Goal: Task Accomplishment & Management: Use online tool/utility

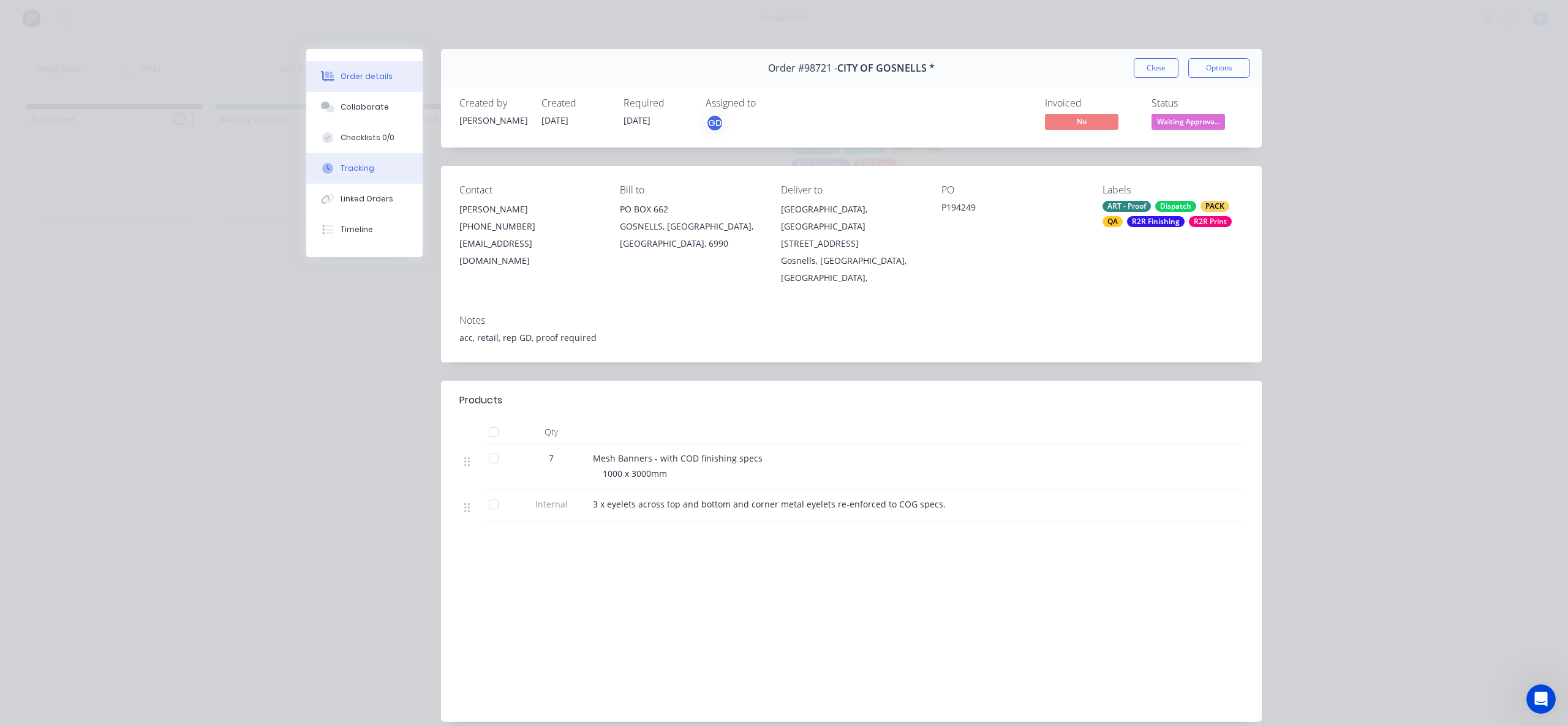
click at [357, 172] on div "Tracking" at bounding box center [357, 168] width 33 height 11
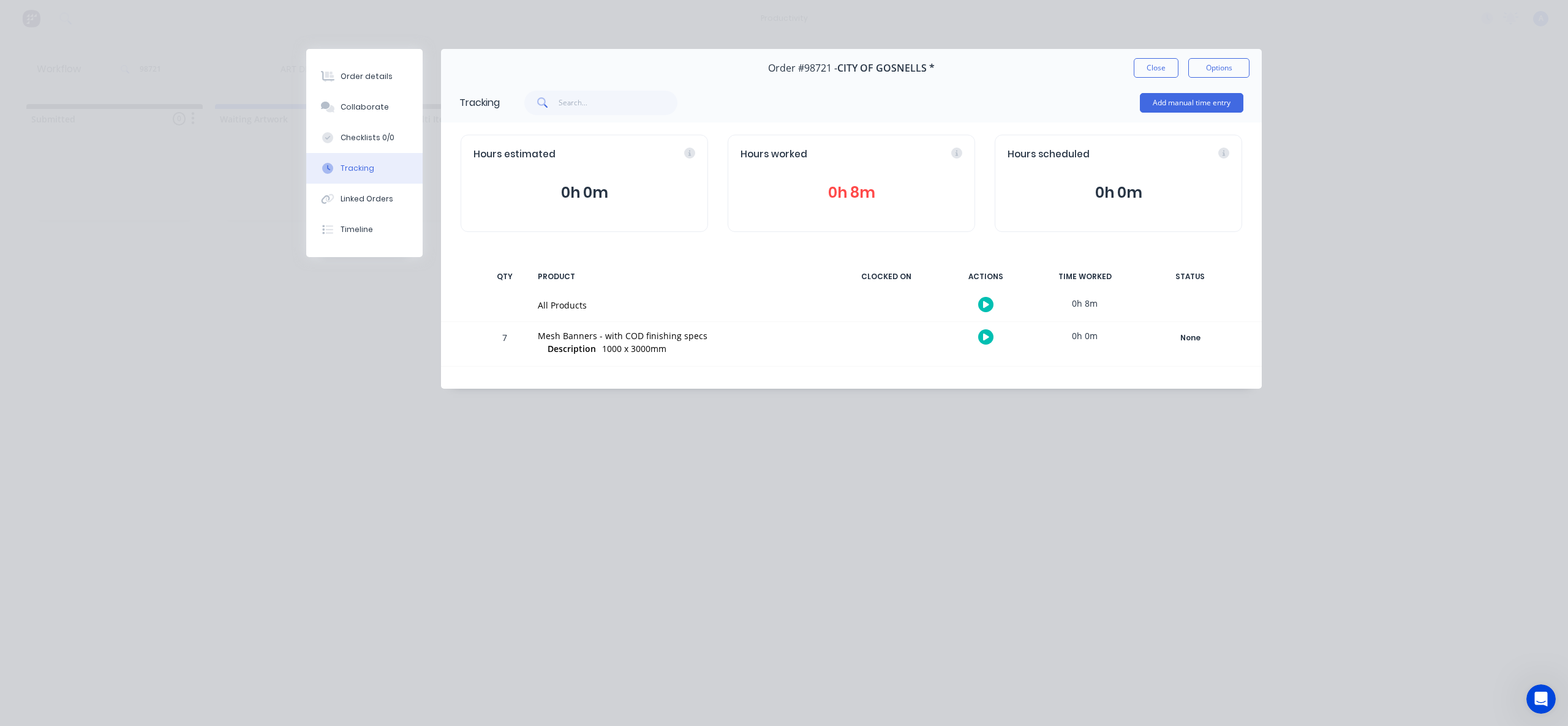
click at [987, 303] on icon "button" at bounding box center [986, 305] width 6 height 8
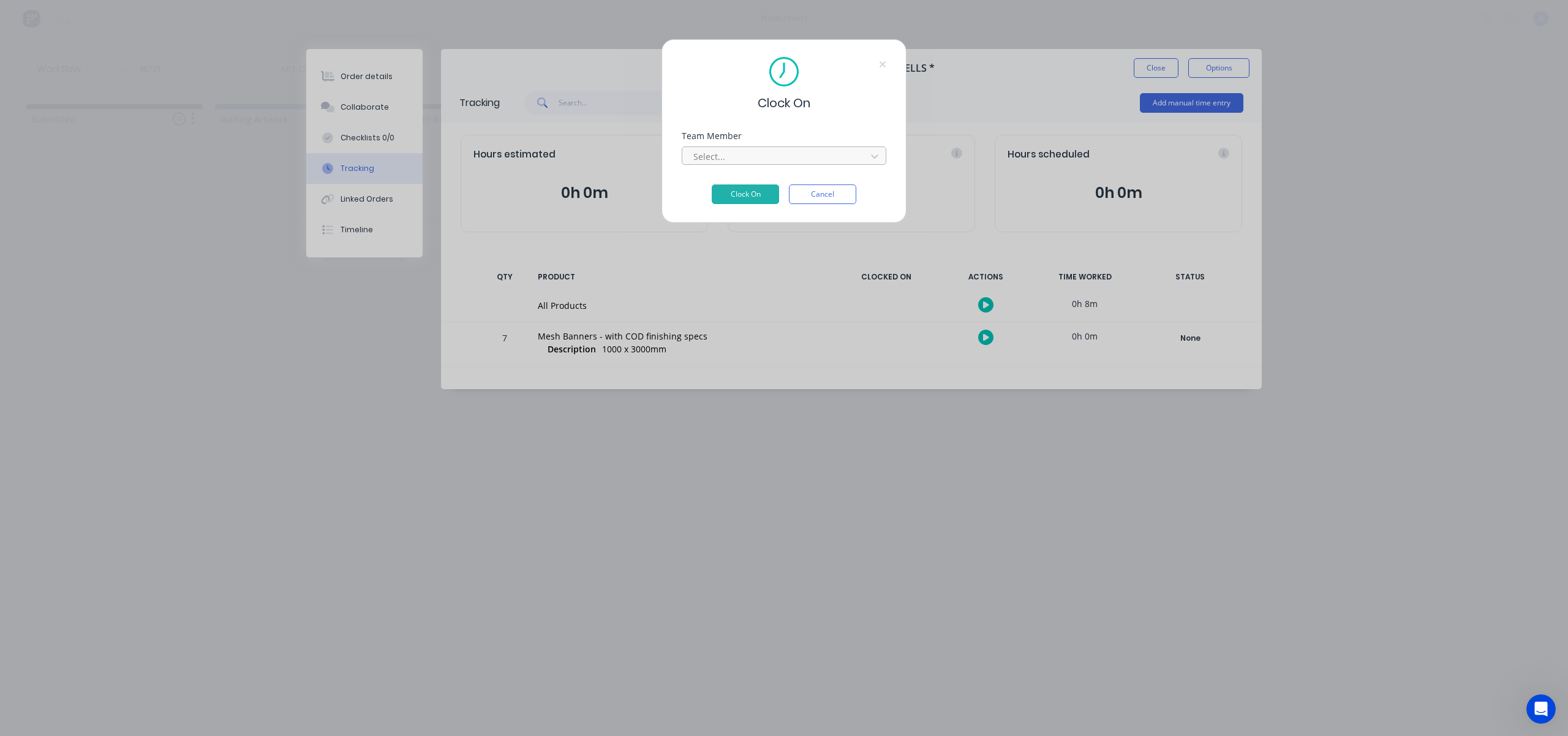
click at [838, 162] on div at bounding box center [776, 156] width 168 height 15
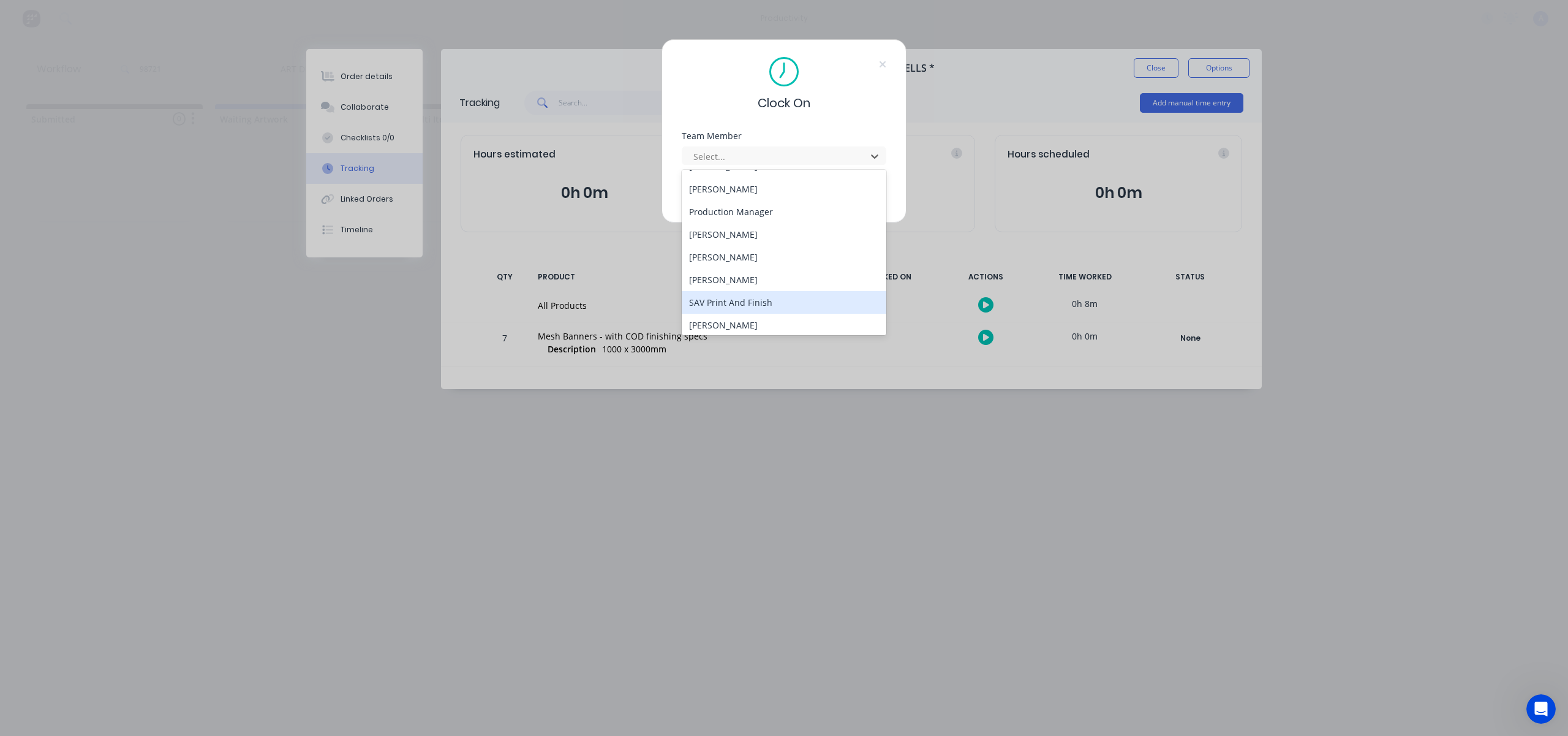
scroll to position [316, 0]
click at [729, 325] on div "[PERSON_NAME]" at bounding box center [784, 321] width 205 height 23
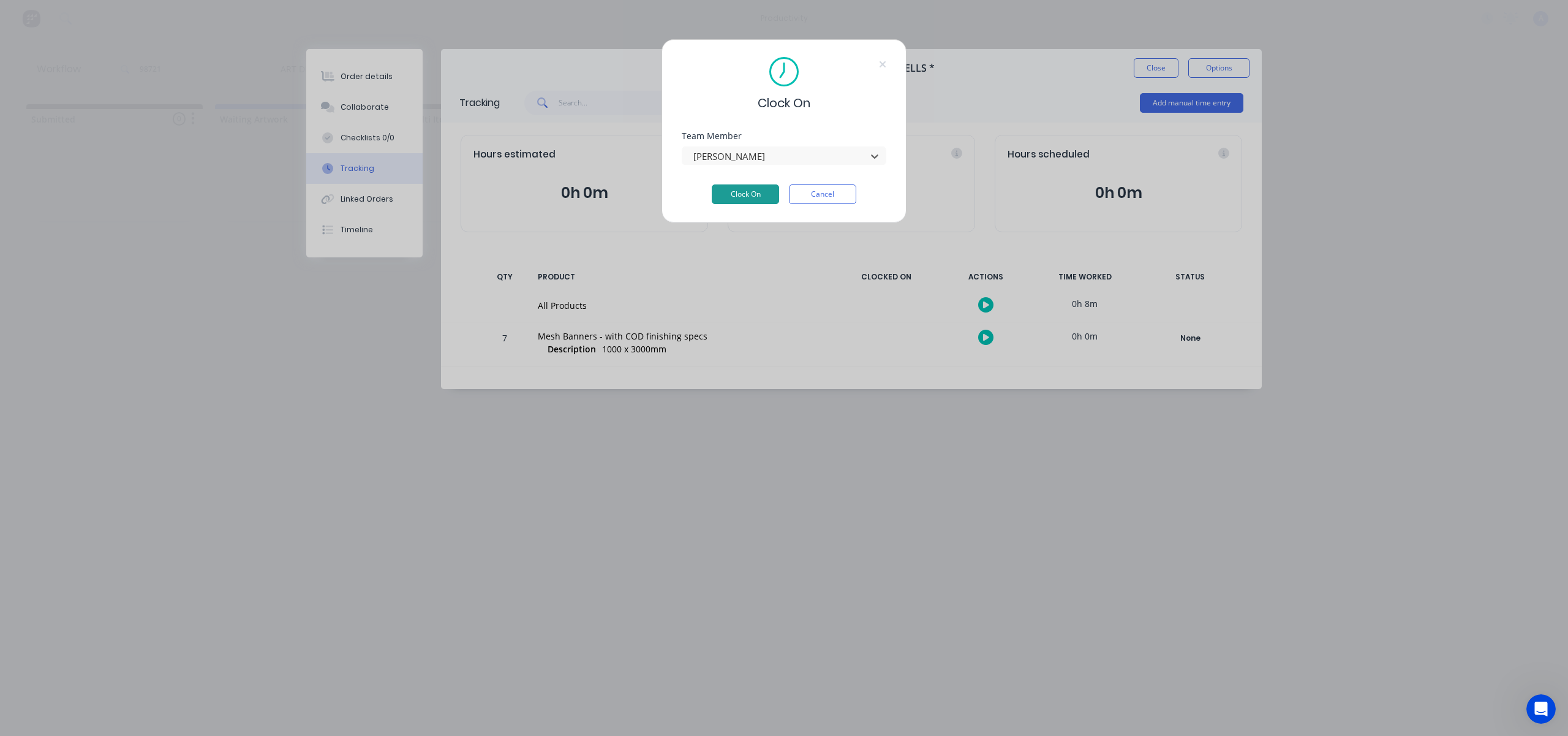
click at [758, 195] on button "Clock On" at bounding box center [745, 194] width 68 height 20
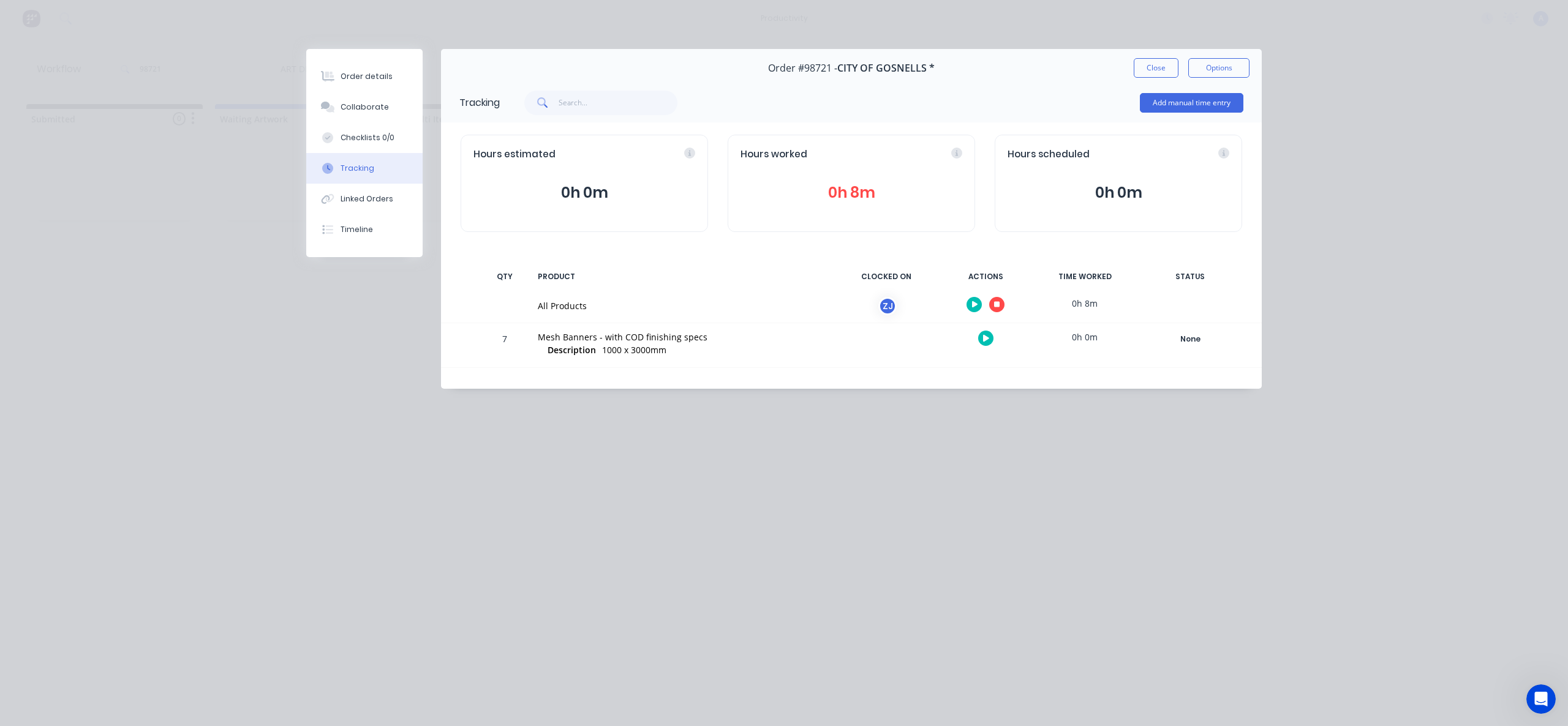
click at [1155, 79] on div "Order #98721 - CITY OF GOSNELLS * Close Options" at bounding box center [851, 68] width 821 height 39
click at [1156, 71] on button "Close" at bounding box center [1156, 68] width 45 height 20
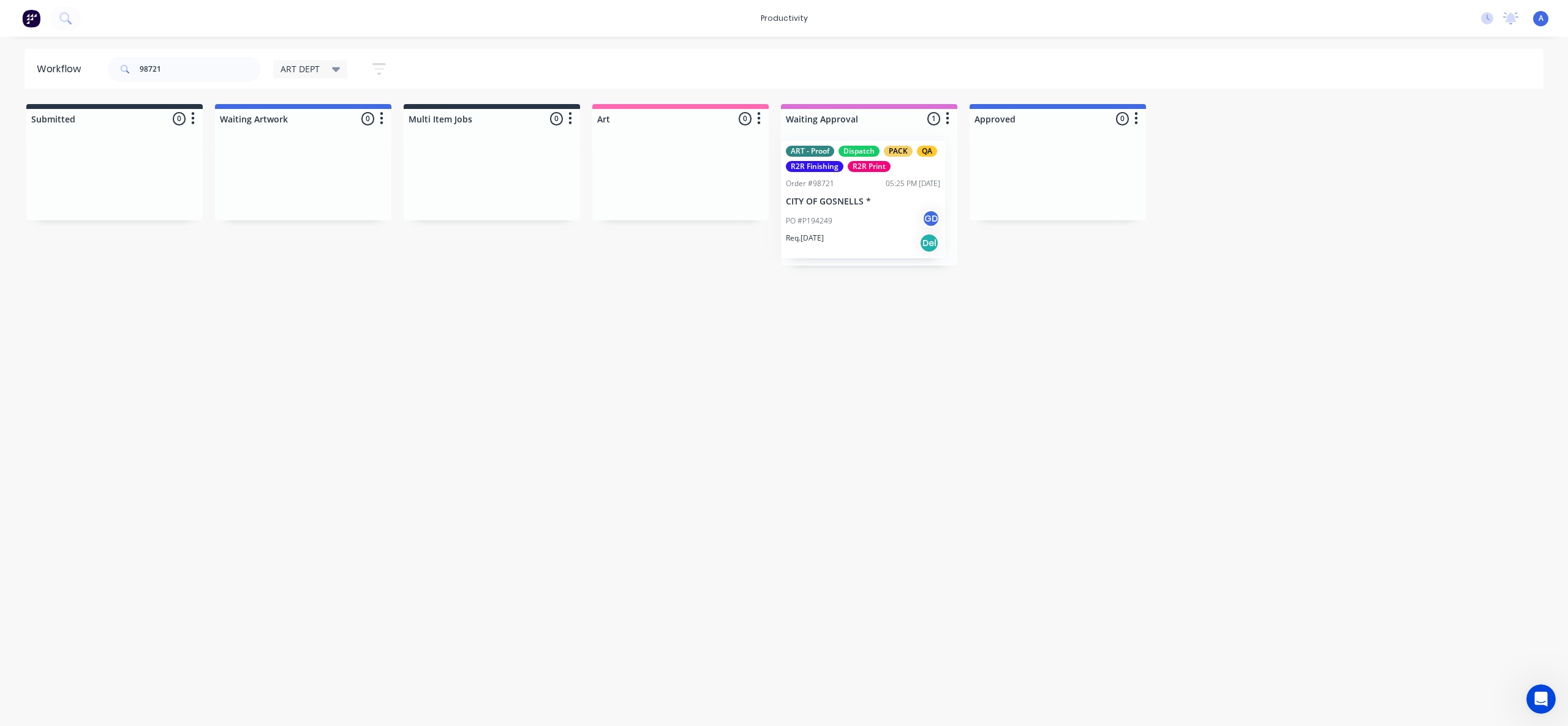
drag, startPoint x: 856, startPoint y: 208, endPoint x: 715, endPoint y: 215, distance: 141.2
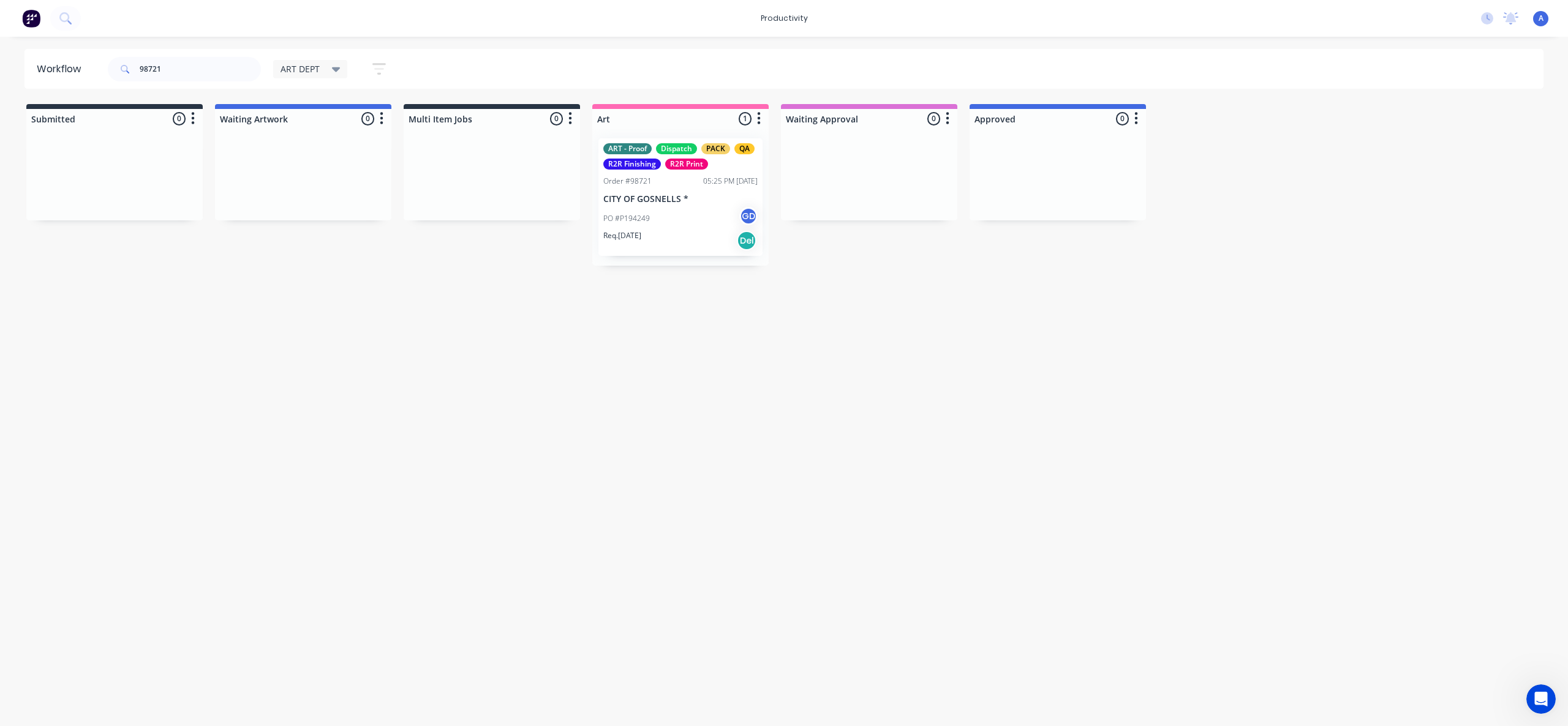
drag, startPoint x: 784, startPoint y: 490, endPoint x: 679, endPoint y: 286, distance: 229.4
click at [785, 486] on div "Workflow 98721 ART DEPT Save new view None edit ART DEPT (Default) edit Banner …" at bounding box center [784, 375] width 1568 height 653
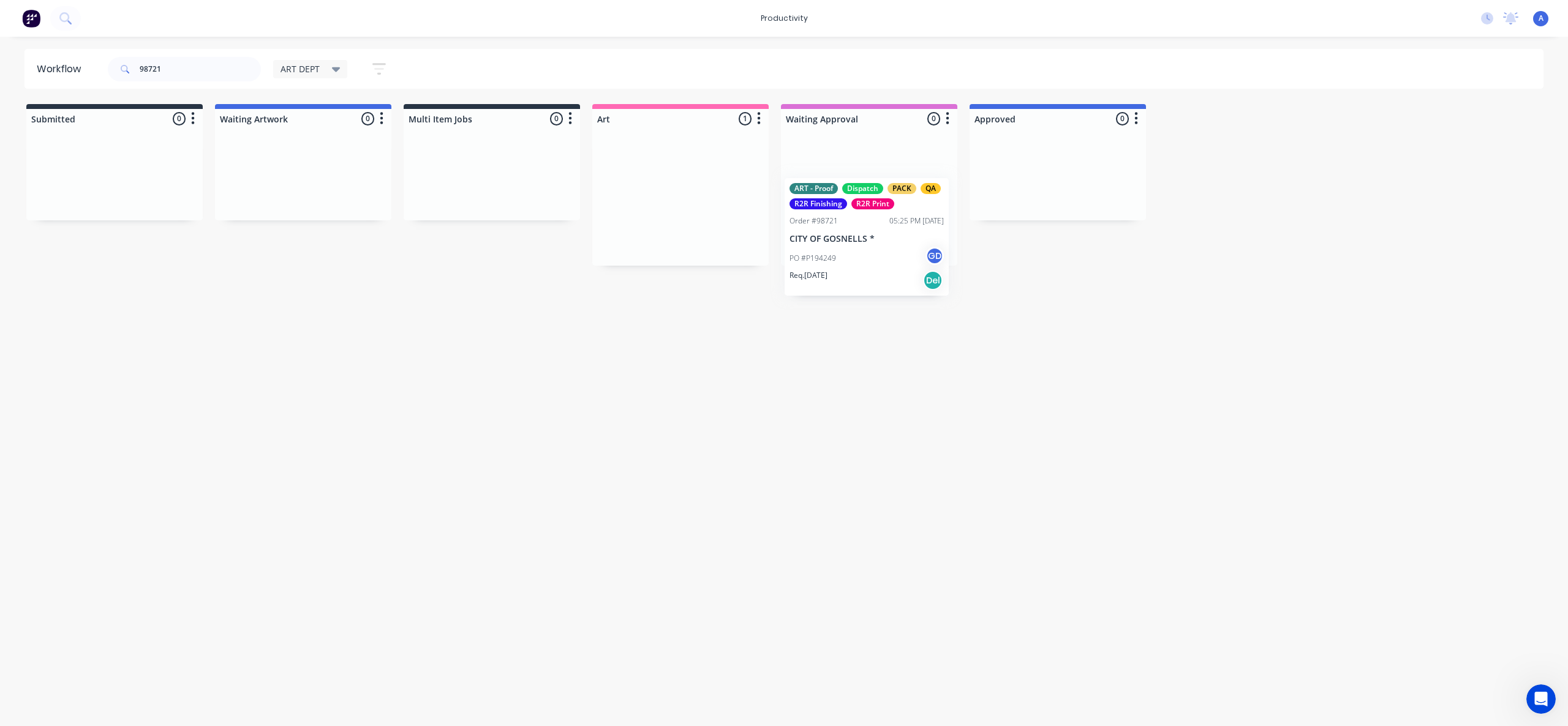
drag, startPoint x: 827, startPoint y: 213, endPoint x: 1073, endPoint y: 198, distance: 246.5
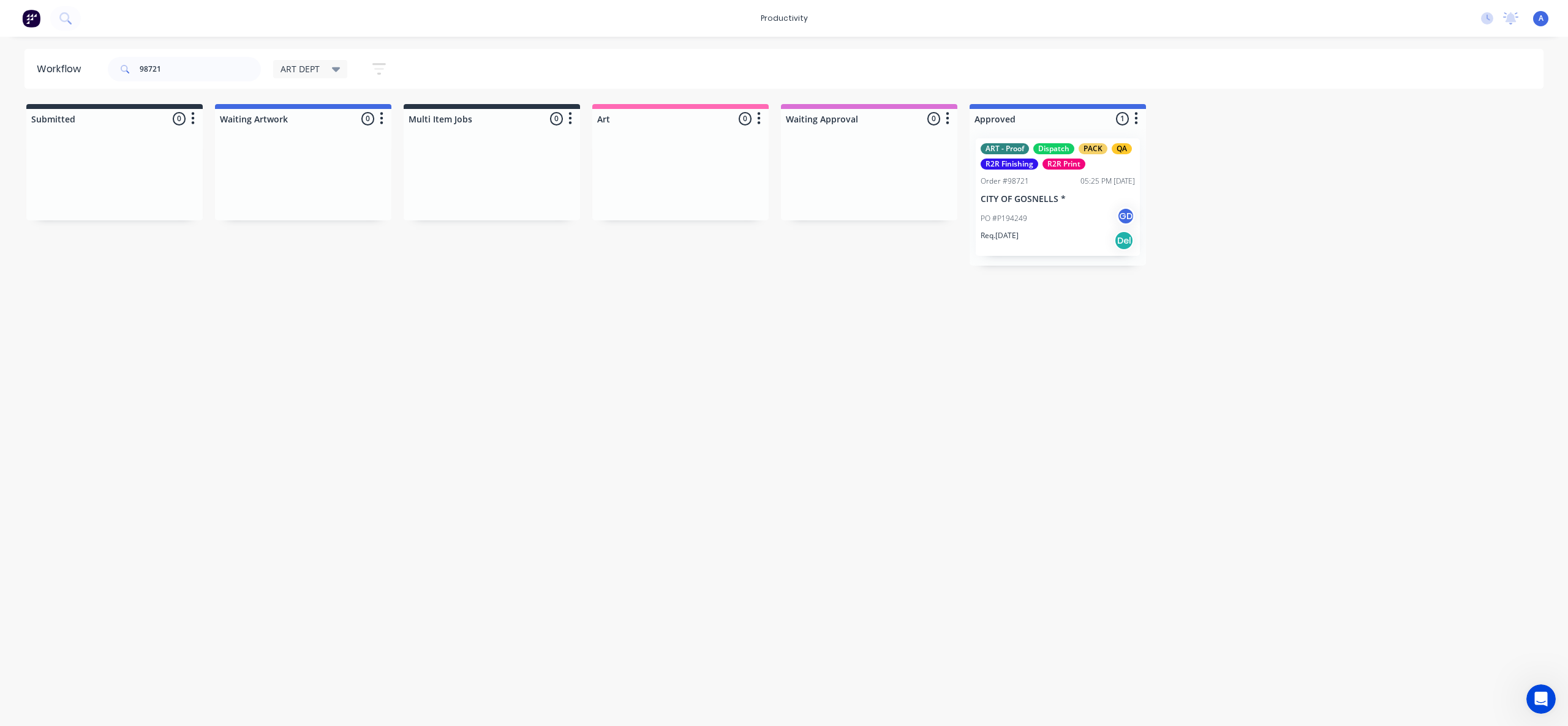
click at [1055, 197] on p "CITY OF GOSNELLS *" at bounding box center [1058, 199] width 154 height 10
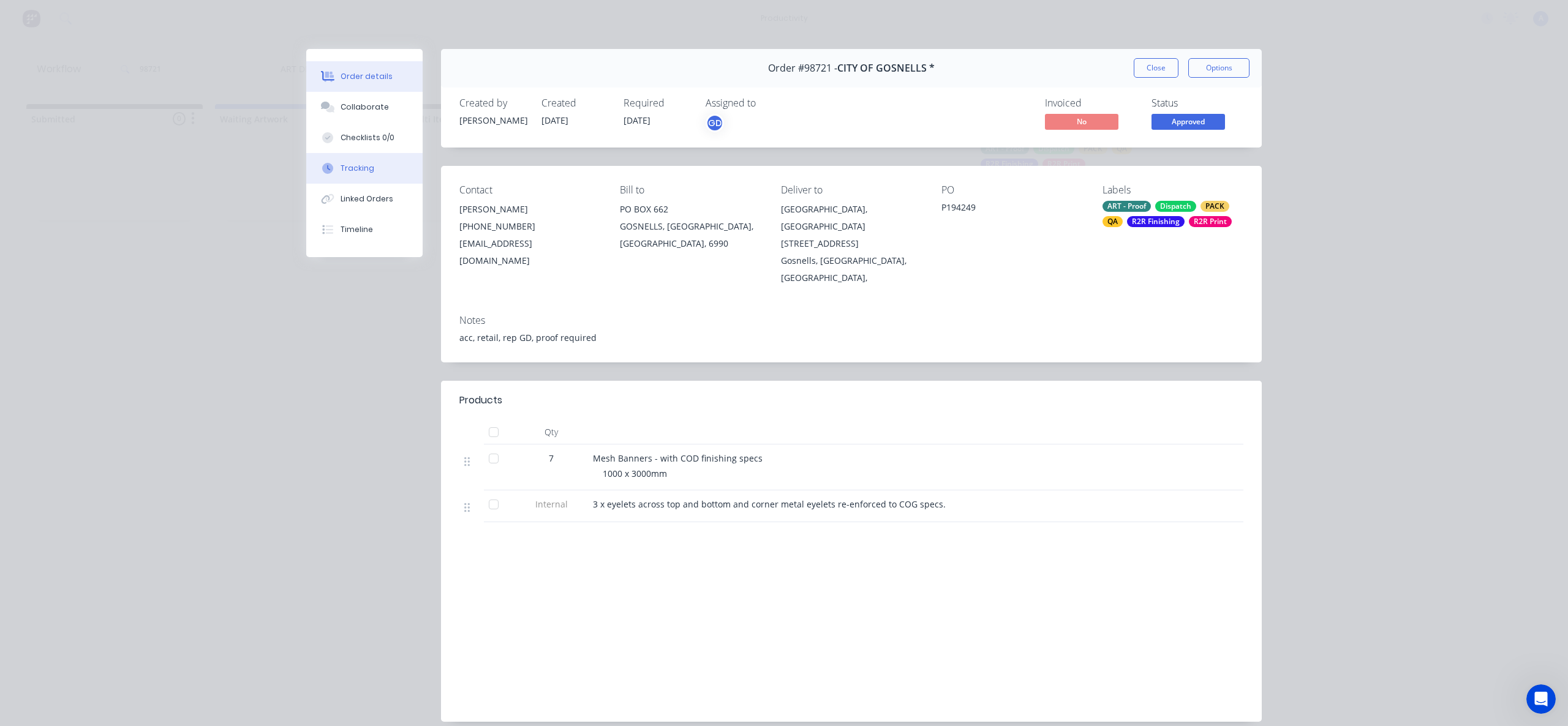
click at [371, 181] on button "Tracking" at bounding box center [365, 168] width 116 height 30
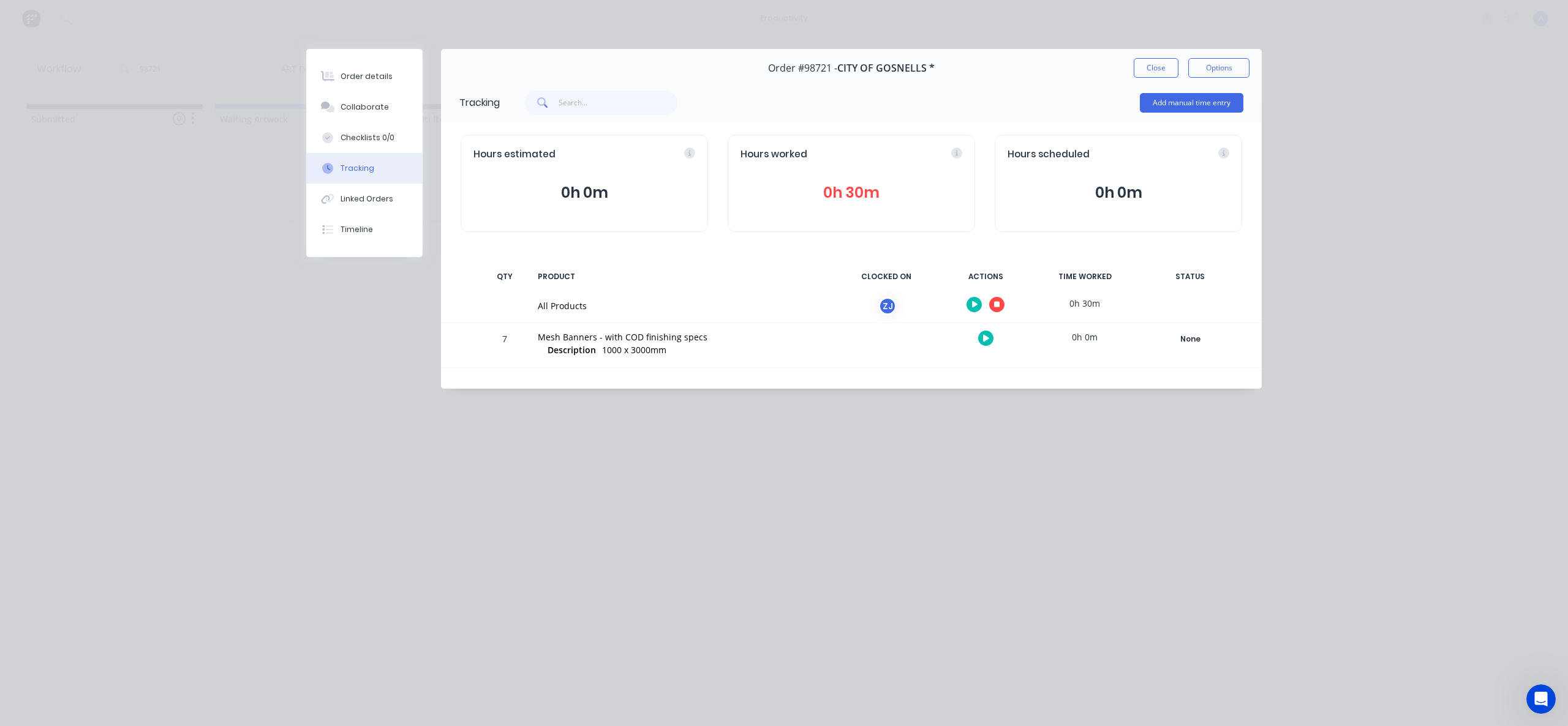
click at [996, 308] on icon "button" at bounding box center [997, 305] width 6 height 8
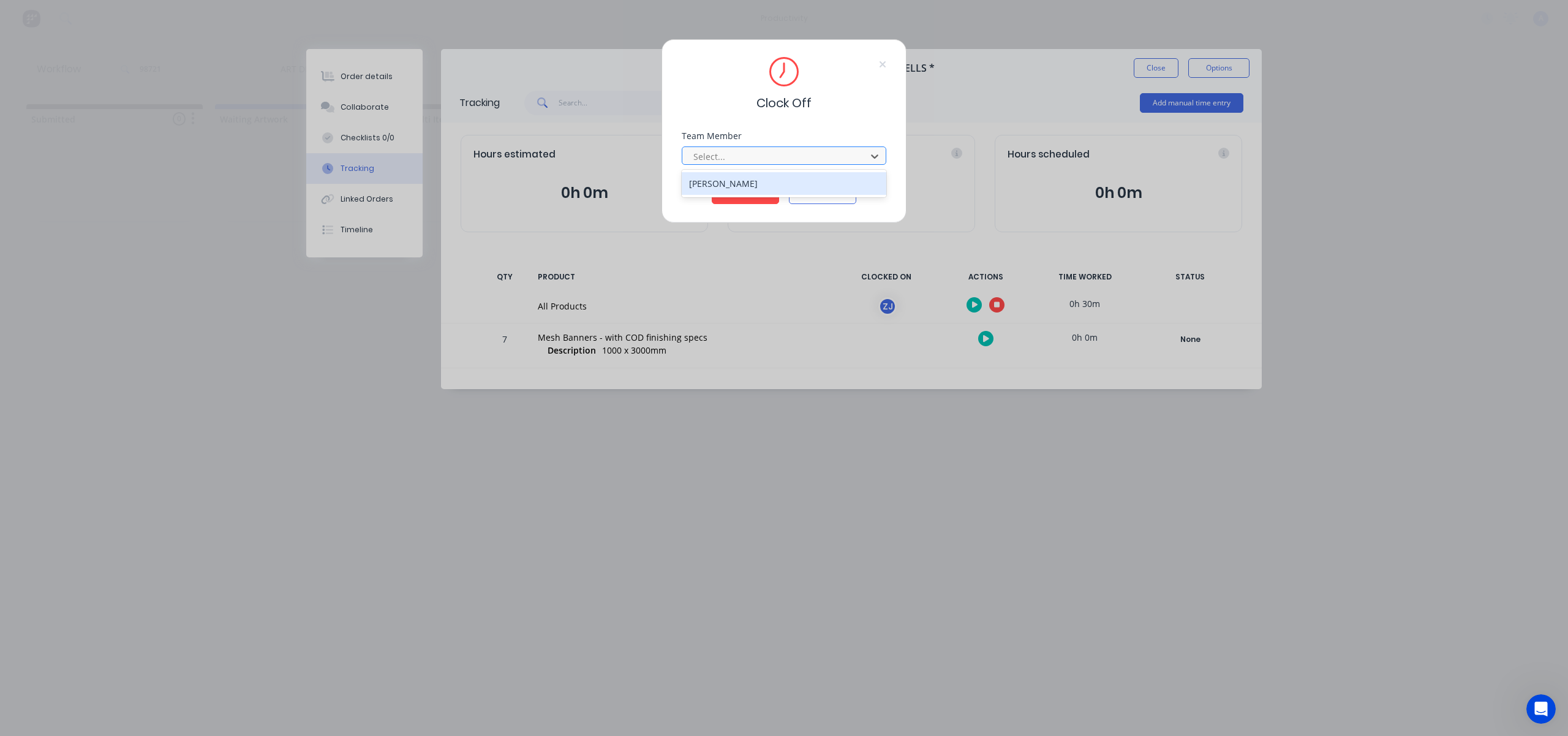
click at [842, 154] on div at bounding box center [776, 156] width 168 height 15
click at [783, 178] on div "[PERSON_NAME]" at bounding box center [784, 183] width 205 height 23
click at [744, 192] on button "Clock Off" at bounding box center [745, 194] width 68 height 20
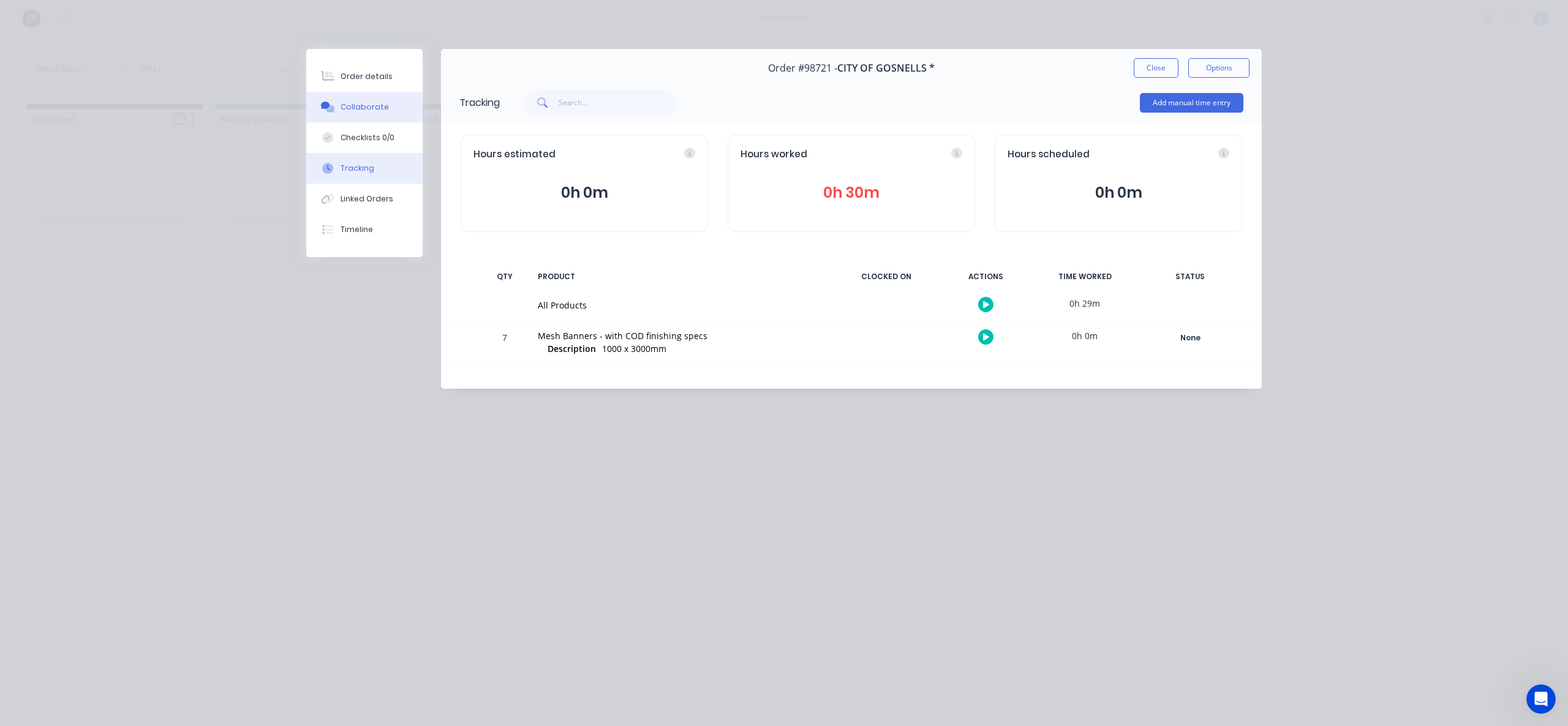
click at [376, 116] on button "Collaborate" at bounding box center [365, 107] width 116 height 30
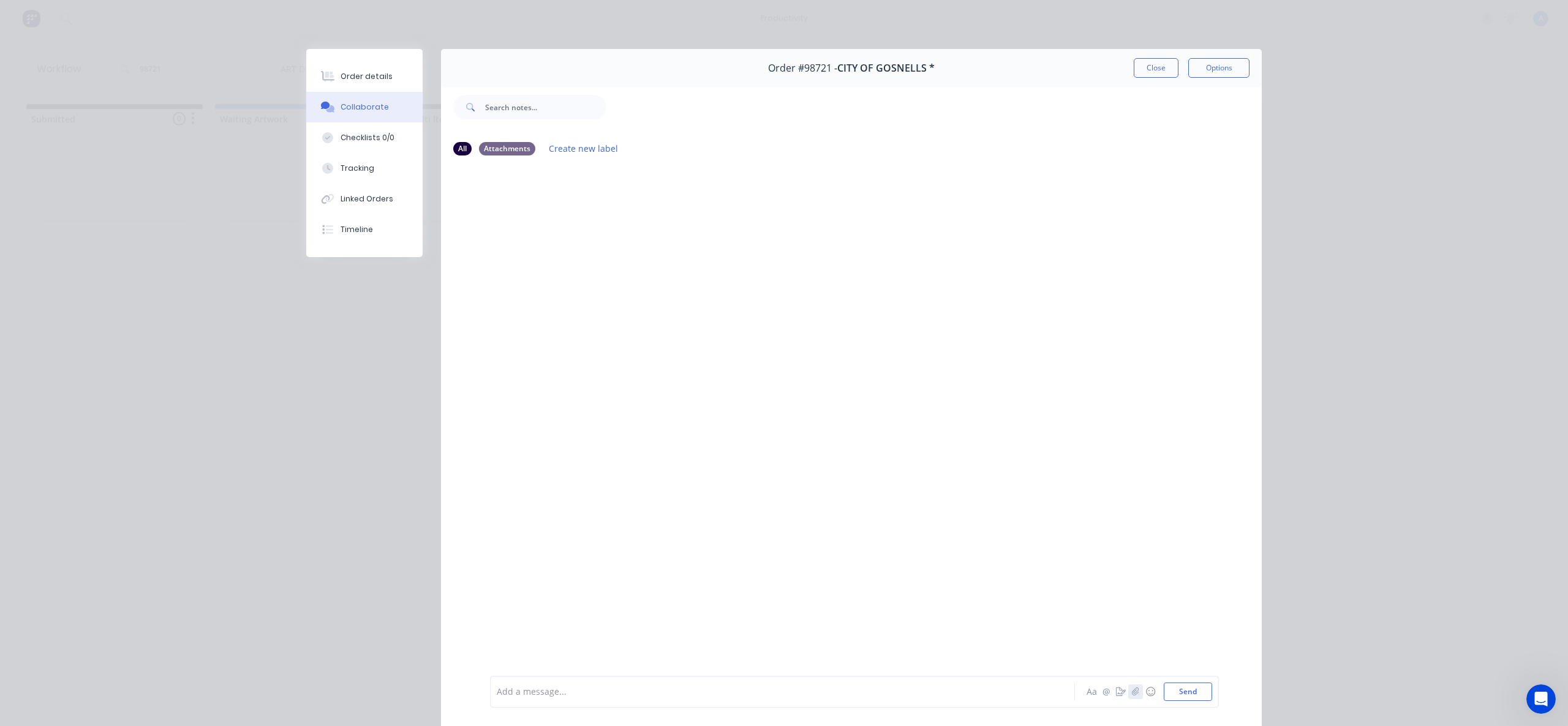
click at [1133, 687] on icon "button" at bounding box center [1136, 692] width 8 height 9
click at [1184, 691] on button "Send" at bounding box center [1188, 692] width 49 height 18
click at [375, 172] on button "Tracking" at bounding box center [365, 168] width 116 height 30
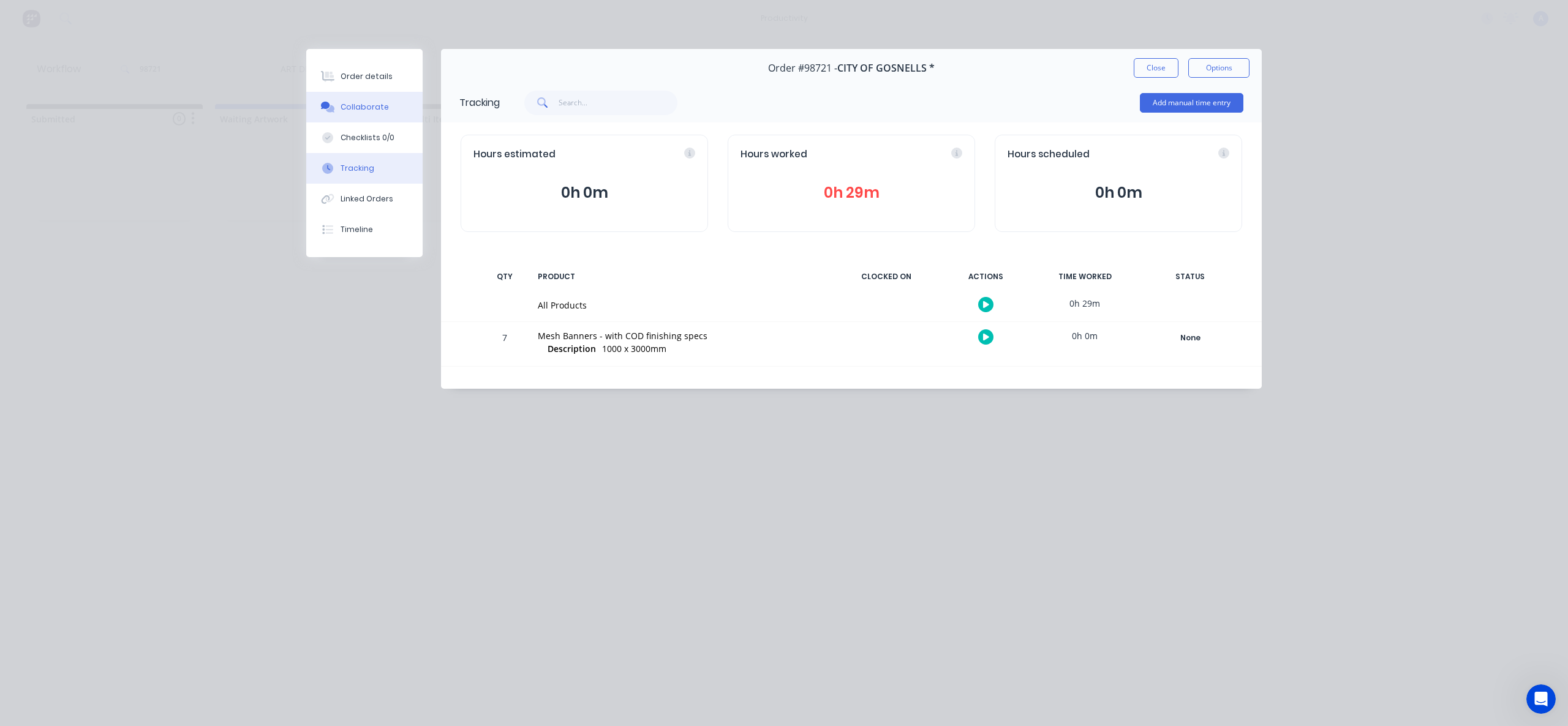
click at [381, 119] on button "Collaborate" at bounding box center [365, 107] width 116 height 30
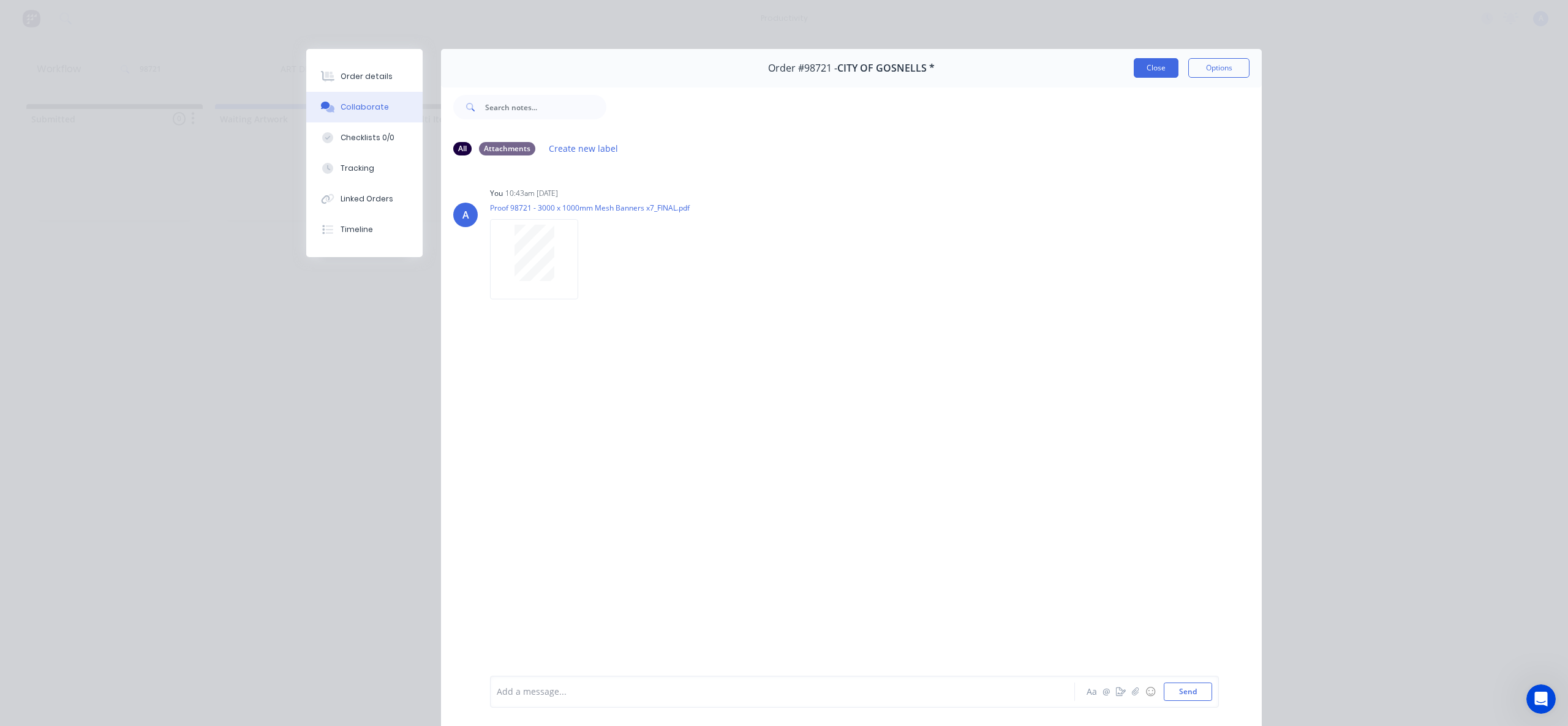
click at [1145, 70] on button "Close" at bounding box center [1156, 68] width 45 height 20
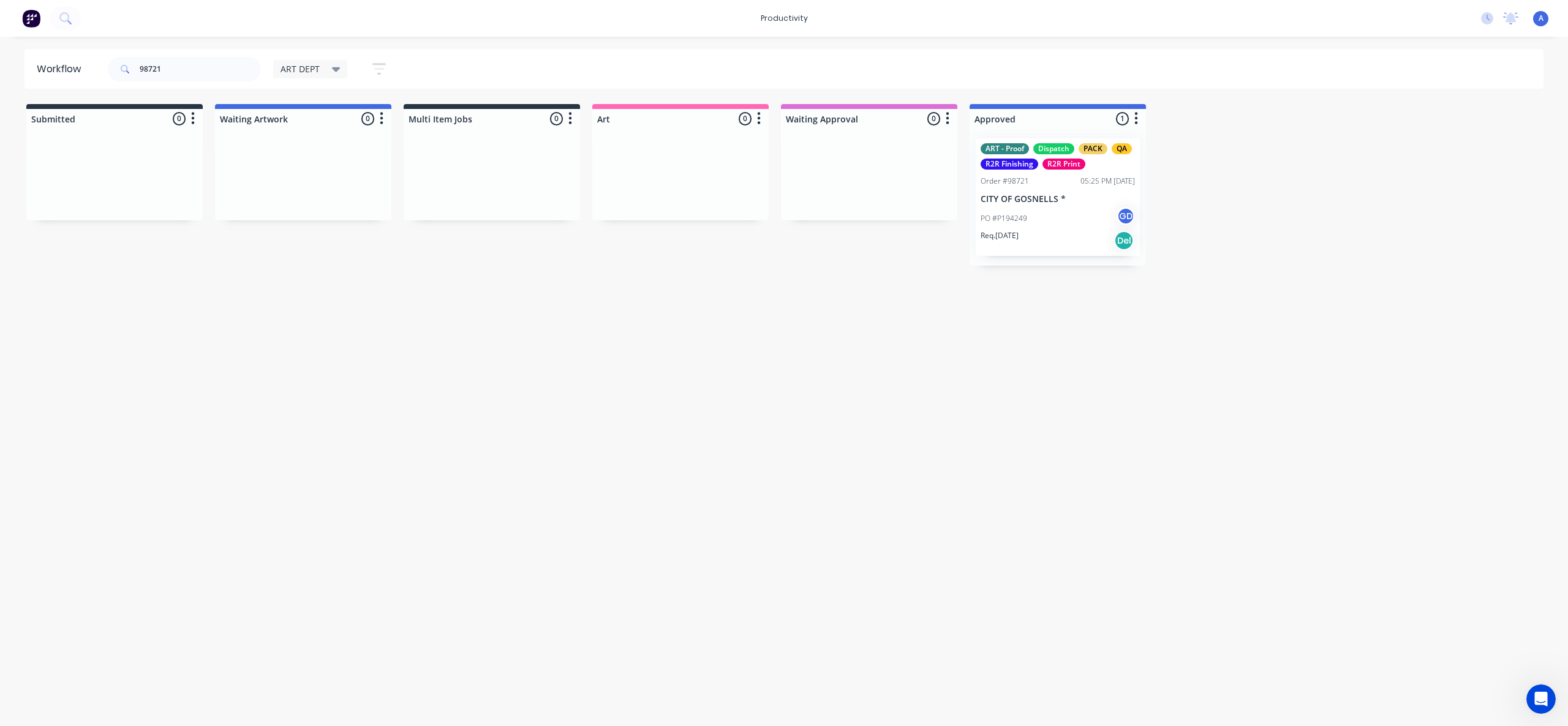
click at [1280, 344] on div "Workflow 98721 ART DEPT Save new view None edit ART DEPT (Default) edit Banner …" at bounding box center [784, 375] width 1568 height 653
click at [183, 70] on input "98721" at bounding box center [200, 69] width 121 height 25
click at [1062, 199] on p "CITY OF GOSNELLS *" at bounding box center [1058, 199] width 154 height 10
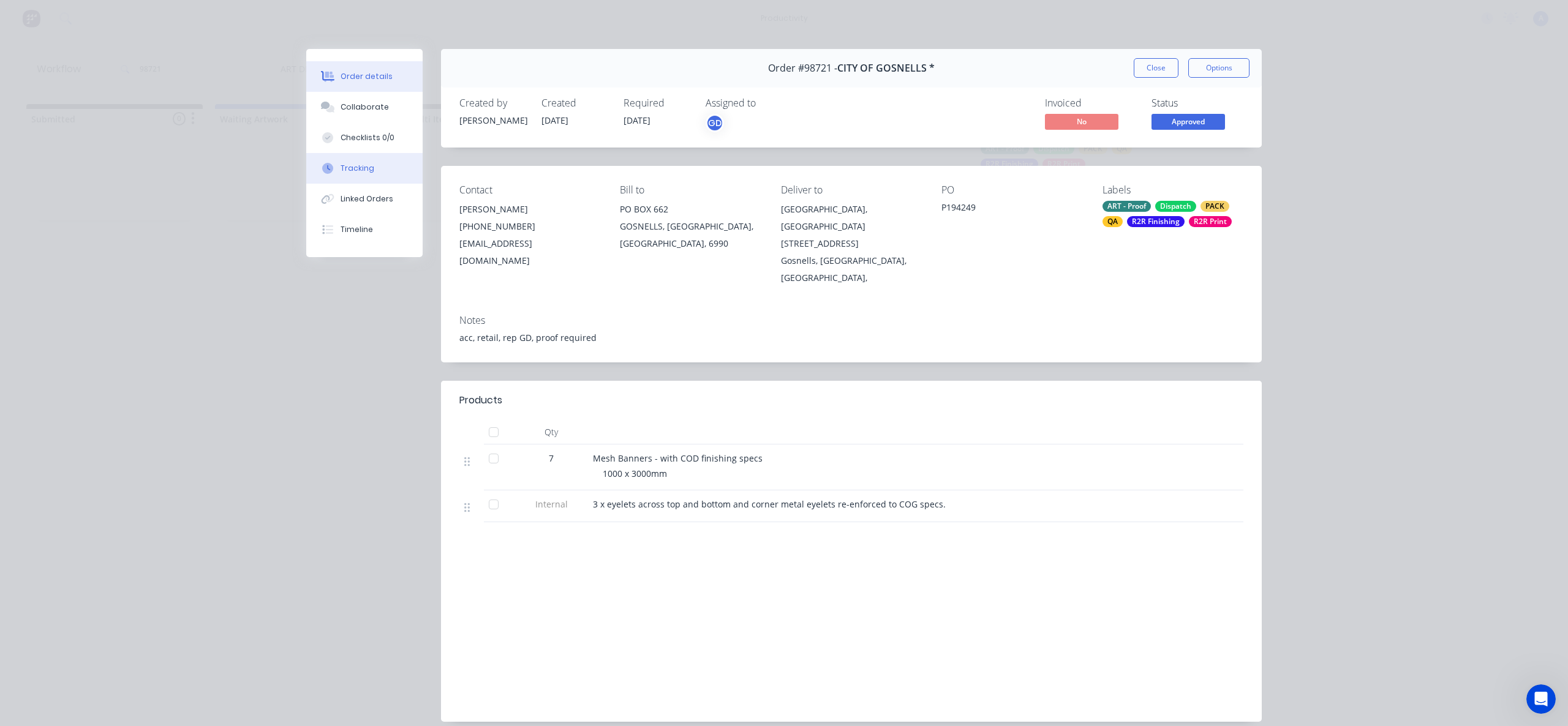
click at [375, 162] on button "Tracking" at bounding box center [365, 168] width 116 height 30
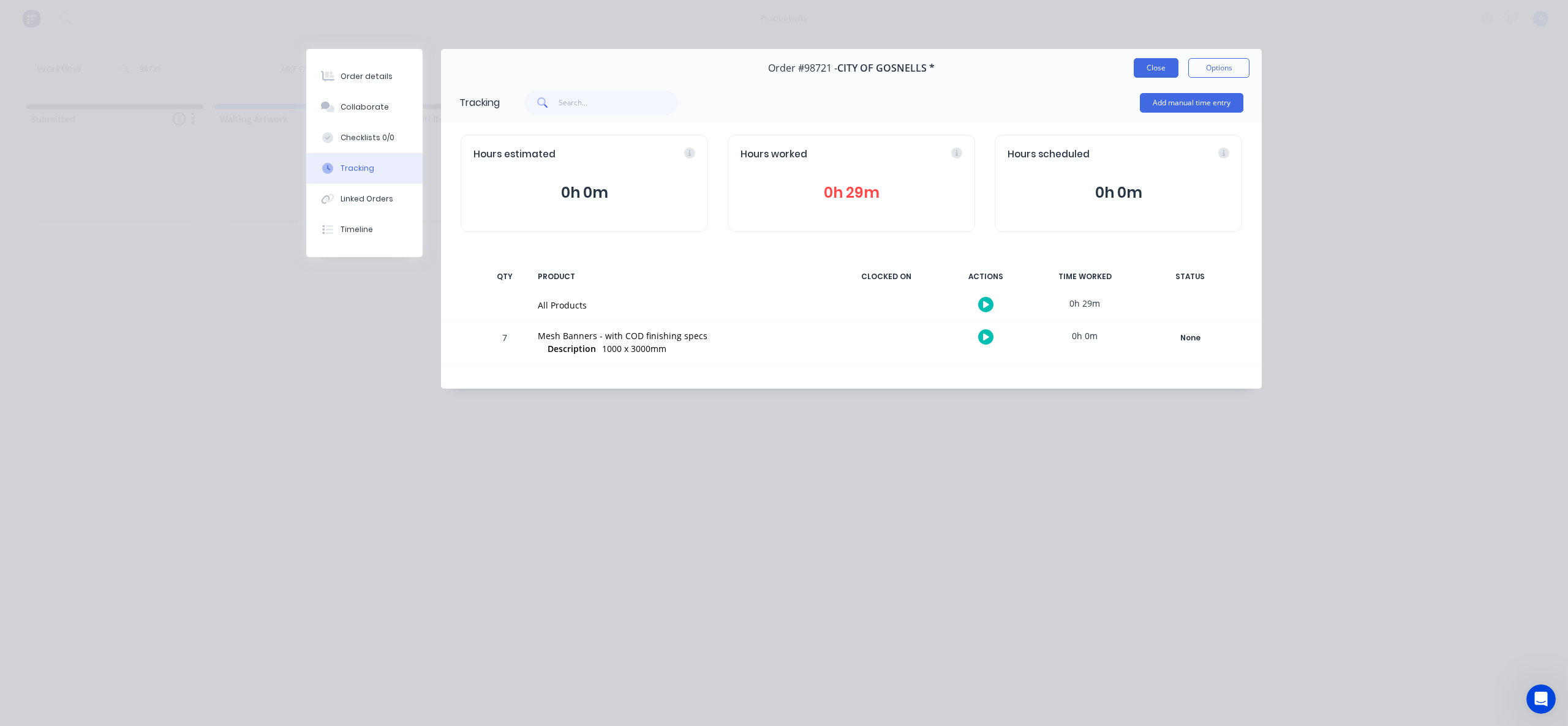
click at [1142, 70] on button "Close" at bounding box center [1156, 68] width 45 height 20
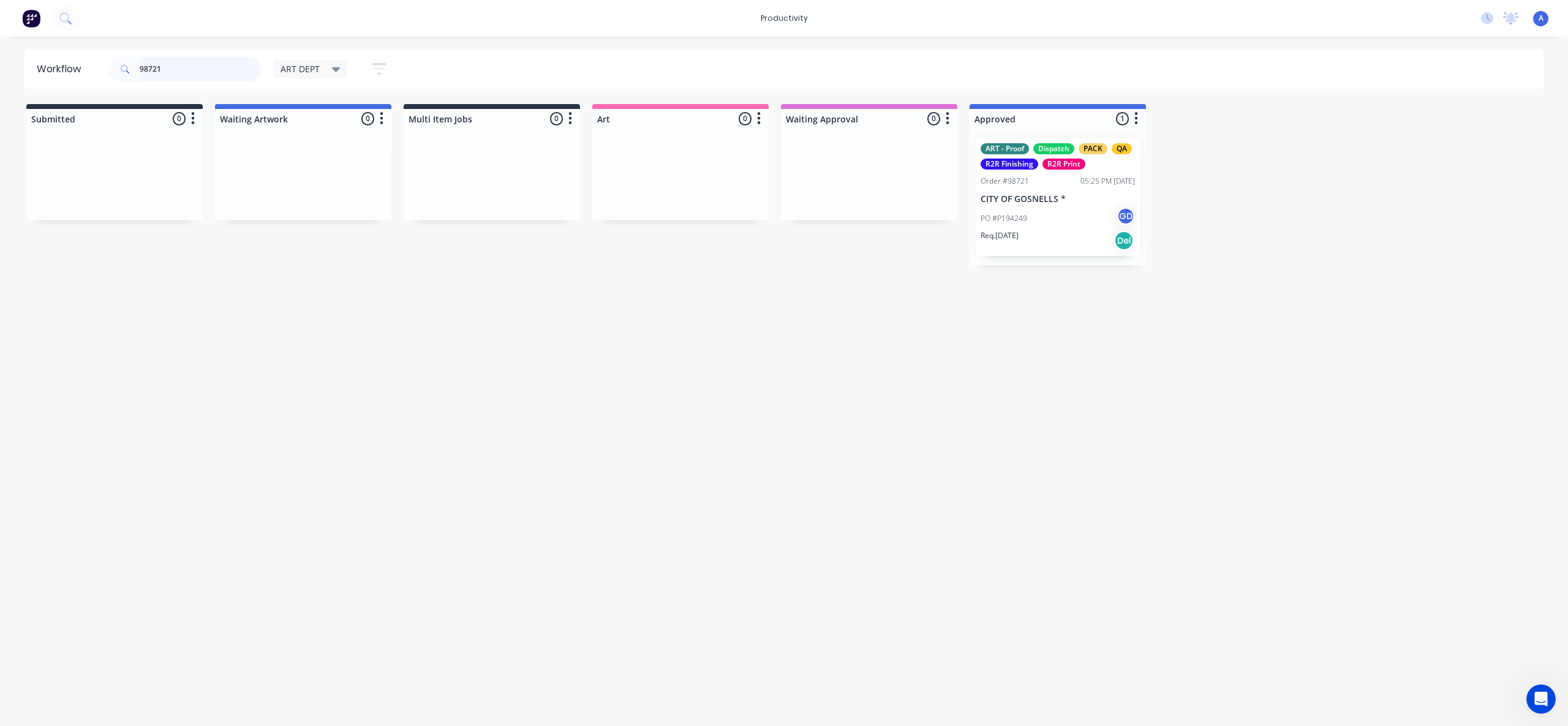
click at [188, 73] on input "98721" at bounding box center [200, 69] width 121 height 25
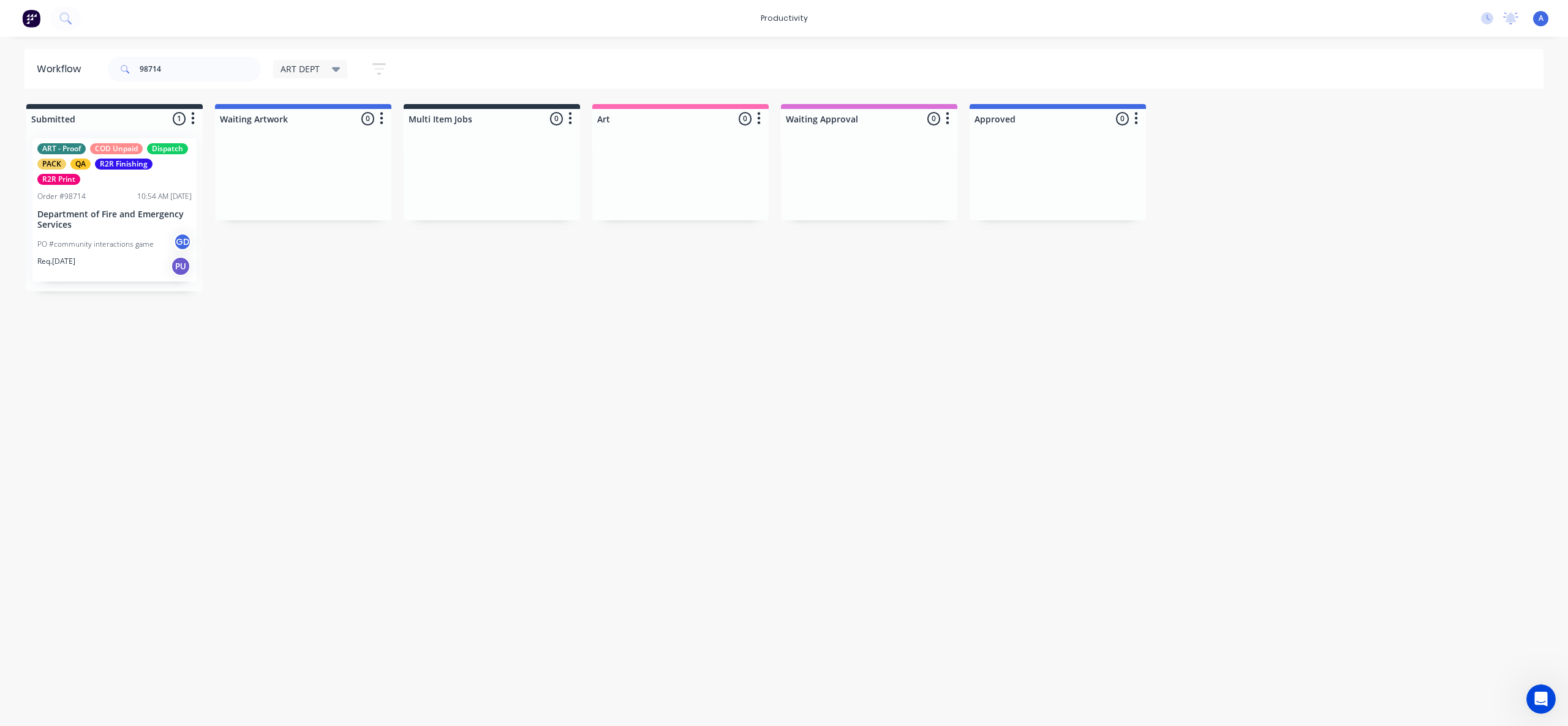
drag, startPoint x: 138, startPoint y: 217, endPoint x: 689, endPoint y: 226, distance: 551.1
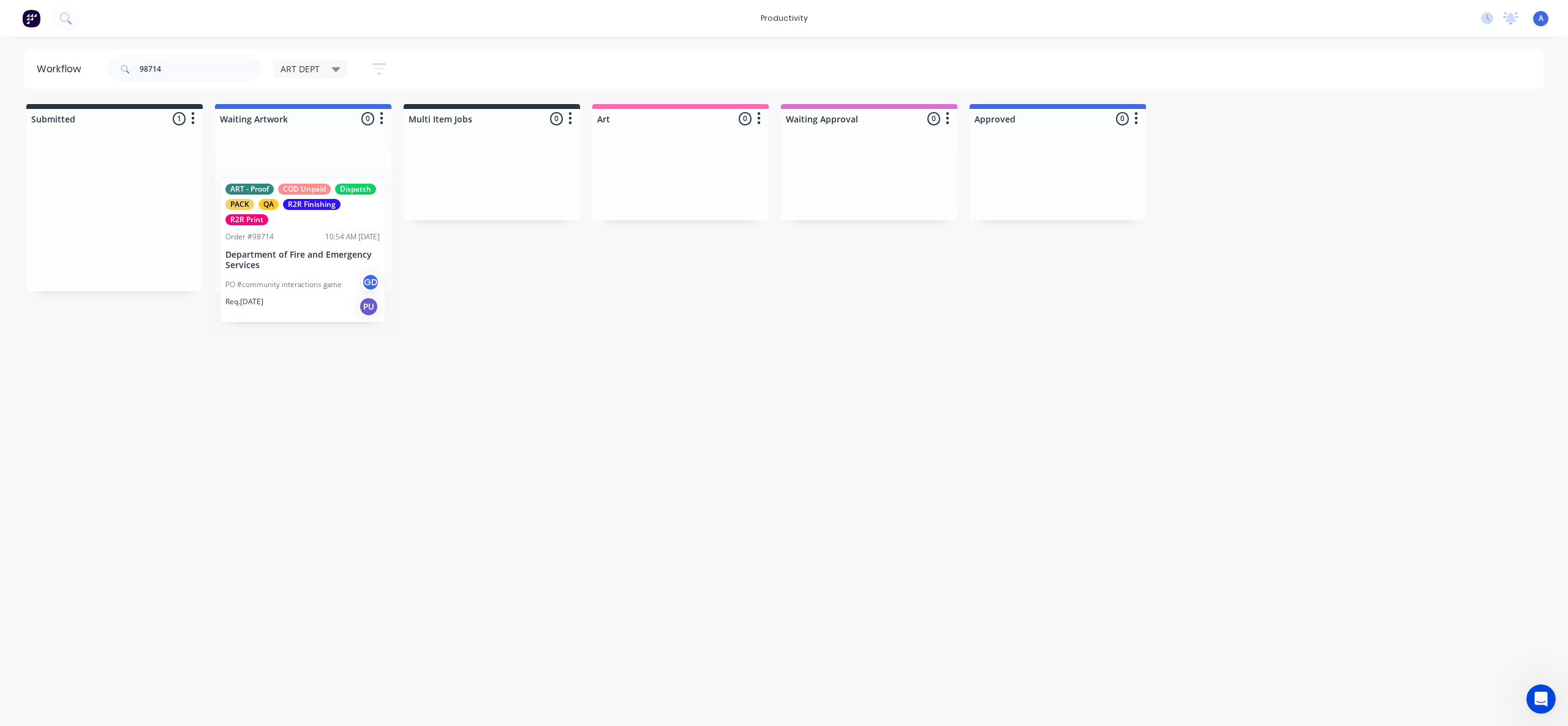
drag, startPoint x: 79, startPoint y: 230, endPoint x: 671, endPoint y: 232, distance: 592.0
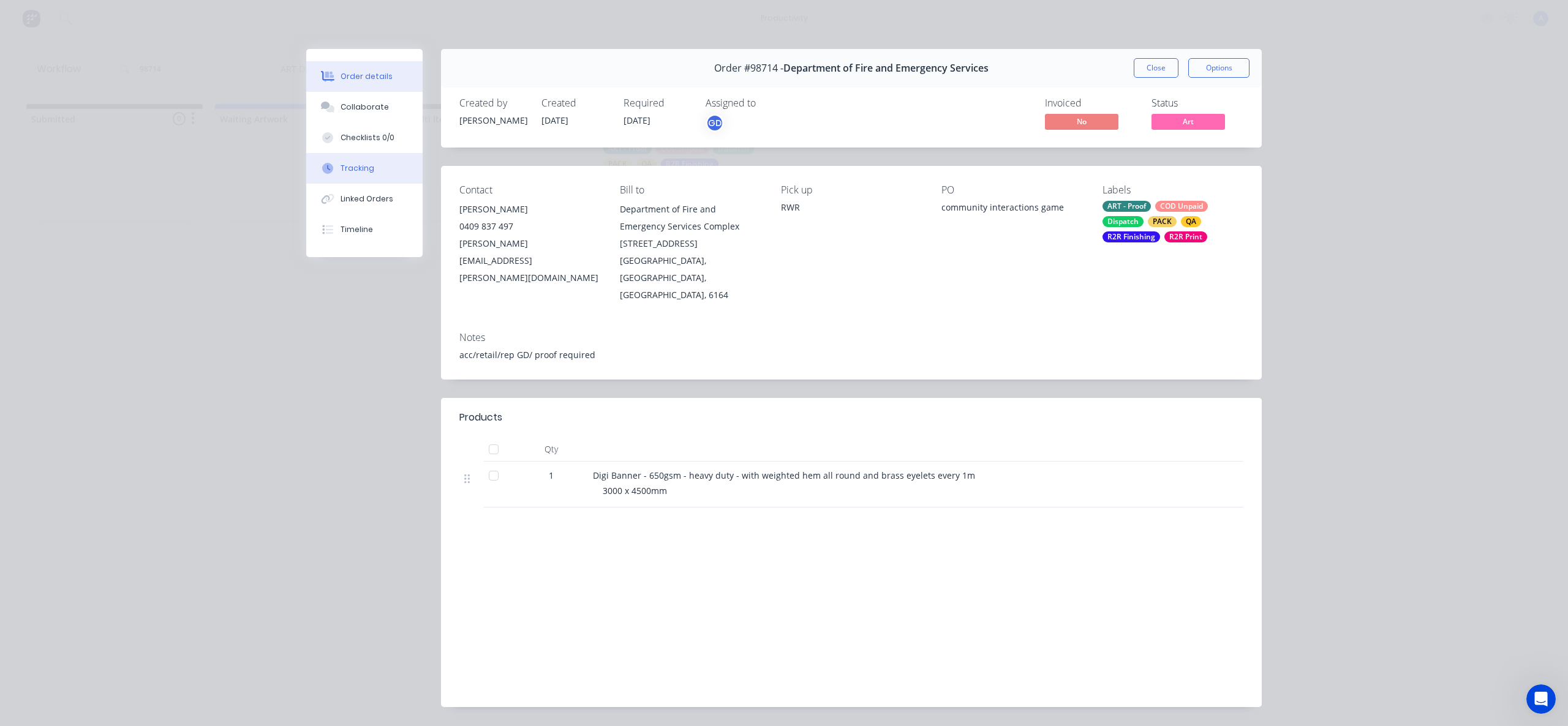
click at [365, 167] on div "Tracking" at bounding box center [357, 168] width 33 height 11
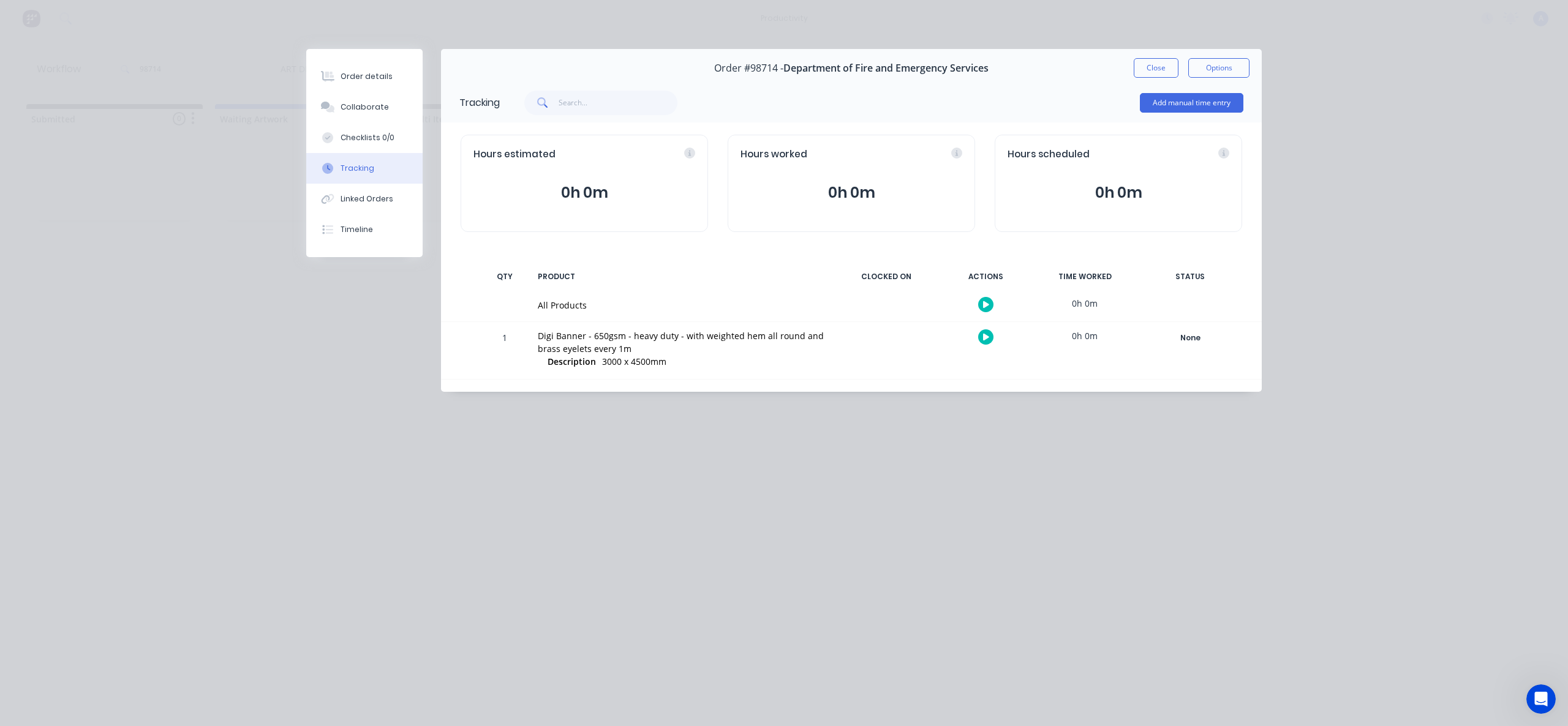
click at [992, 303] on button "button" at bounding box center [986, 305] width 15 height 15
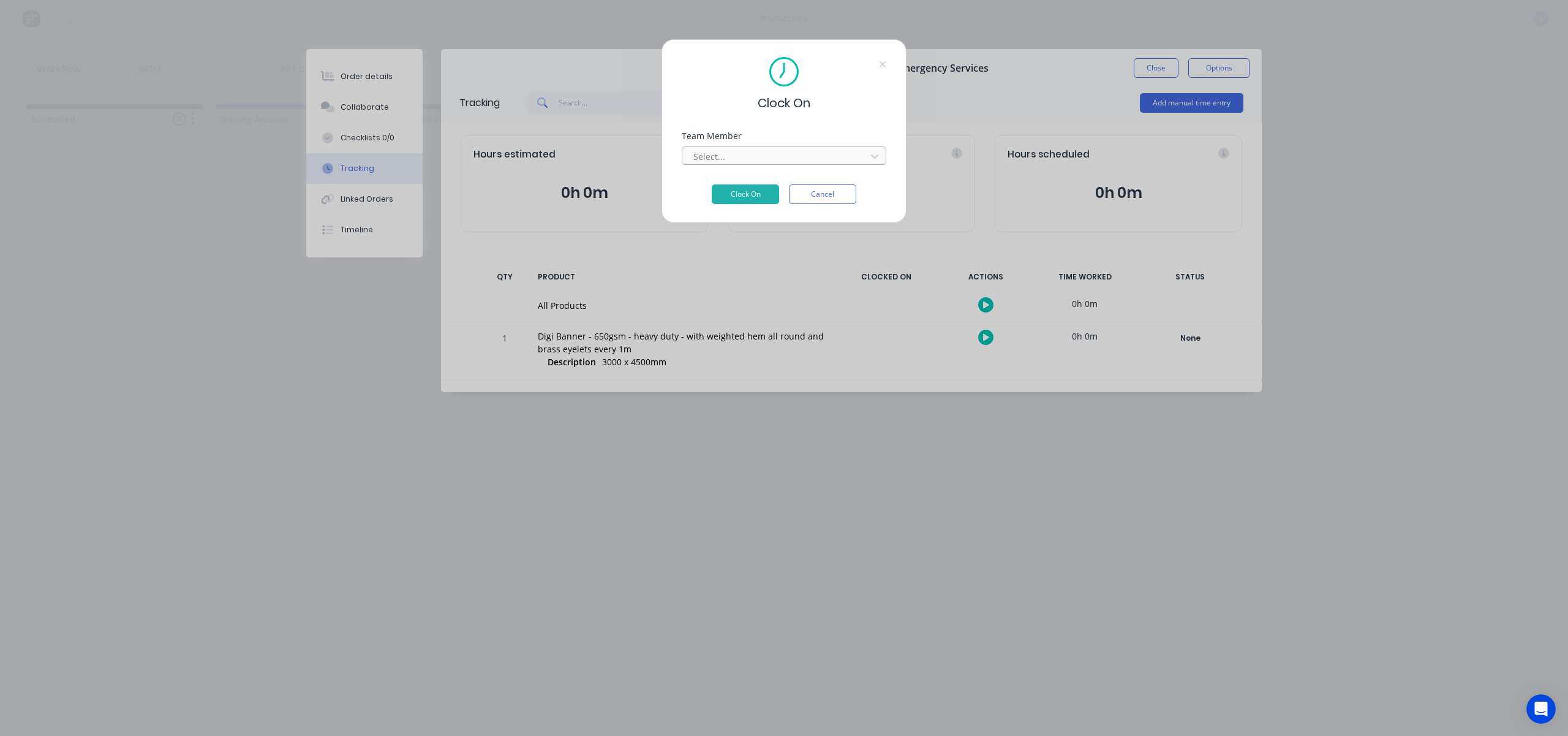
click at [830, 154] on div at bounding box center [776, 156] width 168 height 15
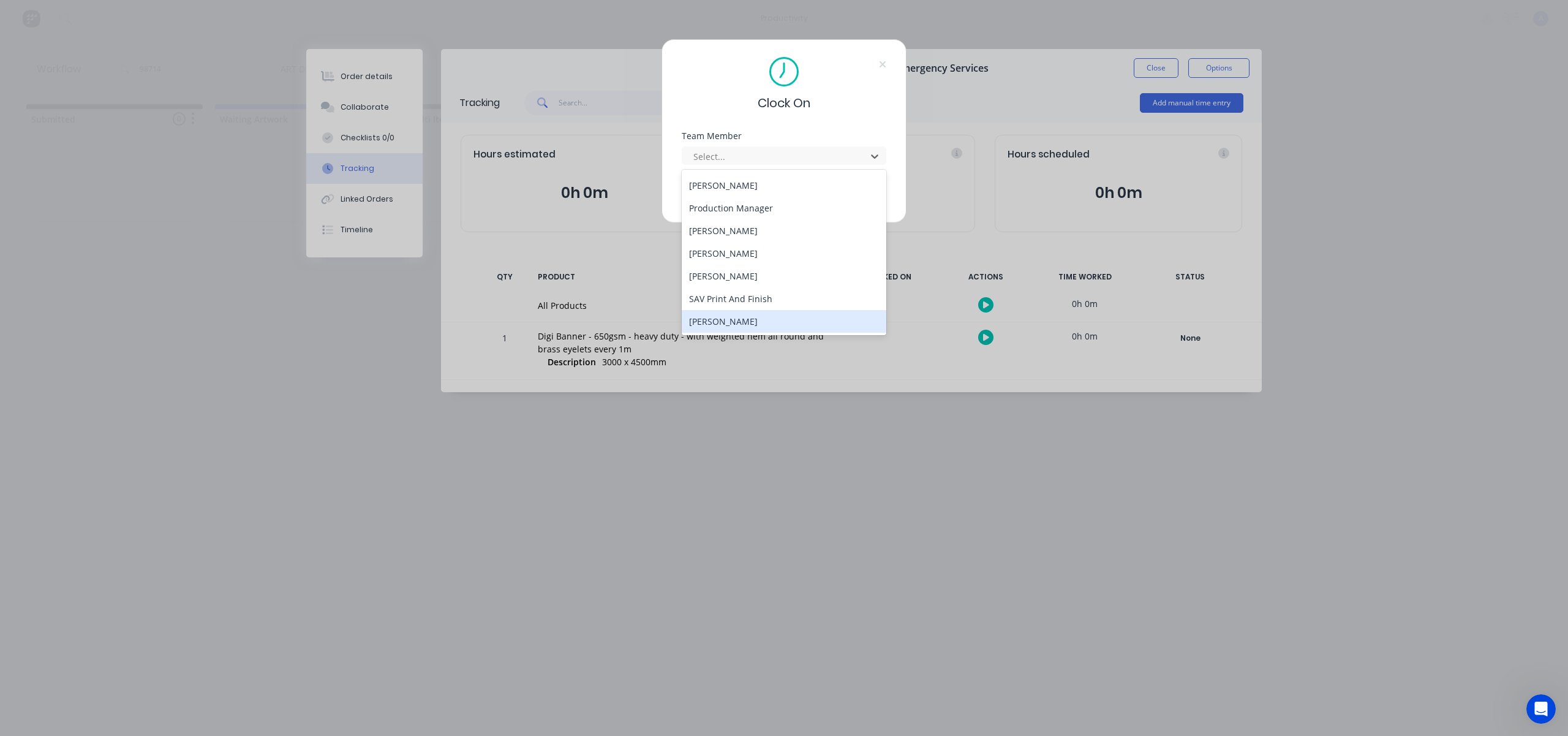
click at [756, 321] on div "[PERSON_NAME]" at bounding box center [784, 321] width 205 height 23
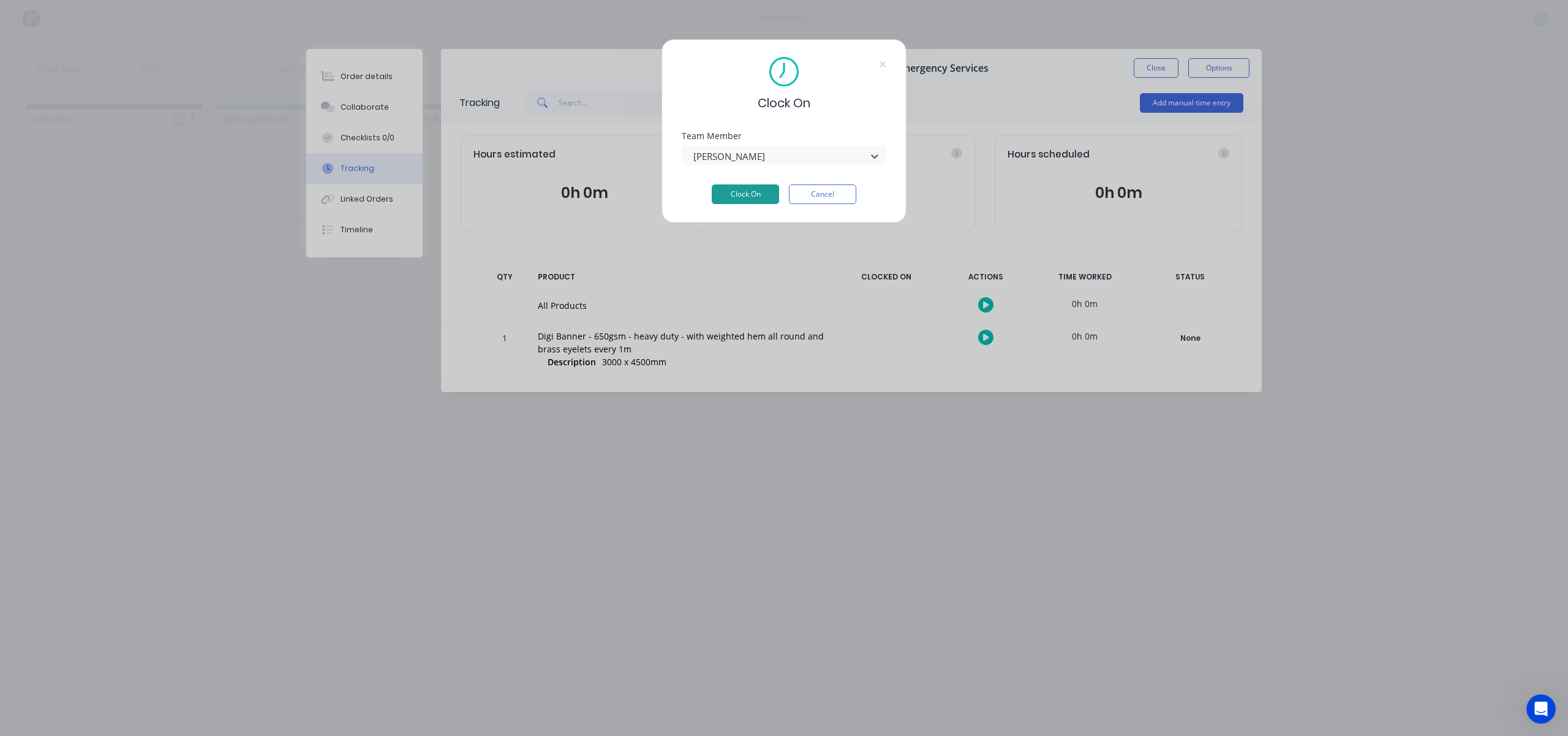
click at [748, 192] on button "Clock On" at bounding box center [745, 194] width 68 height 20
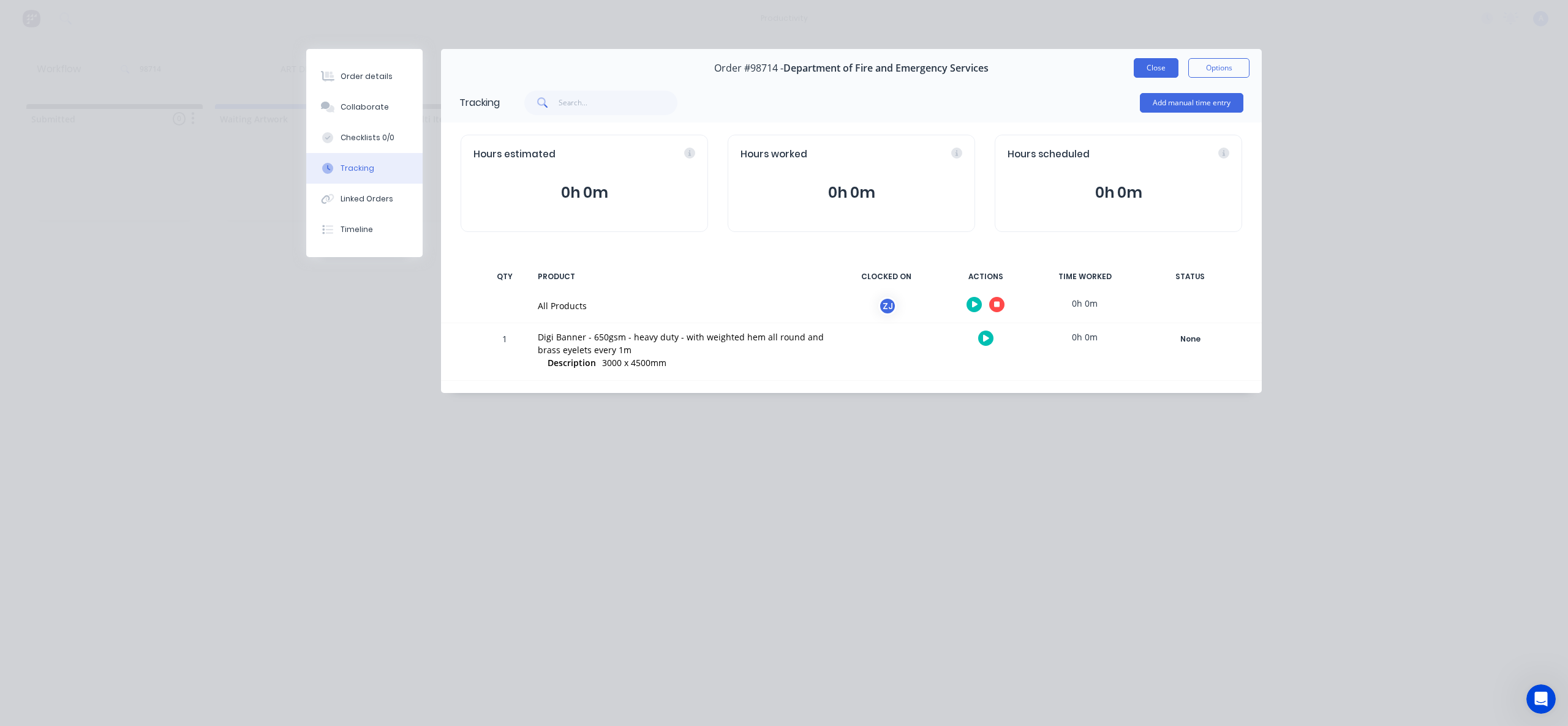
click at [1149, 59] on button "Close" at bounding box center [1156, 68] width 45 height 20
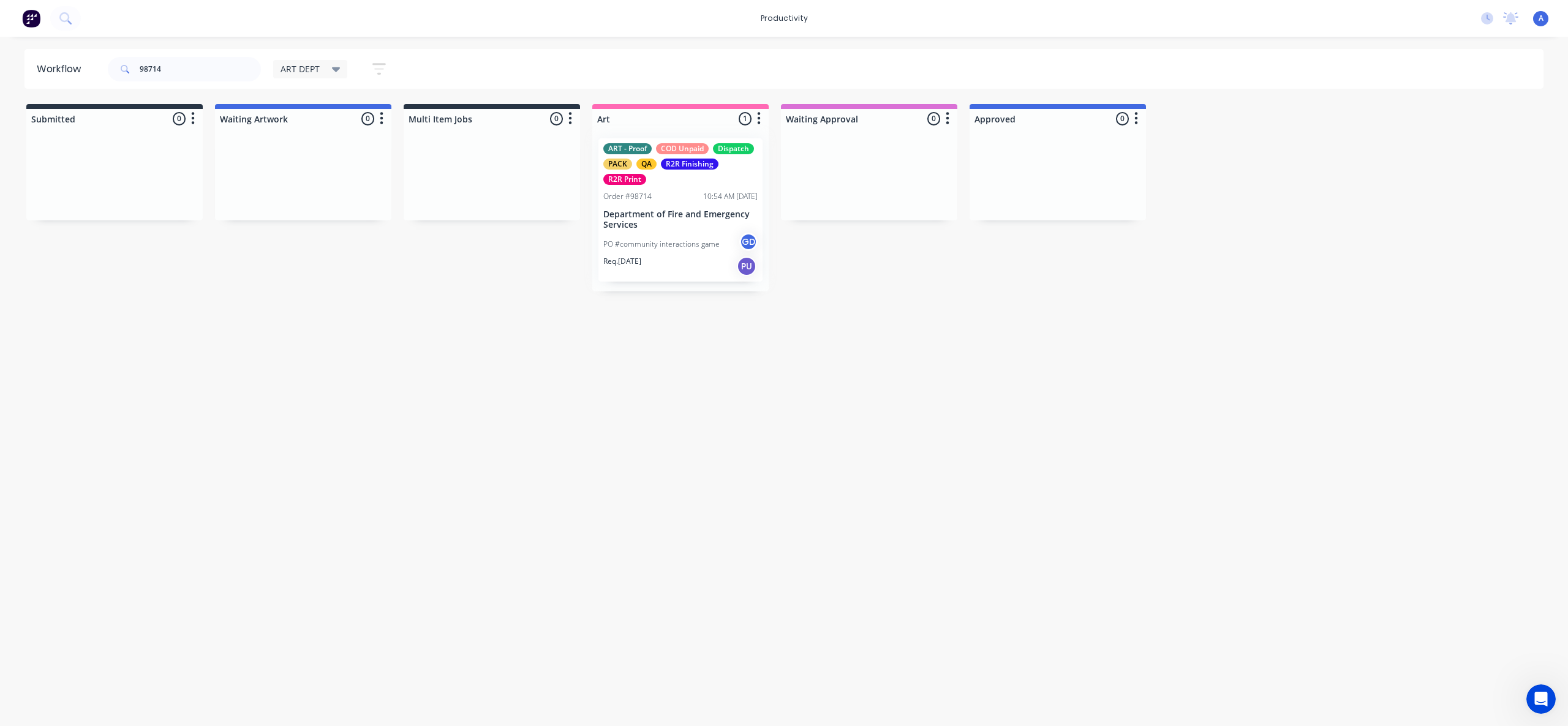
drag, startPoint x: 664, startPoint y: 224, endPoint x: 853, endPoint y: 224, distance: 189.0
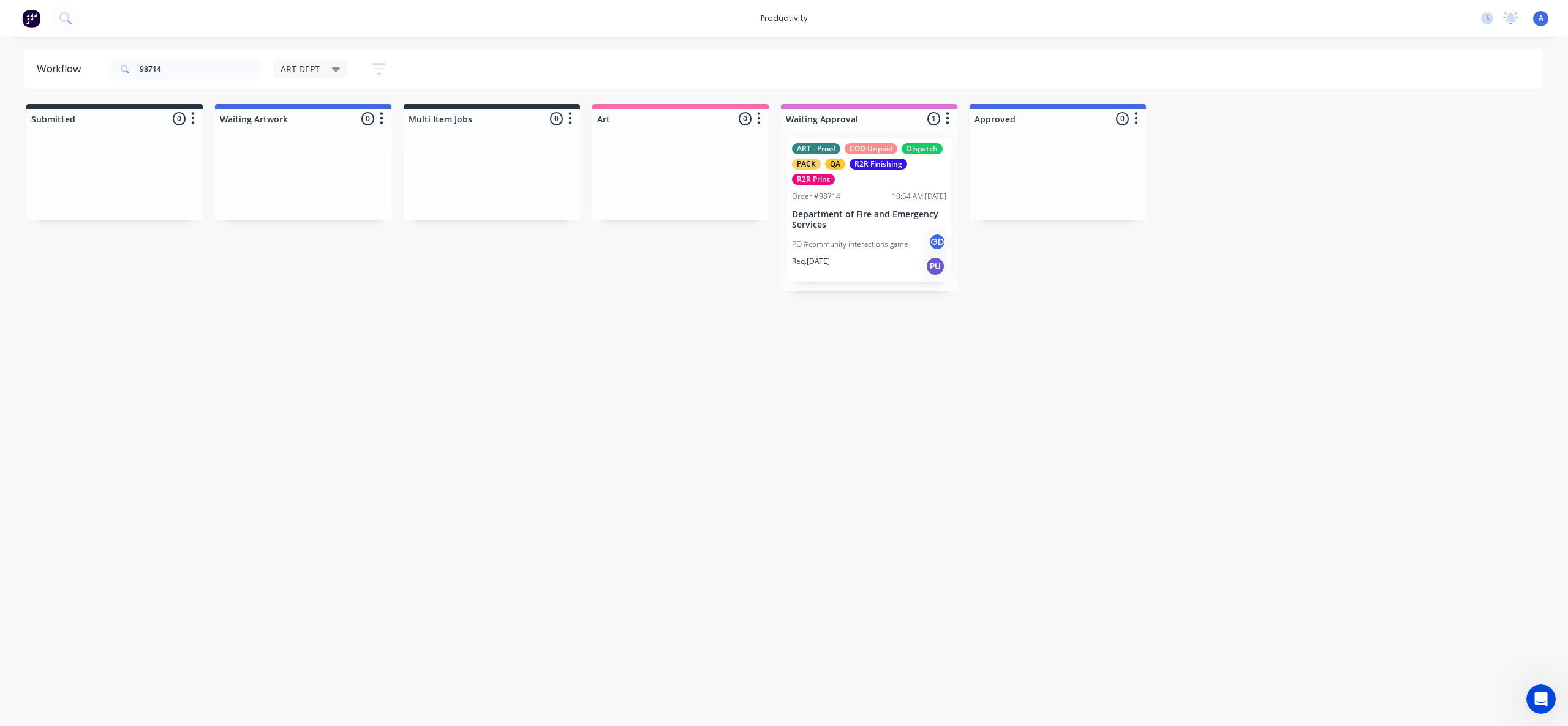
click at [855, 224] on p "Department of Fire and Emergency Services" at bounding box center [869, 219] width 154 height 21
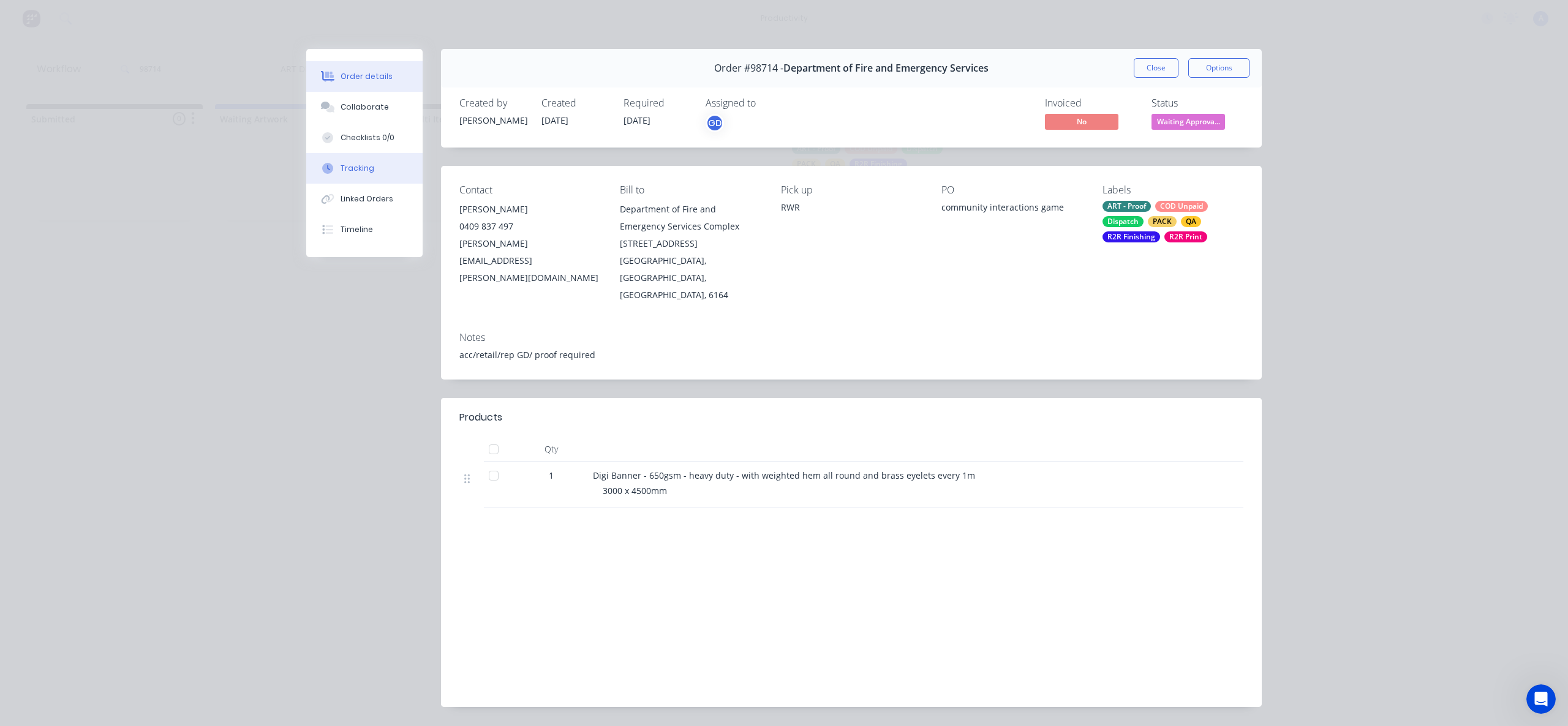
click at [351, 171] on div "Tracking" at bounding box center [357, 168] width 33 height 11
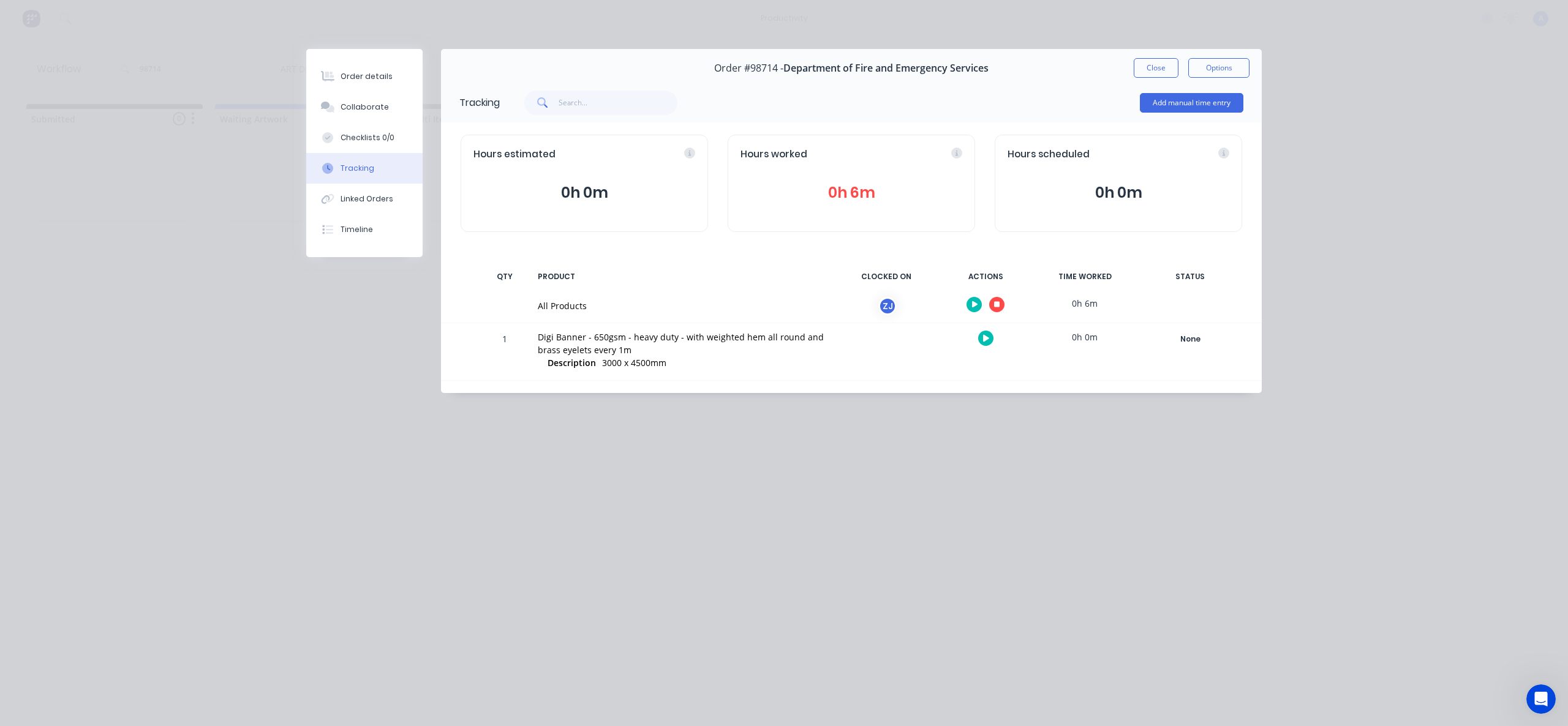
click at [1002, 305] on button "button" at bounding box center [997, 305] width 15 height 15
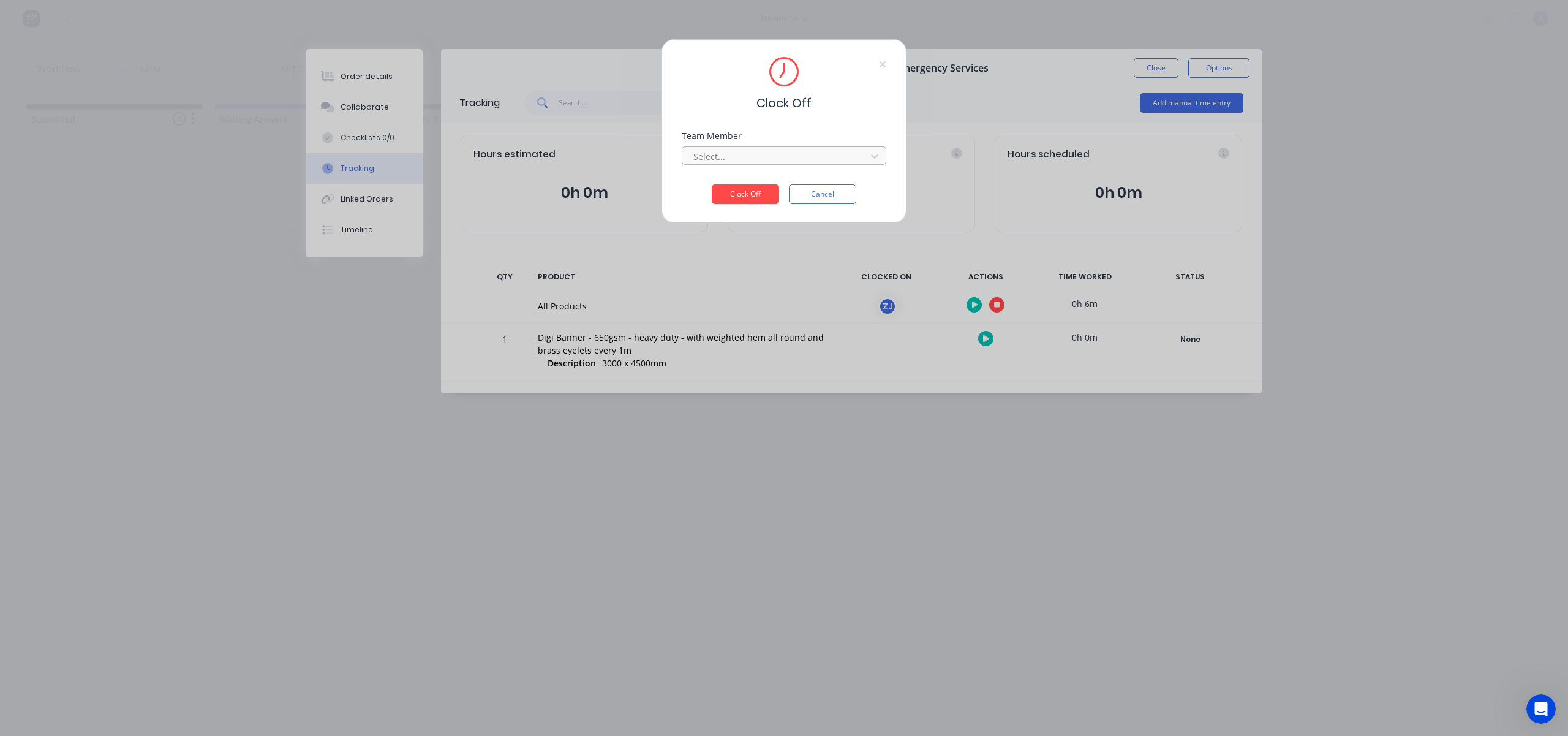
click at [842, 159] on div at bounding box center [776, 156] width 168 height 15
click at [798, 180] on div "[PERSON_NAME]" at bounding box center [784, 183] width 205 height 23
click at [729, 188] on button "Clock Off" at bounding box center [745, 194] width 68 height 20
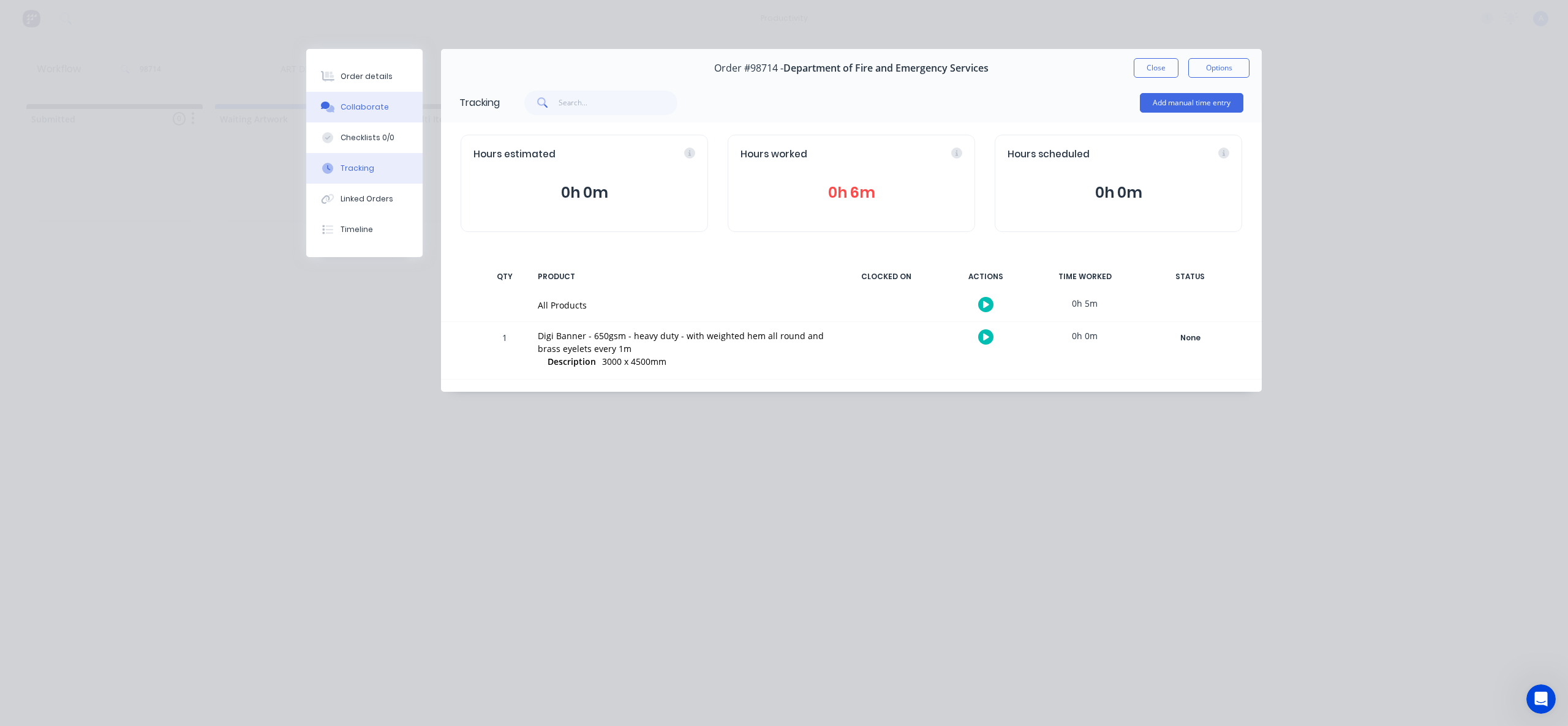
click at [387, 104] on button "Collaborate" at bounding box center [365, 107] width 116 height 30
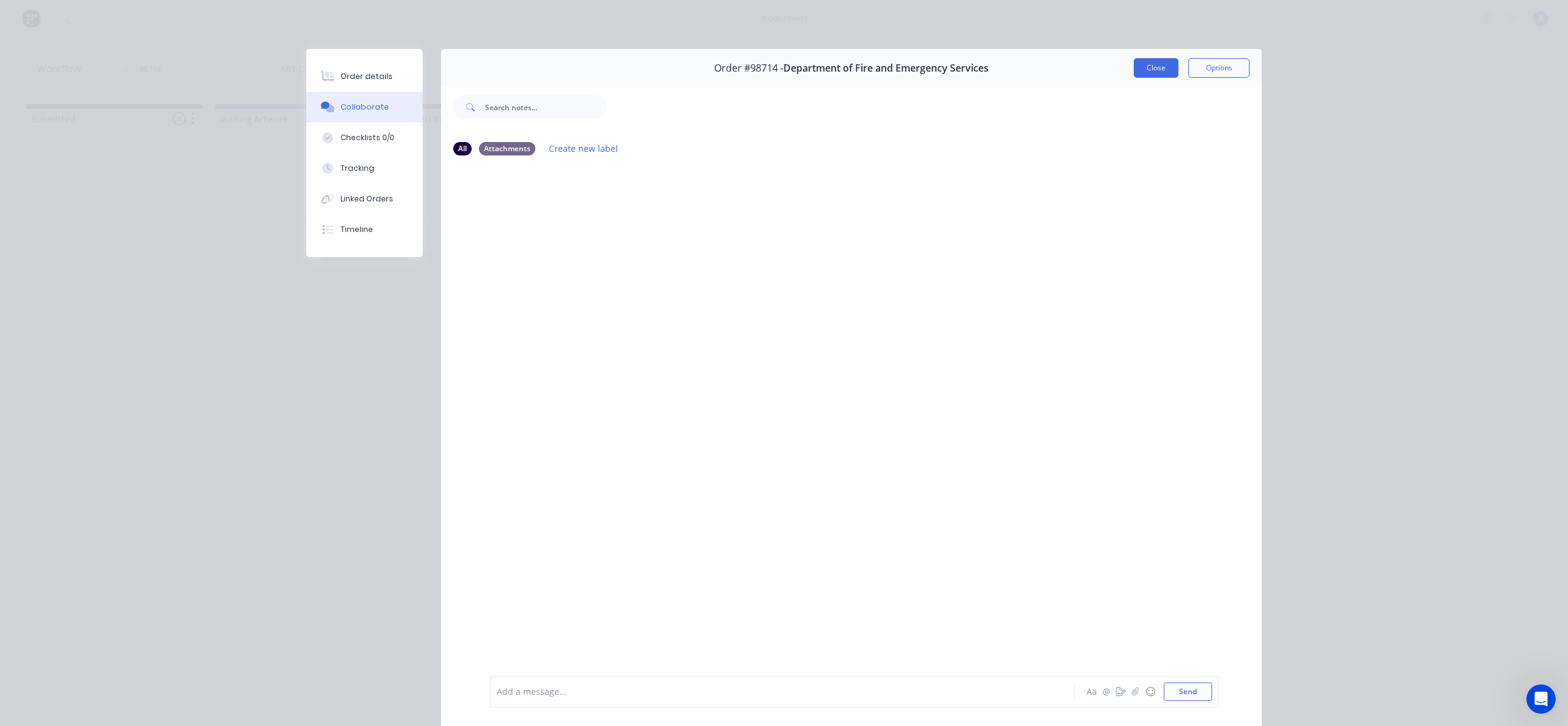
click at [1152, 71] on button "Close" at bounding box center [1156, 68] width 45 height 20
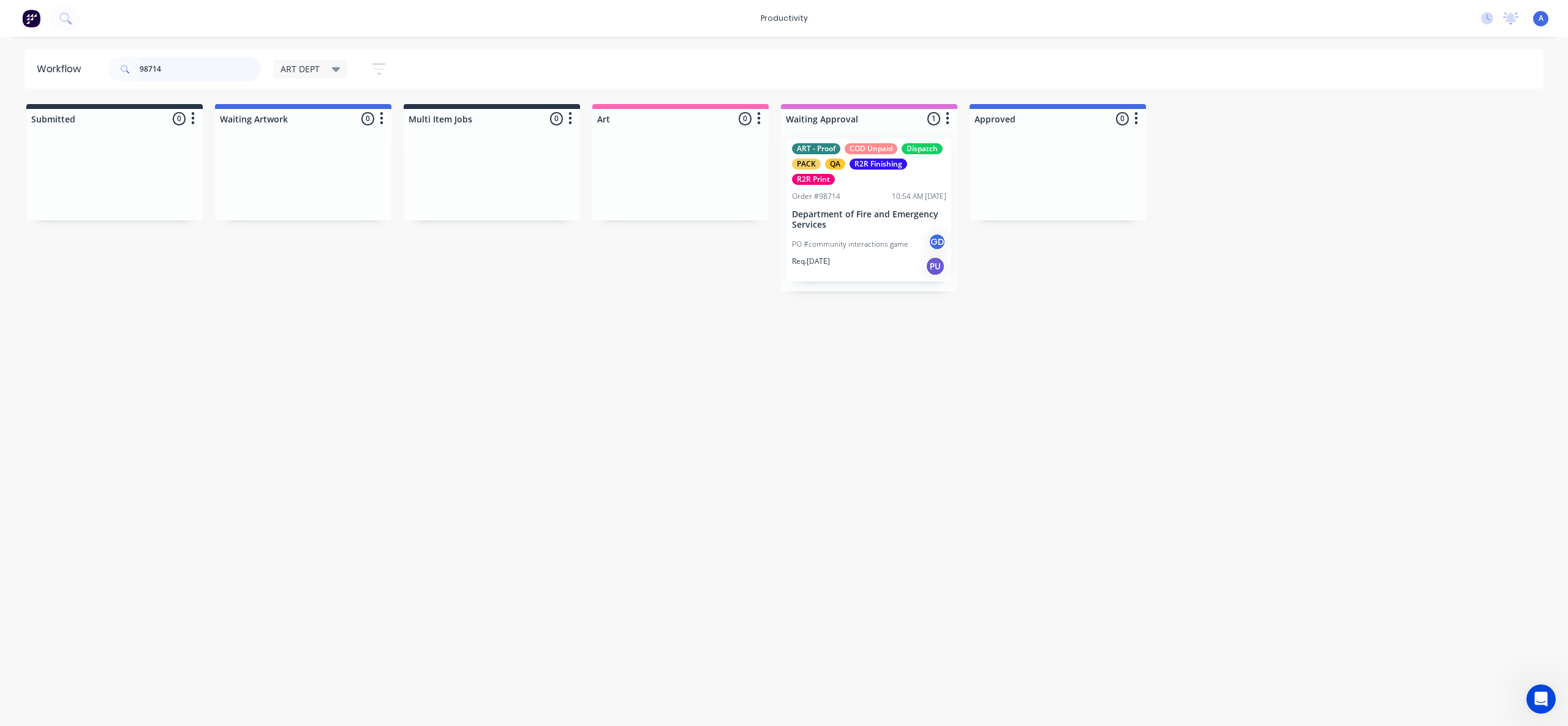
click at [186, 73] on input "98714" at bounding box center [200, 69] width 121 height 25
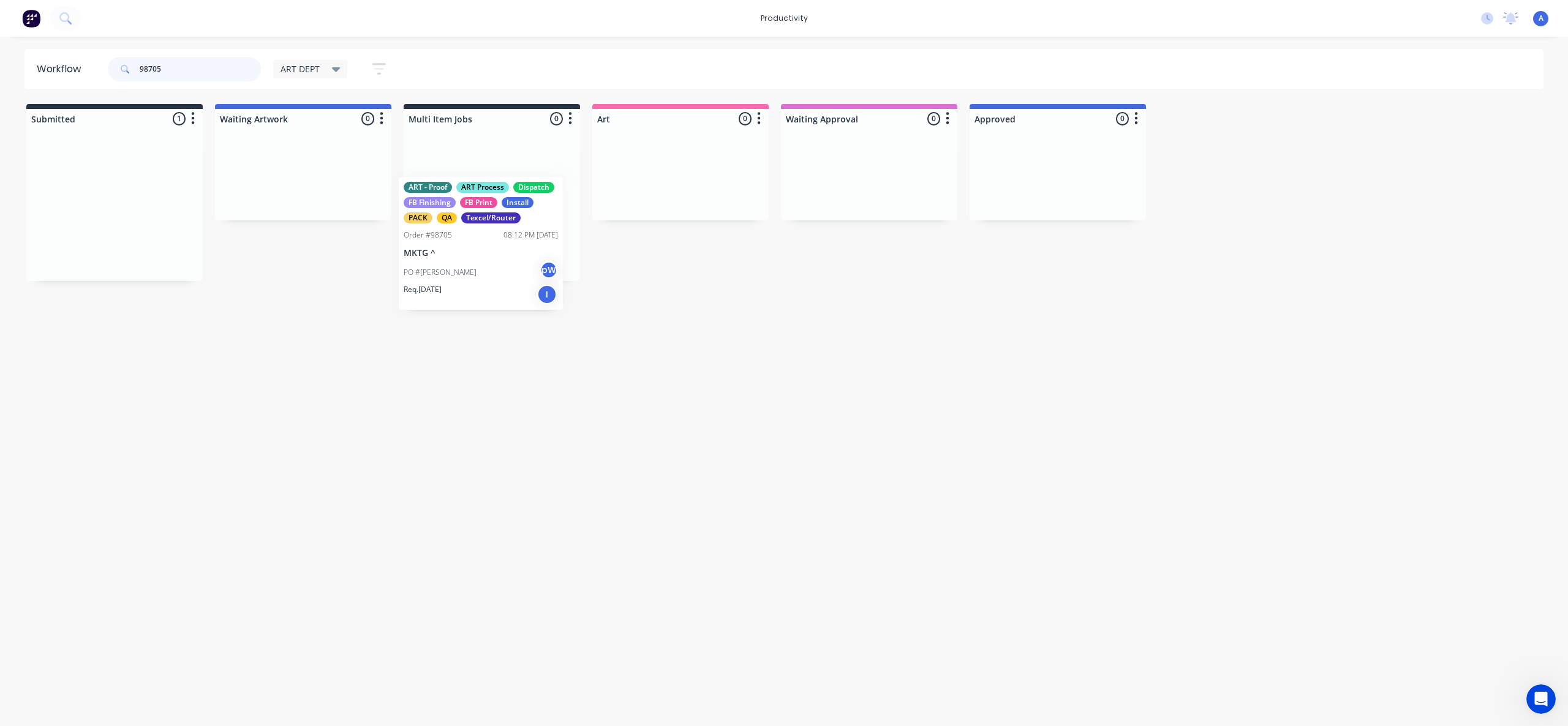
drag, startPoint x: 148, startPoint y: 211, endPoint x: 708, endPoint y: 229, distance: 560.3
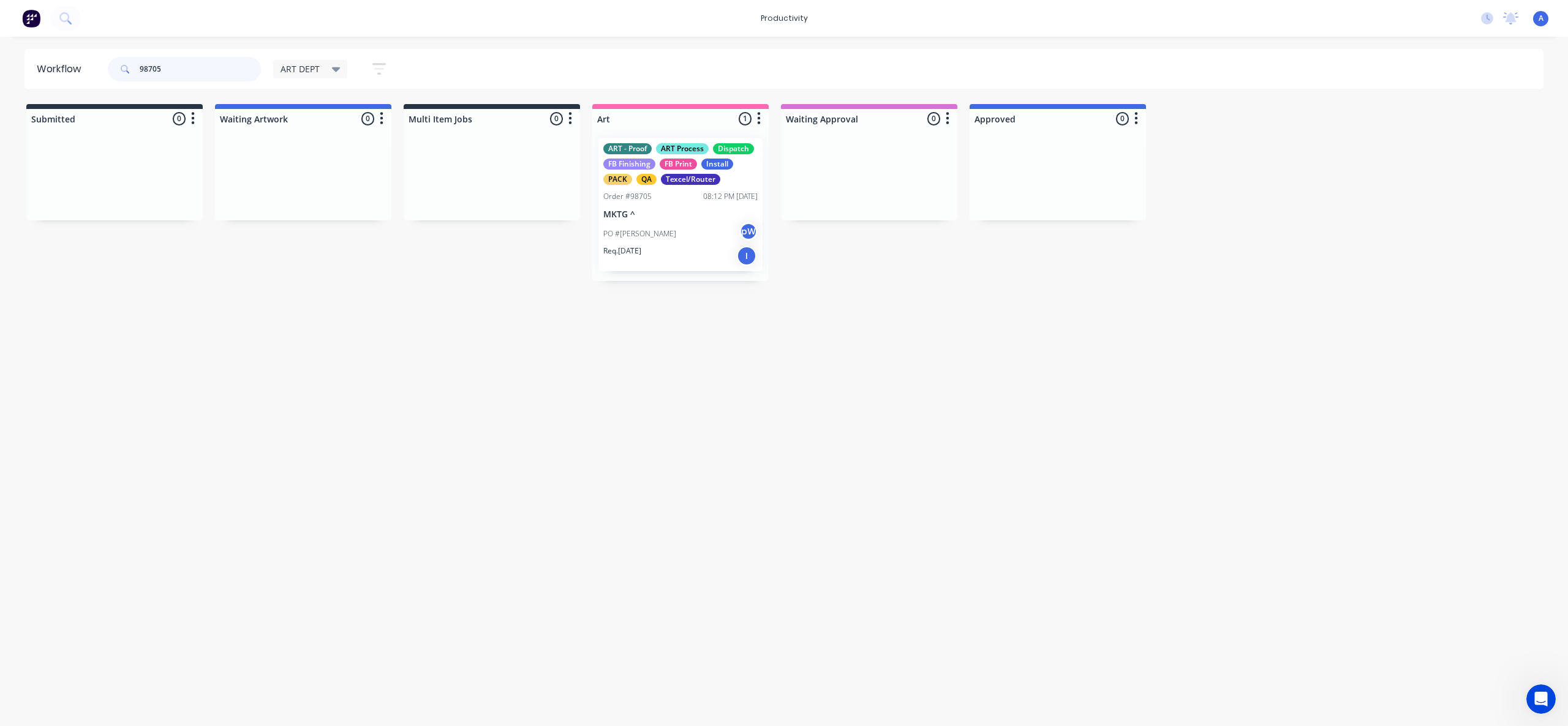
type input "98705"
click at [691, 228] on div "PO #[PERSON_NAME] pW" at bounding box center [681, 234] width 154 height 23
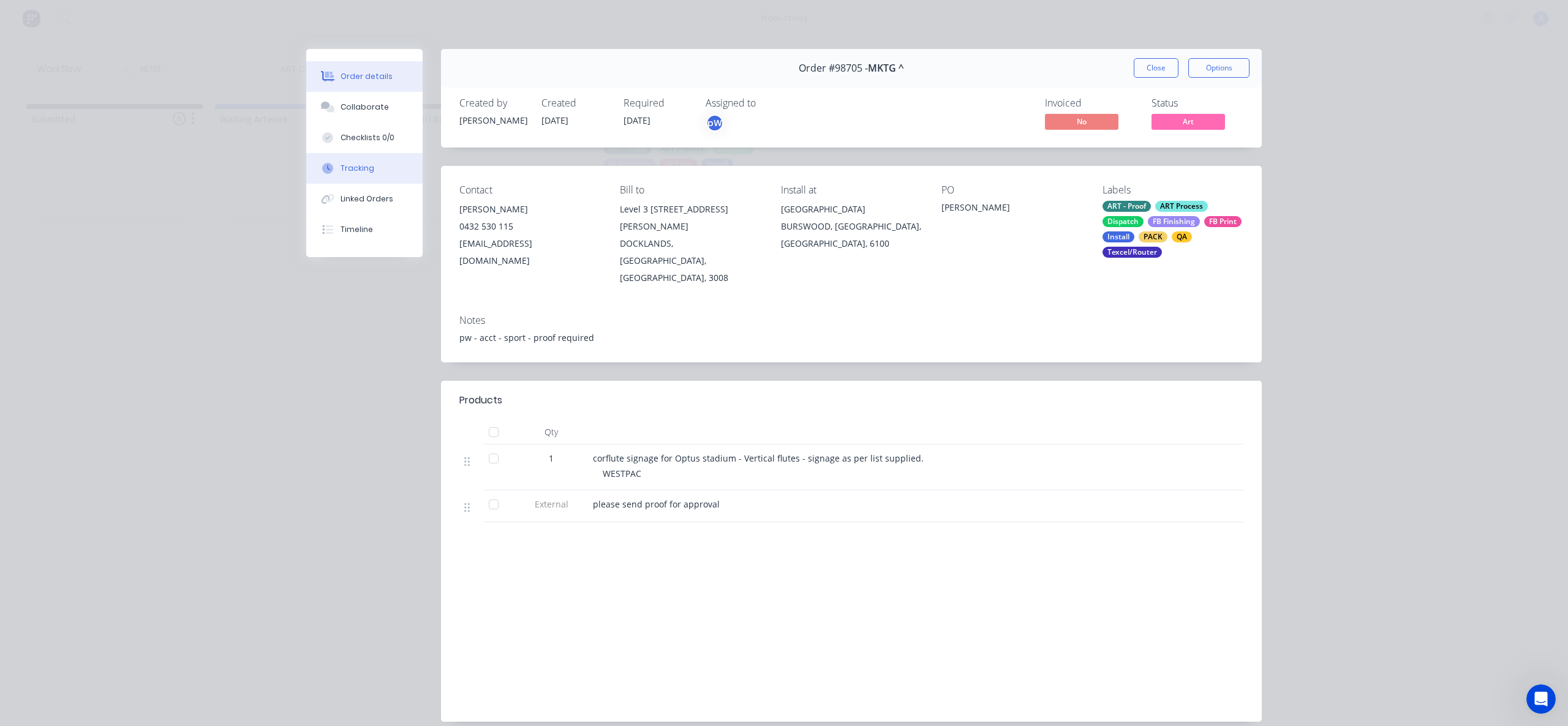
click at [369, 179] on button "Tracking" at bounding box center [365, 168] width 116 height 30
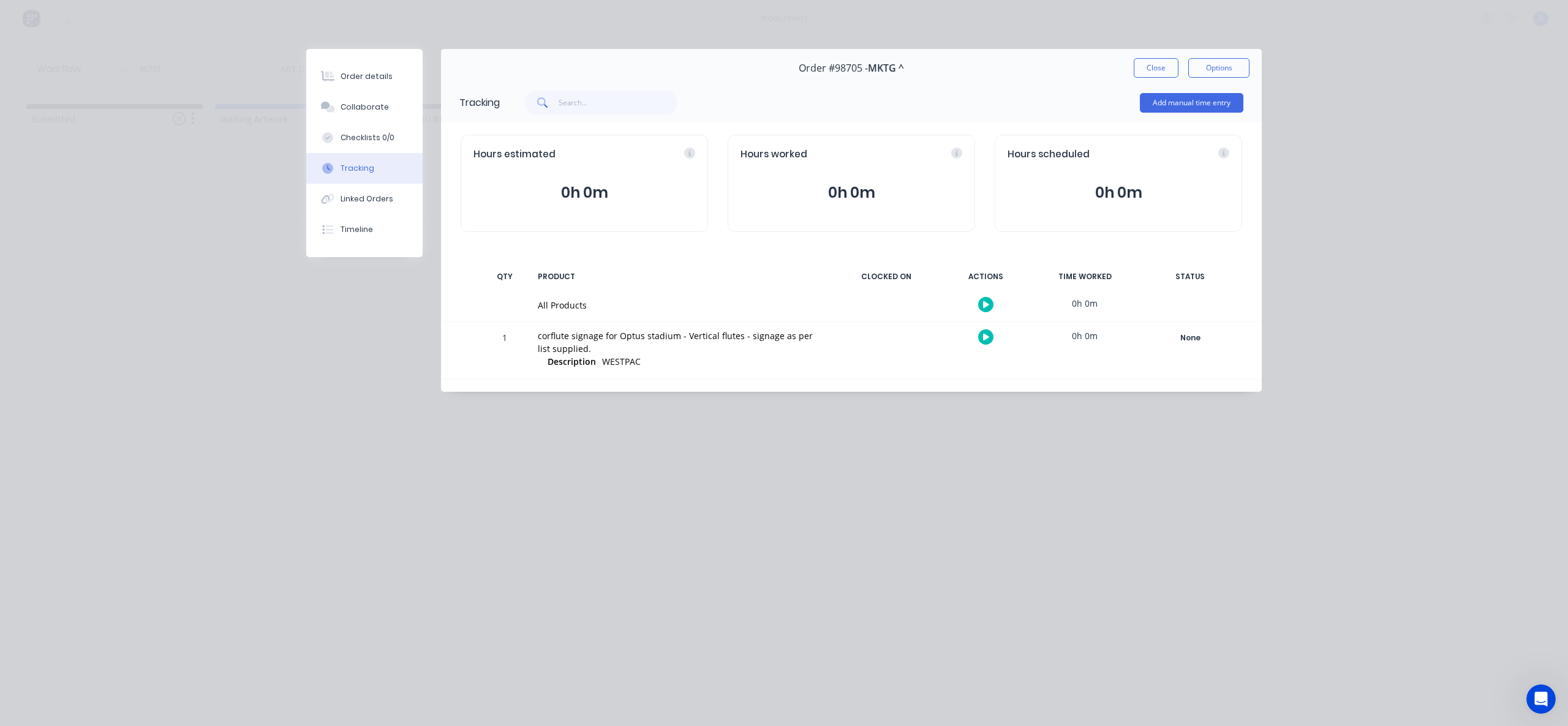
click at [983, 306] on icon "button" at bounding box center [986, 305] width 6 height 7
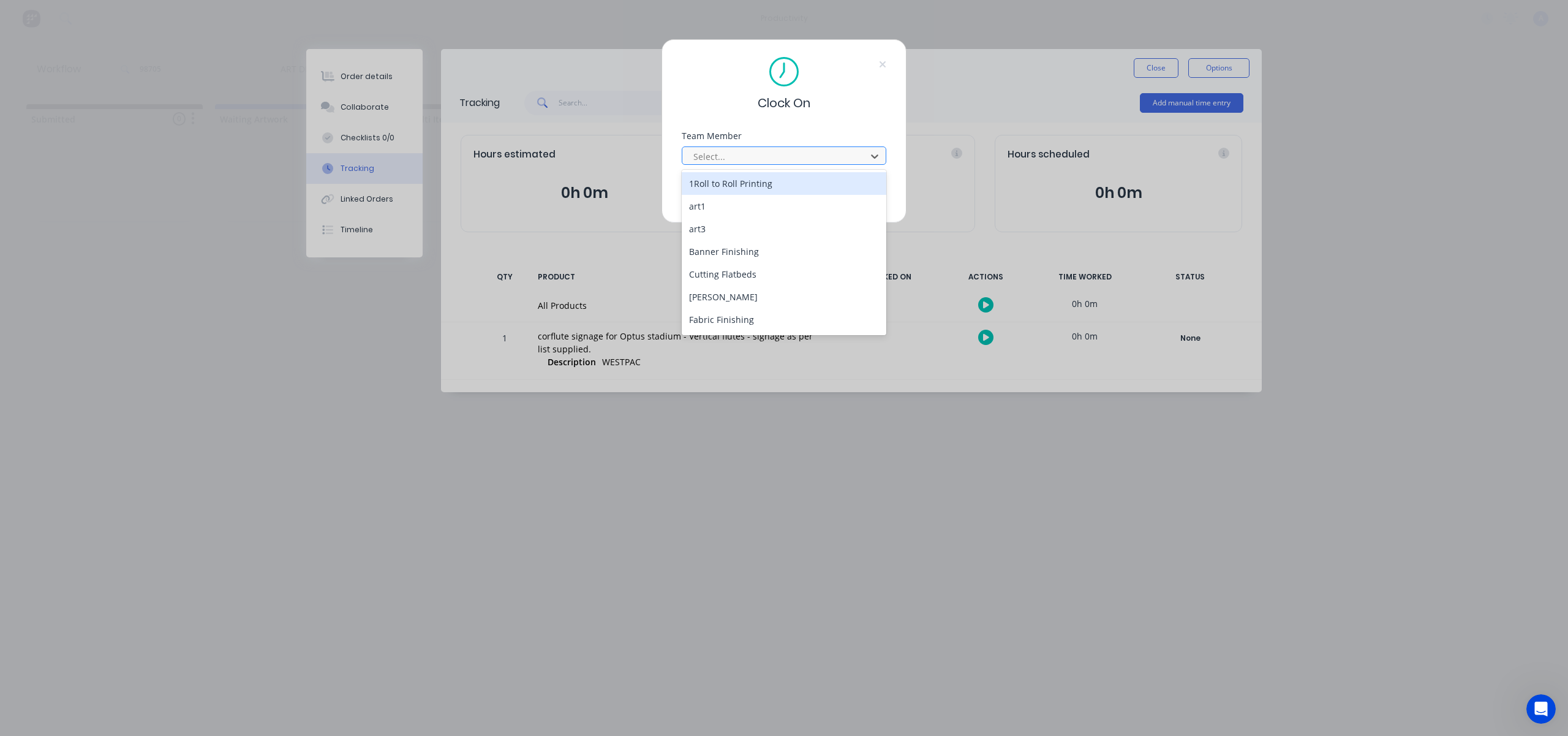
click at [812, 163] on div at bounding box center [776, 156] width 168 height 15
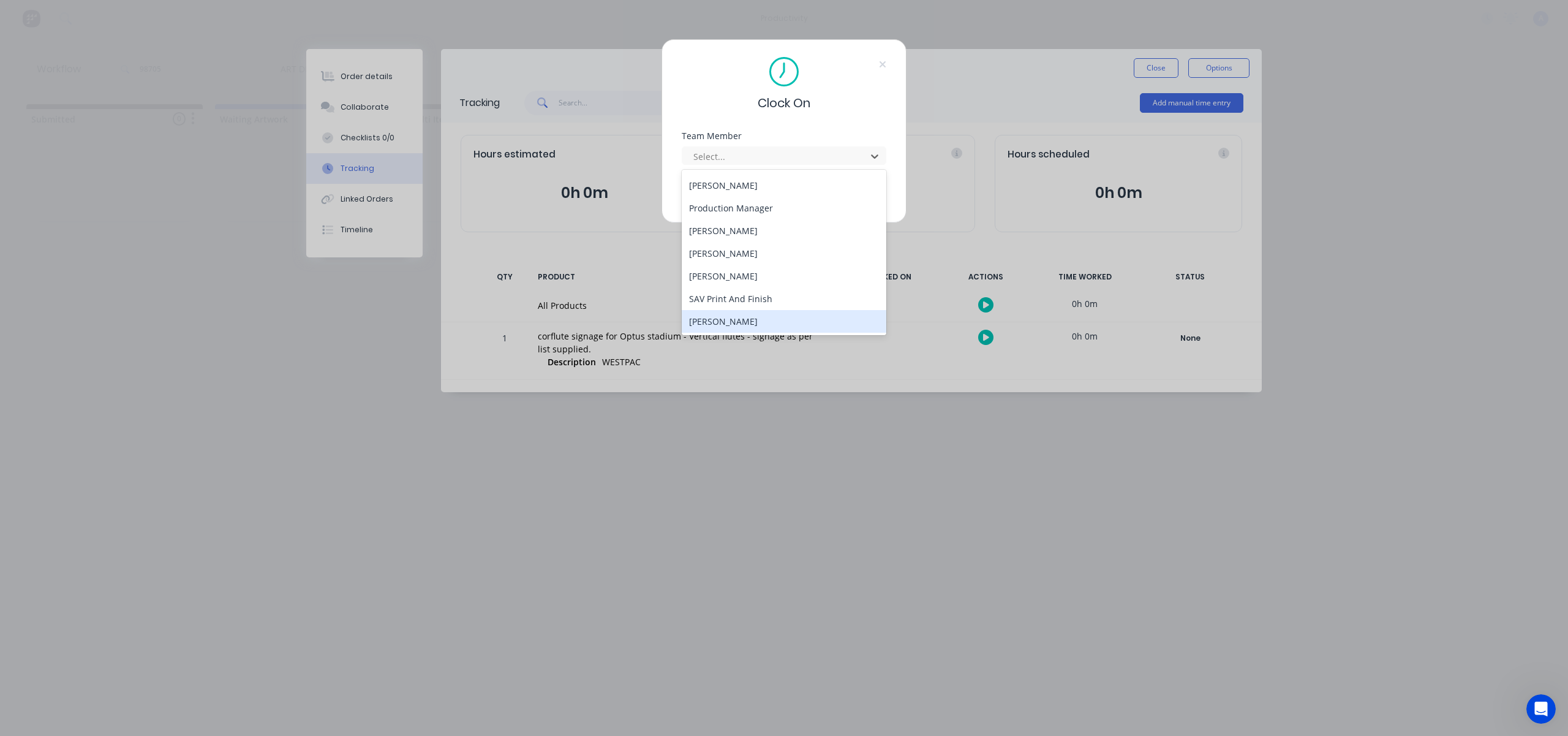
click at [723, 317] on div "[PERSON_NAME]" at bounding box center [784, 321] width 205 height 23
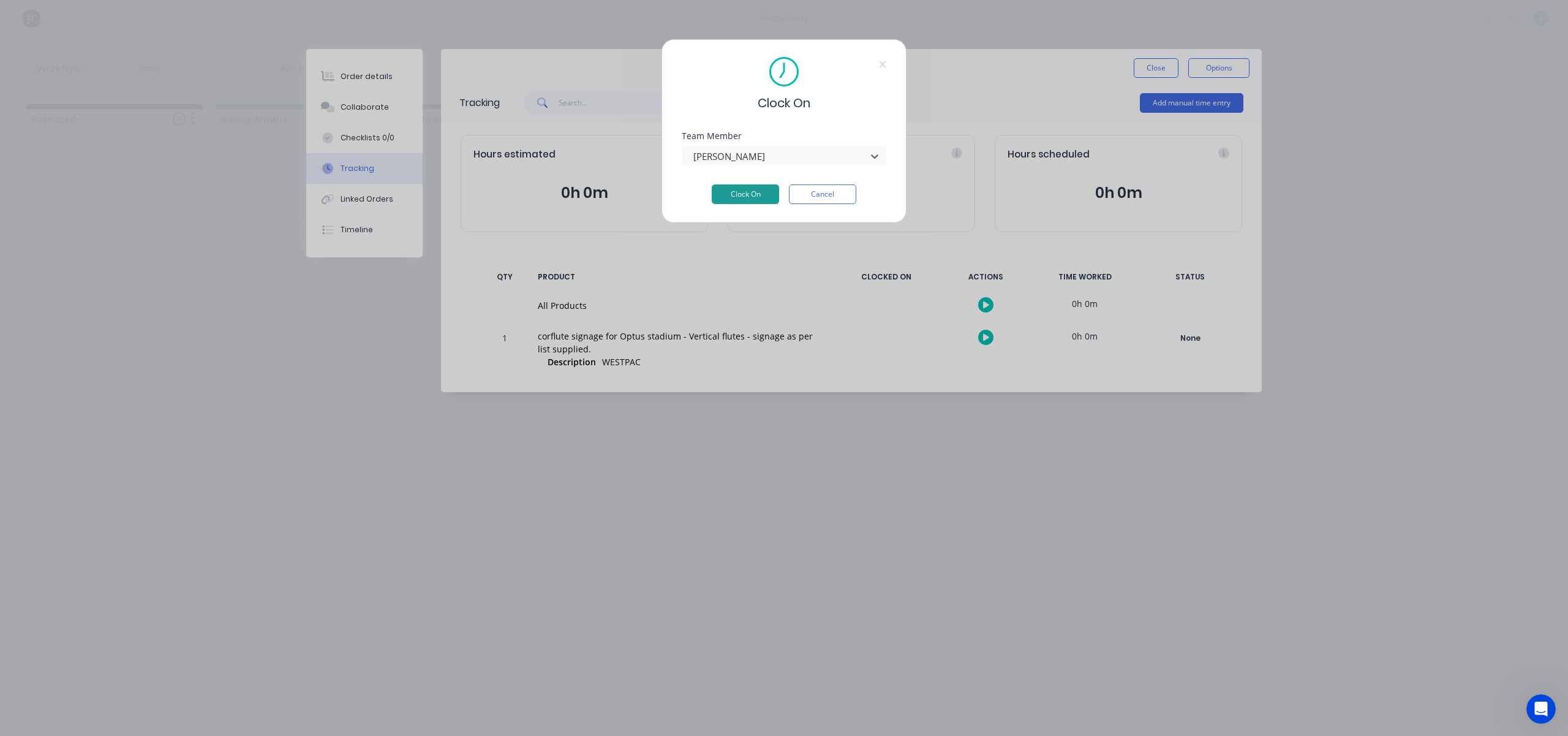
click at [760, 195] on button "Clock On" at bounding box center [745, 194] width 68 height 20
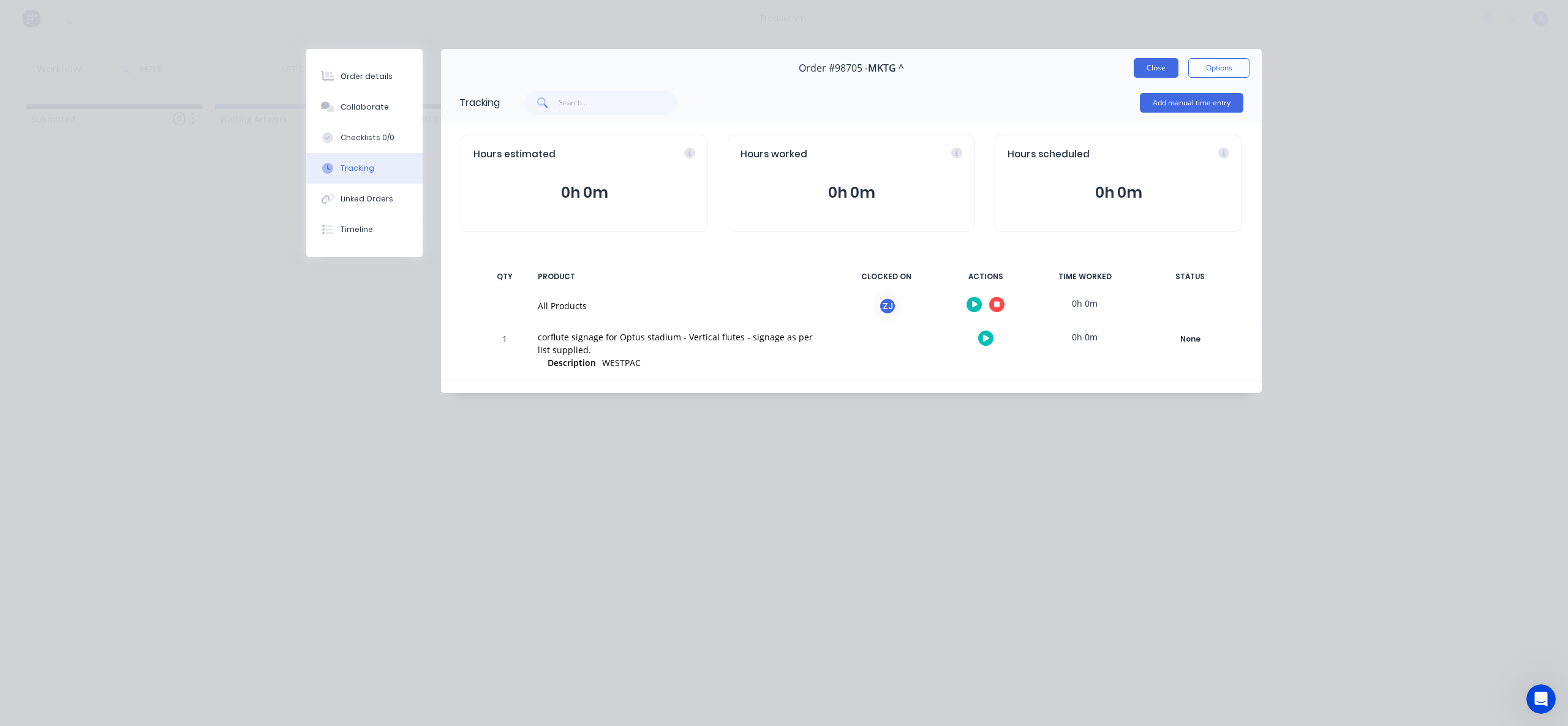
click at [1165, 61] on button "Close" at bounding box center [1156, 68] width 45 height 20
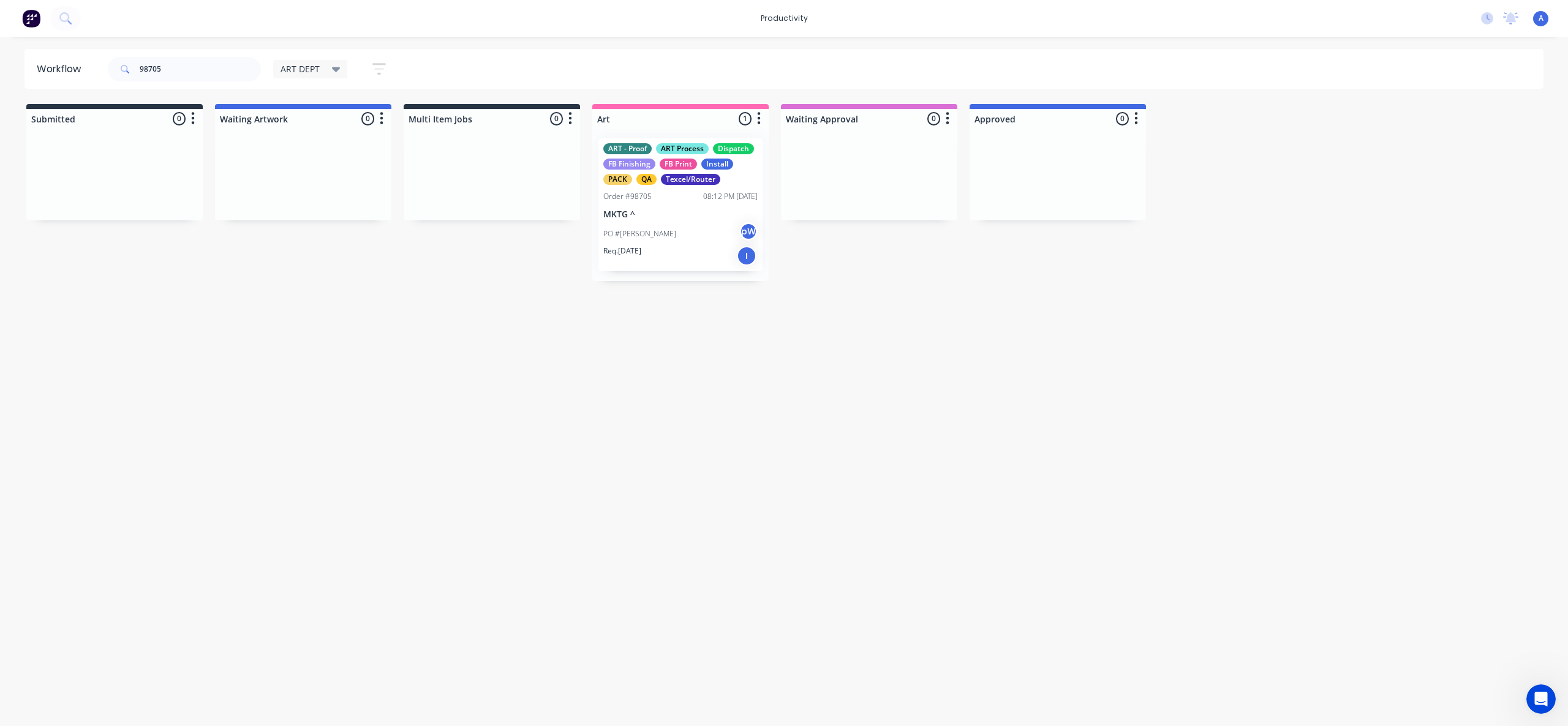
click at [897, 409] on div "Workflow 98705 ART DEPT Save new view None edit ART DEPT (Default) edit Banner …" at bounding box center [784, 375] width 1568 height 653
click at [727, 447] on div "Workflow 98705 ART DEPT Save new view None edit ART DEPT (Default) edit Banner …" at bounding box center [784, 375] width 1568 height 653
click at [664, 241] on div "PO #[PERSON_NAME] pW" at bounding box center [681, 234] width 154 height 23
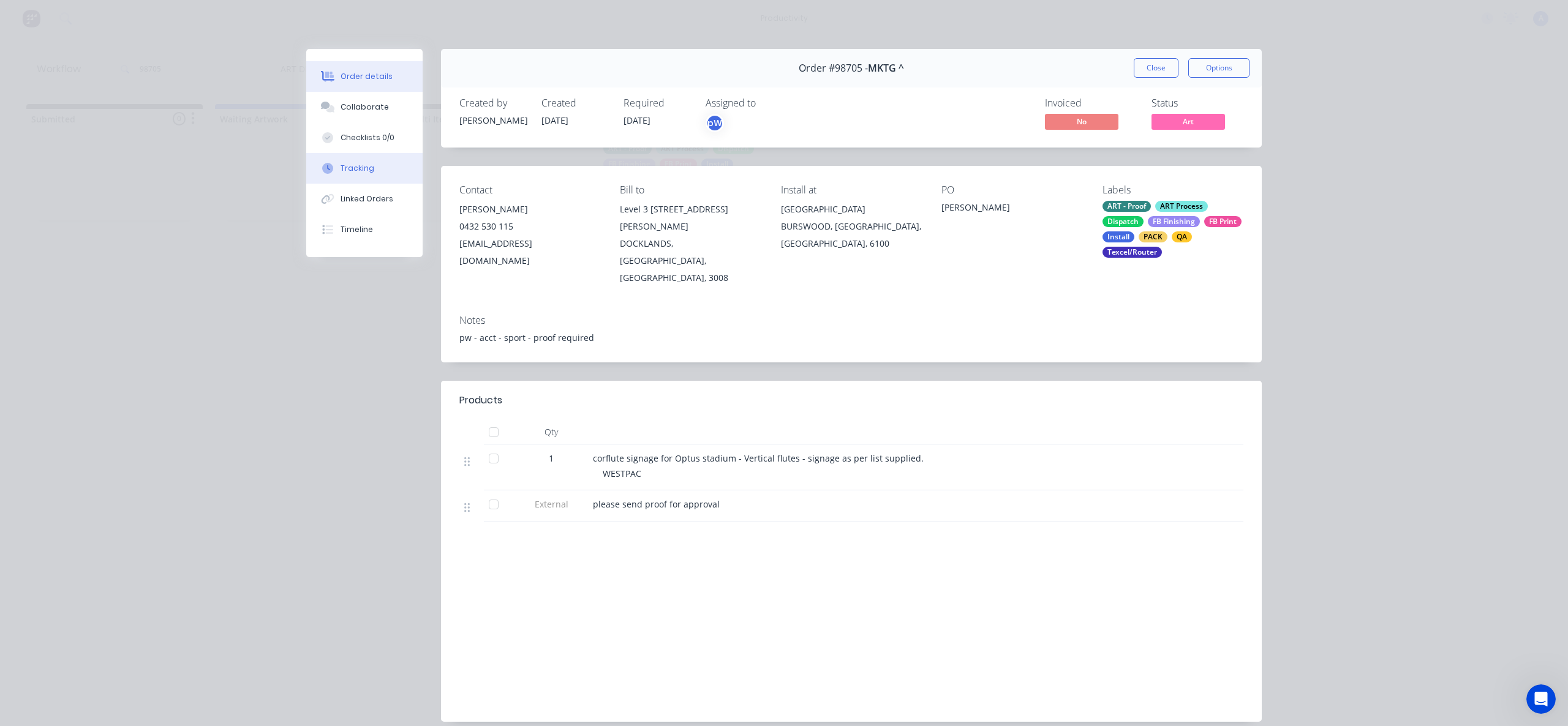
click at [370, 172] on button "Tracking" at bounding box center [365, 168] width 116 height 30
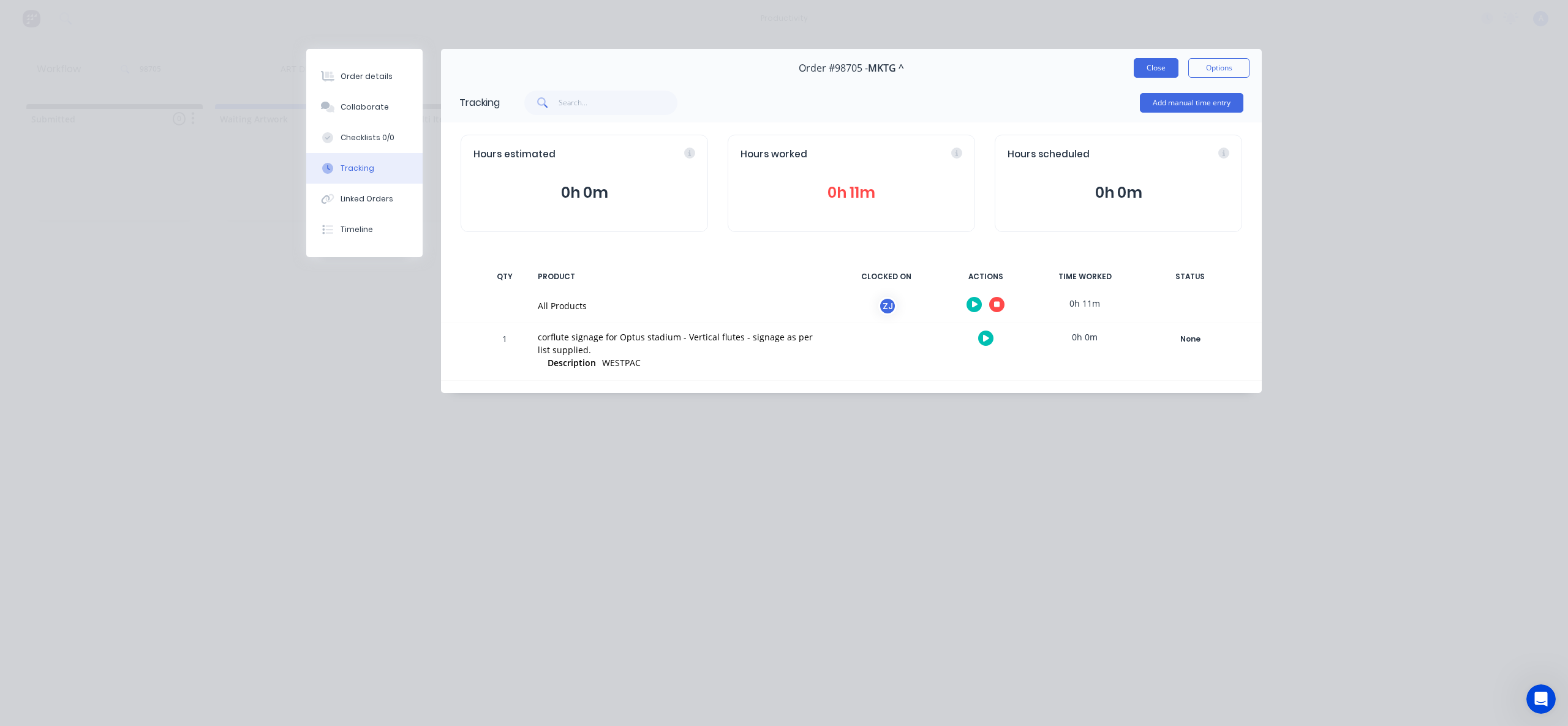
click at [1143, 69] on button "Close" at bounding box center [1156, 68] width 45 height 20
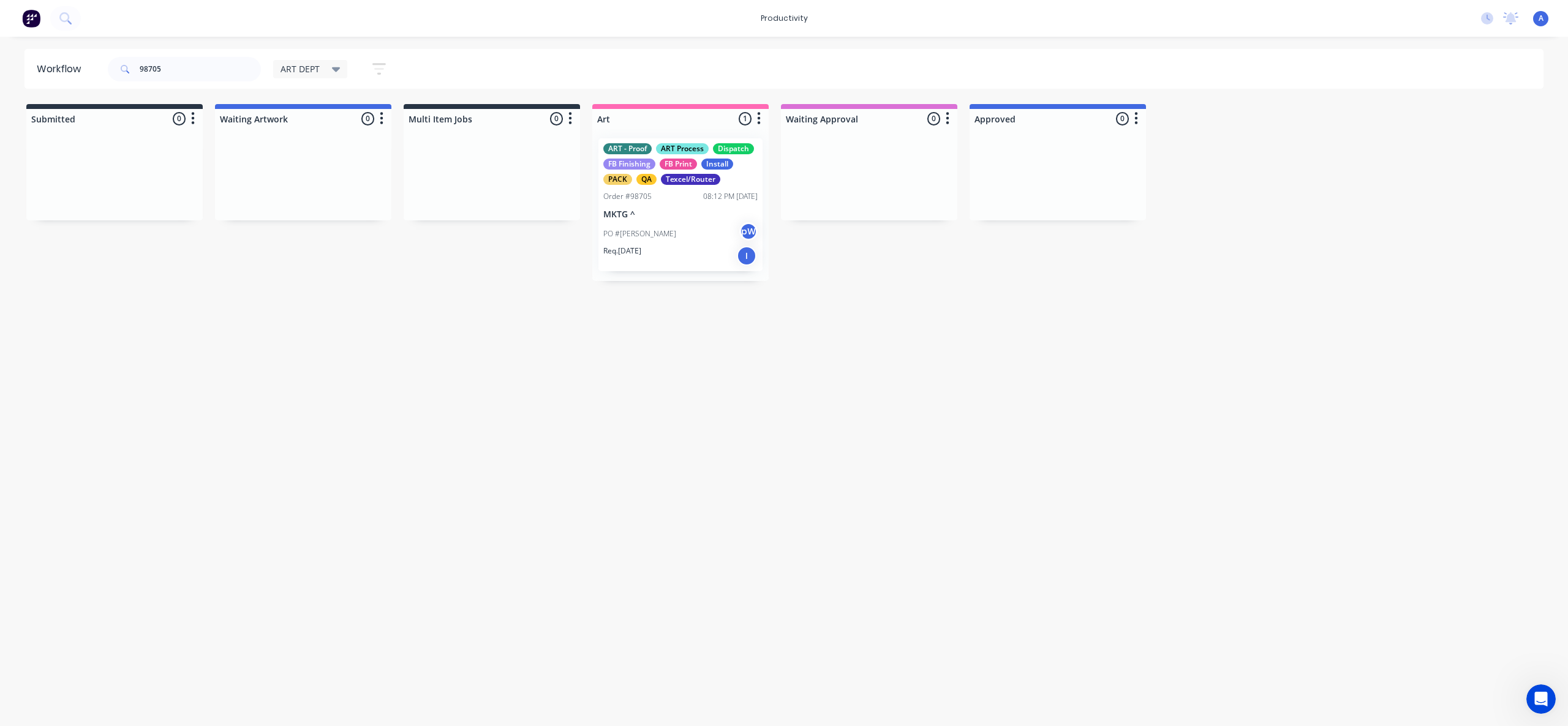
click at [1028, 446] on div "Workflow 98705 ART DEPT Save new view None edit ART DEPT (Default) edit Banner …" at bounding box center [784, 375] width 1568 height 653
click at [682, 186] on div "ART - Proof ART Process Dispatch FB Finishing FB Print Install PACK QA Texcel/R…" at bounding box center [681, 205] width 164 height 133
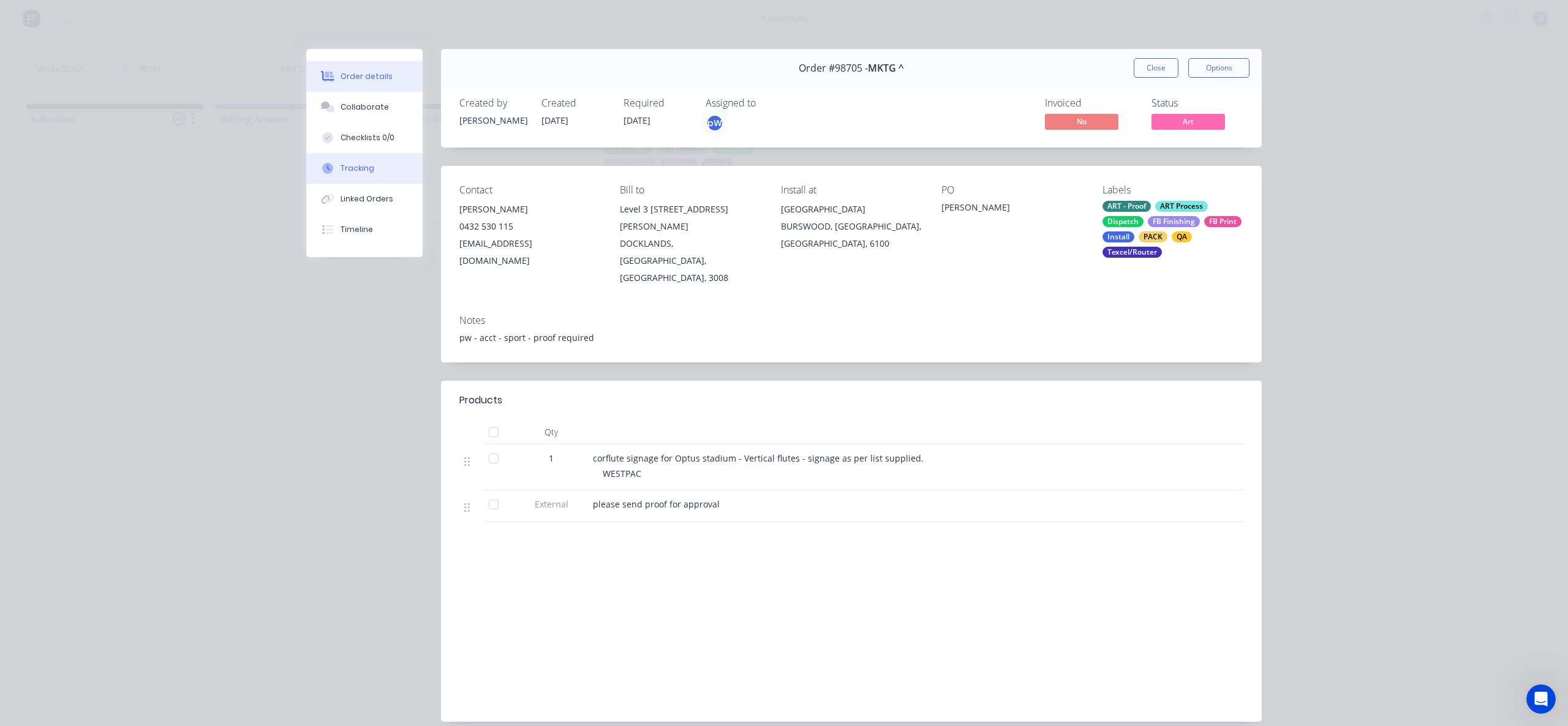
click at [380, 178] on button "Tracking" at bounding box center [365, 168] width 116 height 30
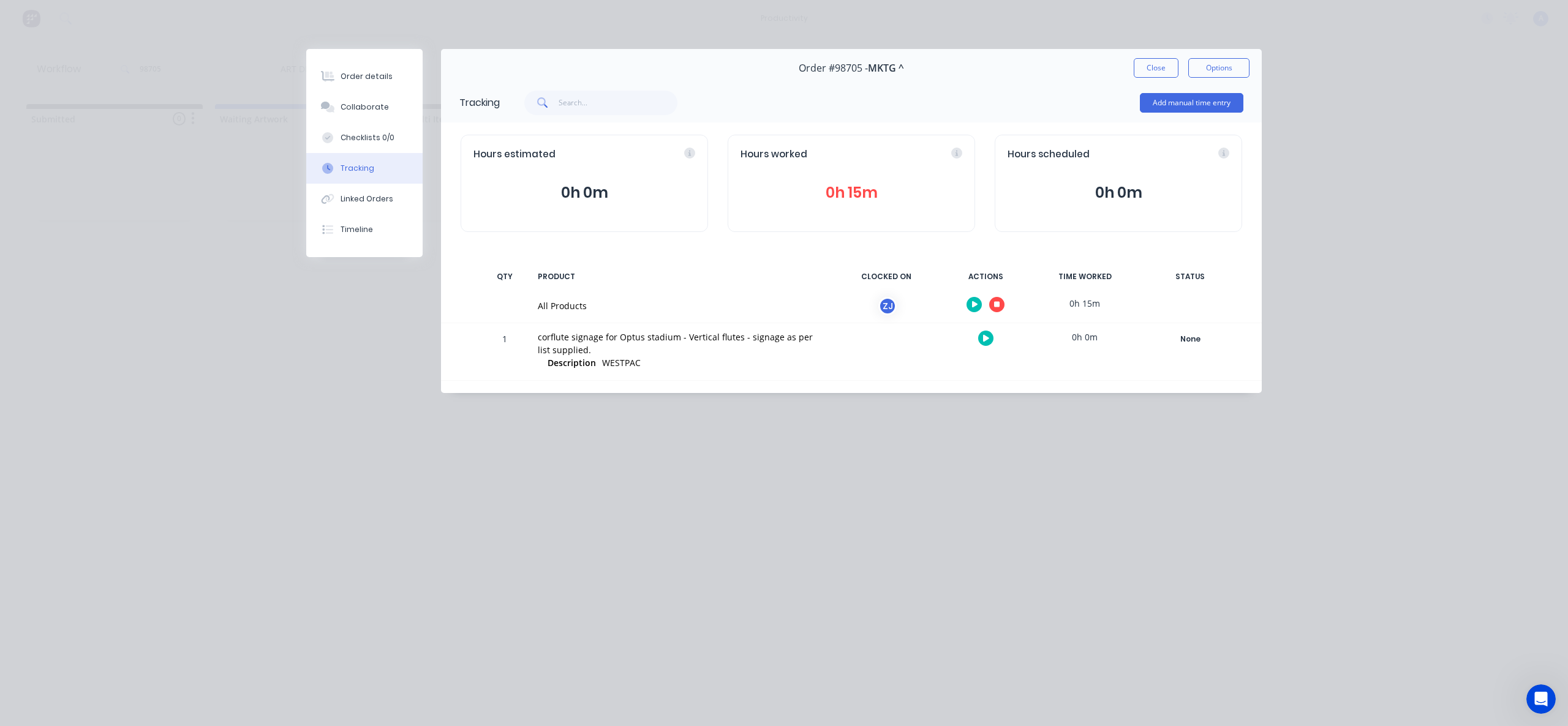
click at [996, 305] on icon "button" at bounding box center [997, 305] width 6 height 6
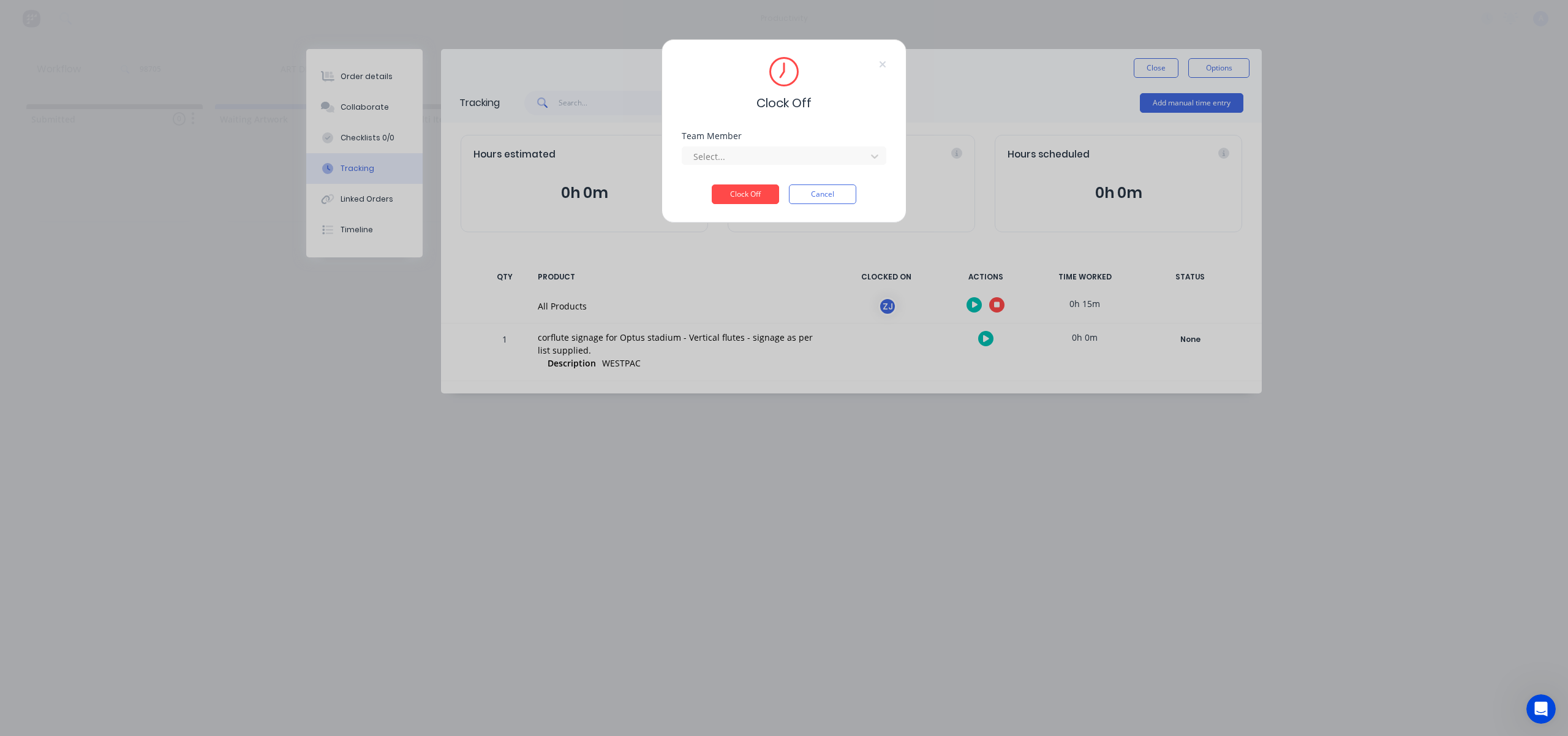
click at [827, 146] on div "Select..." at bounding box center [784, 154] width 205 height 21
click at [823, 153] on div at bounding box center [776, 156] width 168 height 15
click at [768, 181] on div "[PERSON_NAME]" at bounding box center [784, 183] width 205 height 23
click at [750, 192] on button "Clock Off" at bounding box center [745, 194] width 68 height 20
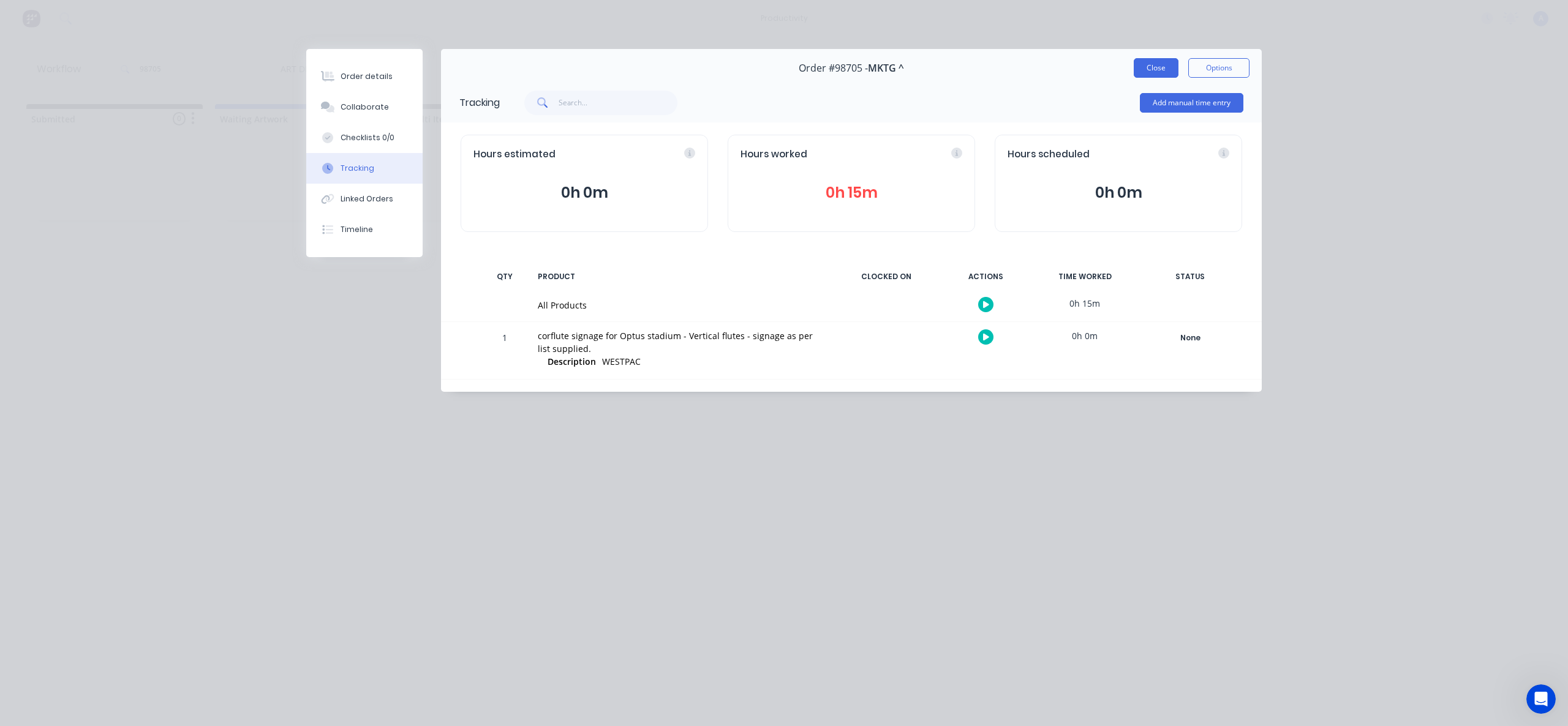
click at [1143, 68] on button "Close" at bounding box center [1156, 68] width 45 height 20
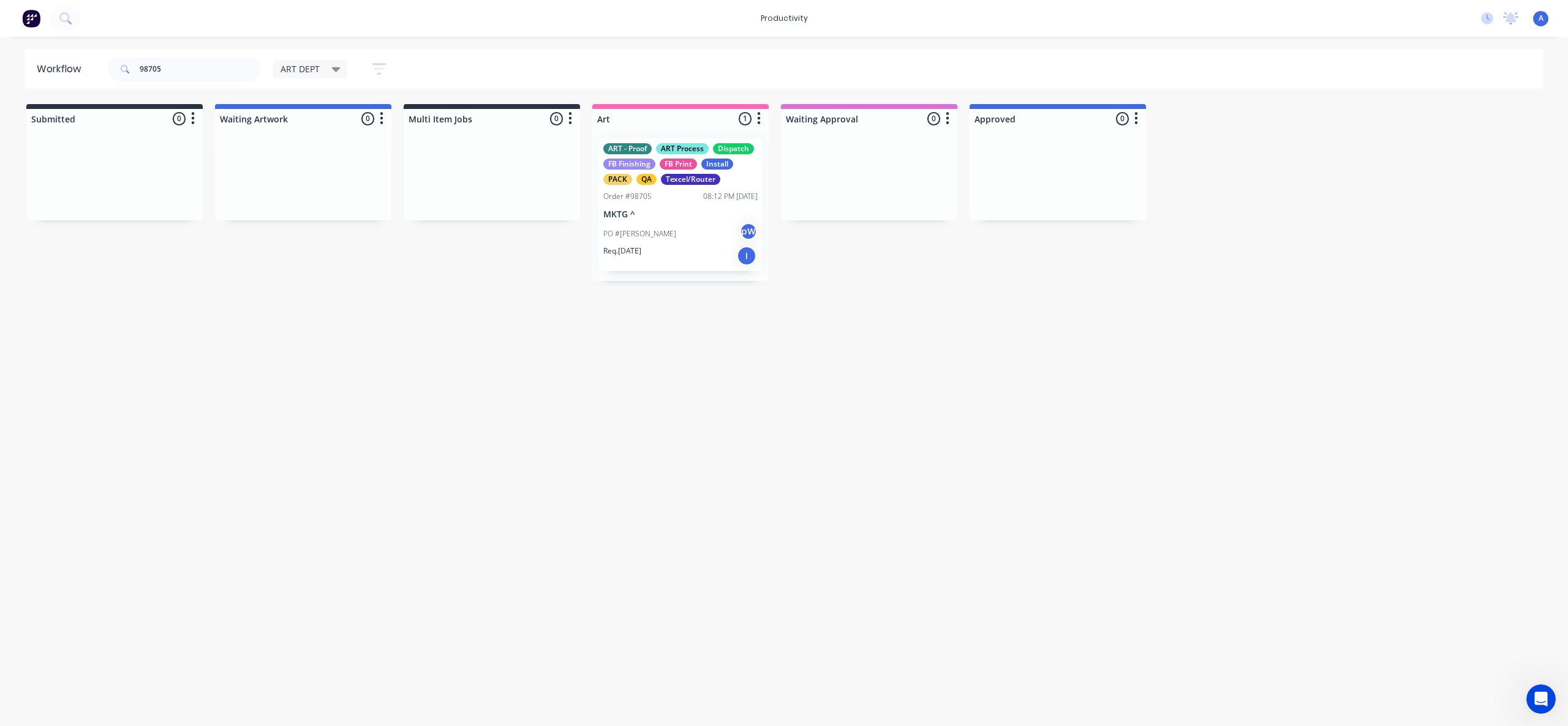
click at [686, 261] on div "Req. [DATE] I" at bounding box center [681, 256] width 154 height 21
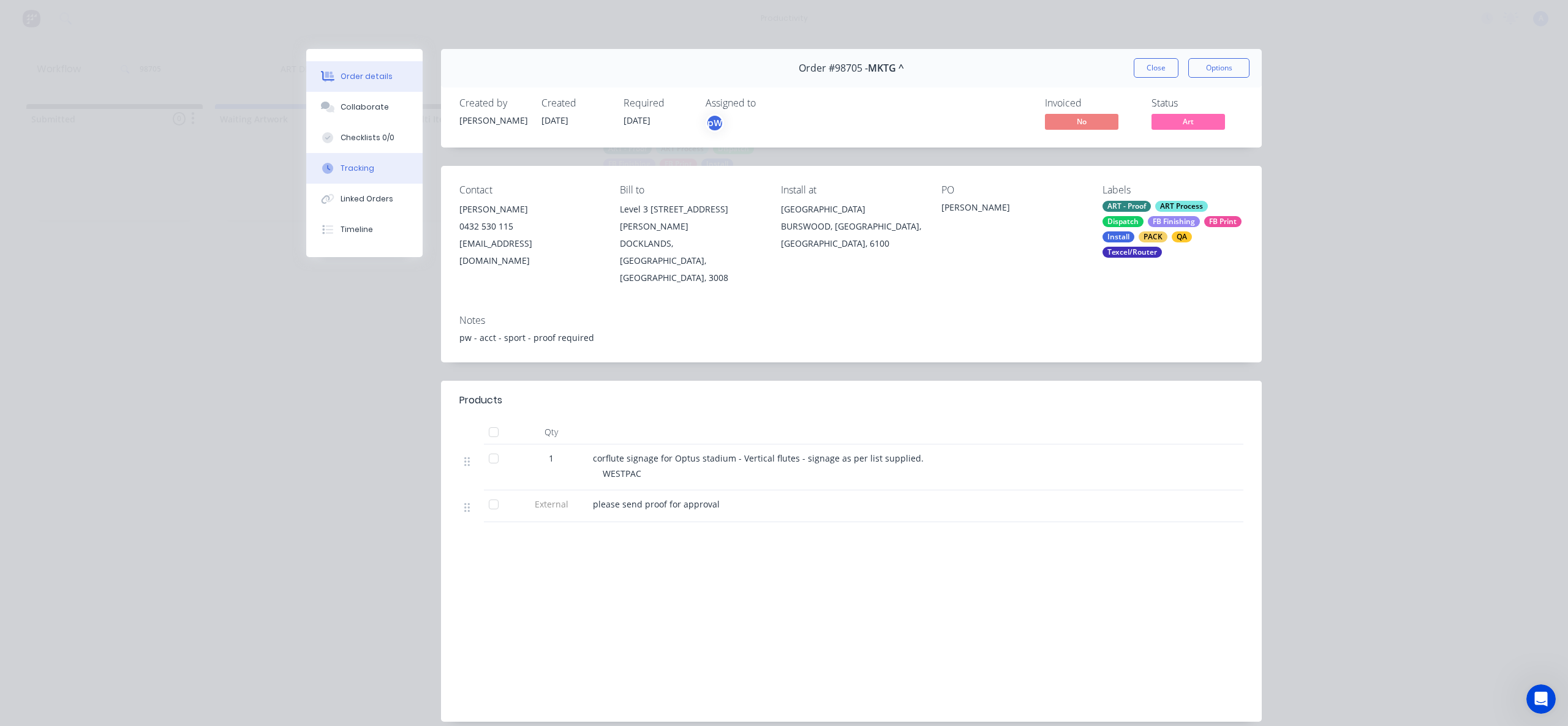
click at [382, 167] on button "Tracking" at bounding box center [365, 168] width 116 height 30
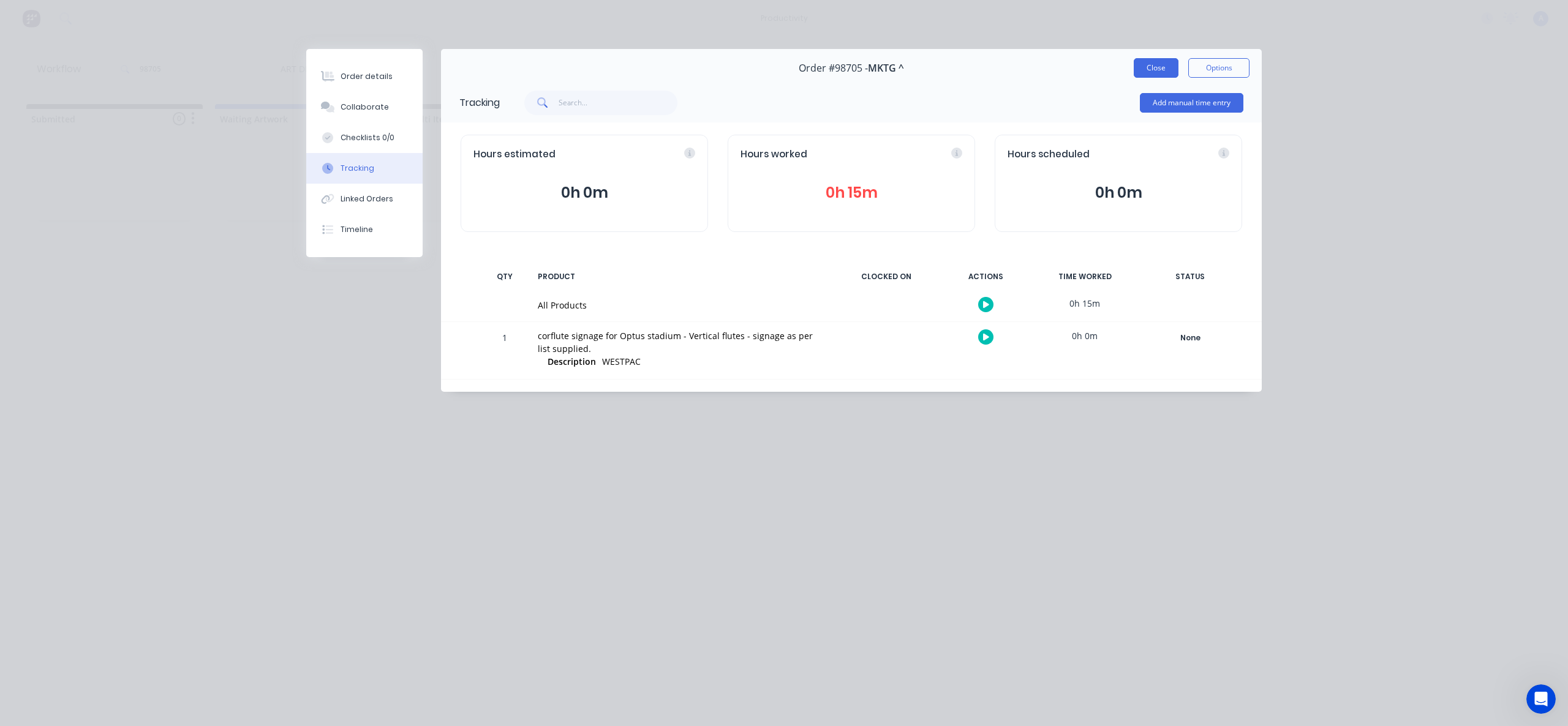
click at [1142, 66] on button "Close" at bounding box center [1156, 68] width 45 height 20
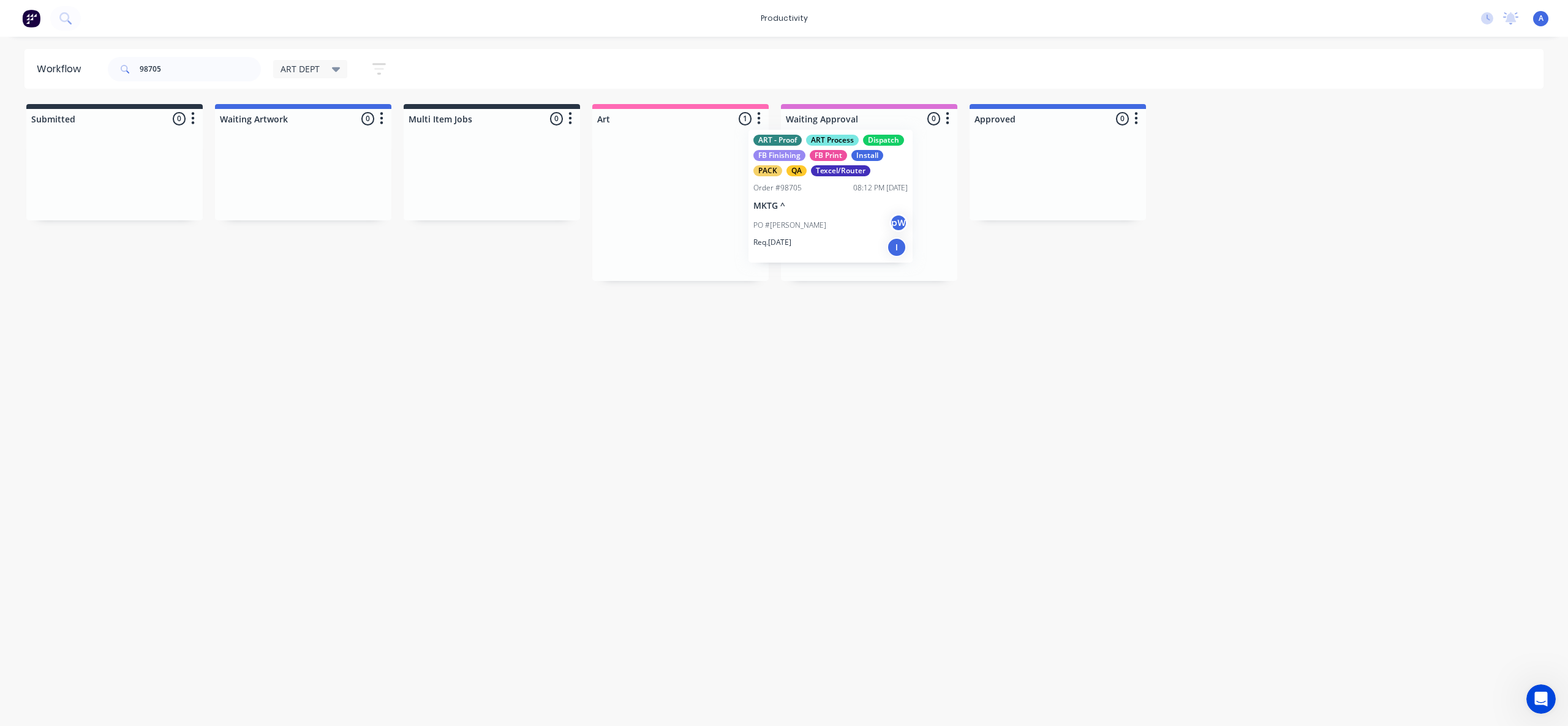
drag, startPoint x: 718, startPoint y: 255, endPoint x: 872, endPoint y: 246, distance: 154.3
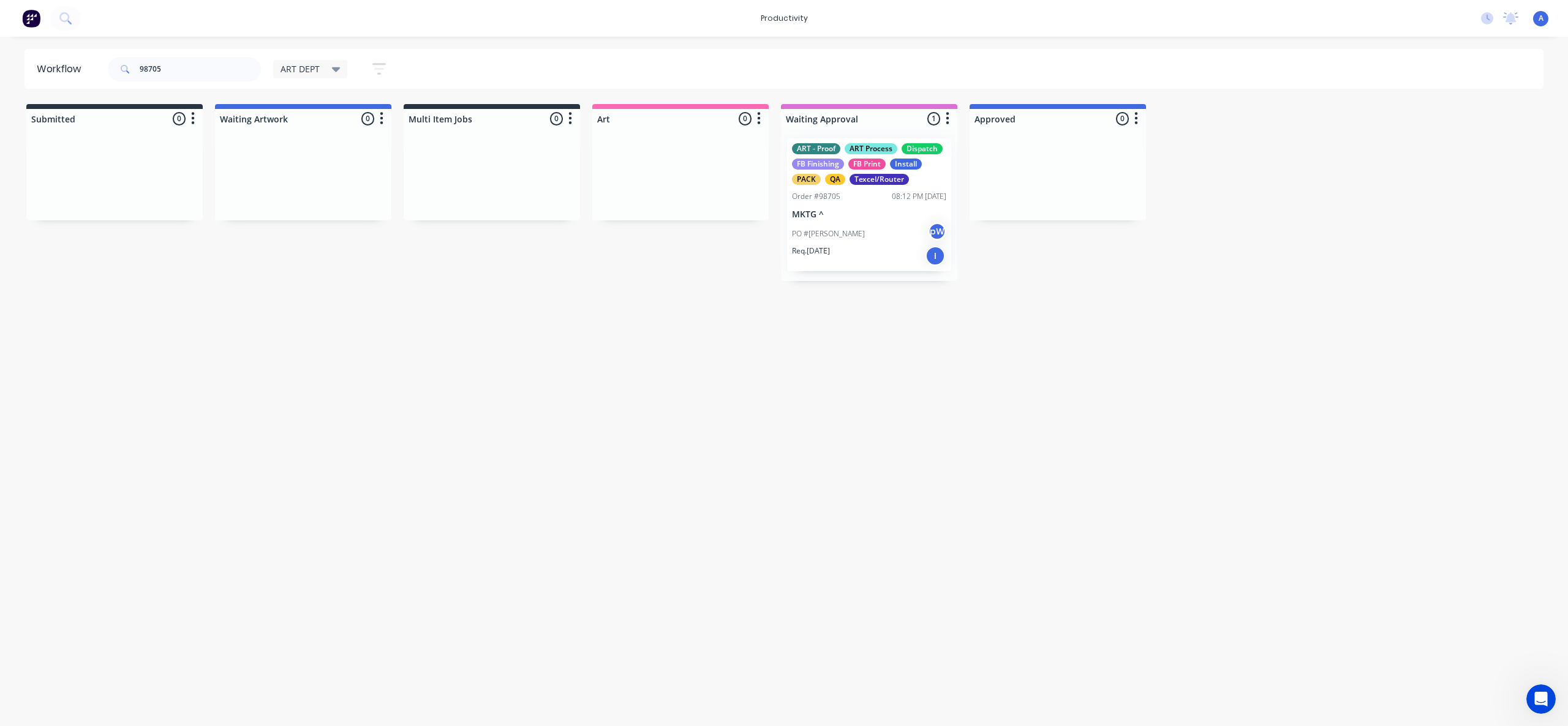
click at [832, 233] on p "PO #[PERSON_NAME]" at bounding box center [828, 233] width 73 height 11
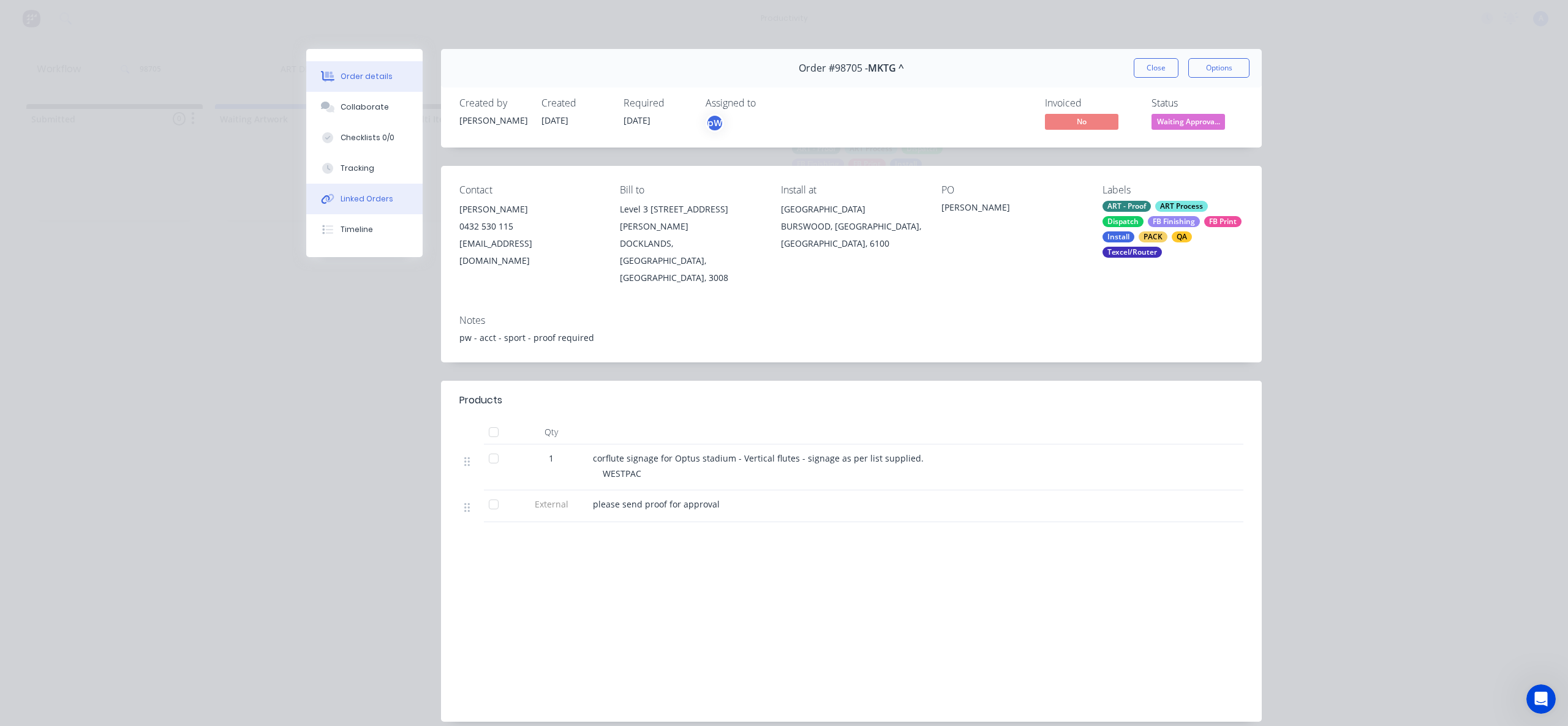
click at [377, 189] on button "Linked Orders" at bounding box center [365, 199] width 116 height 30
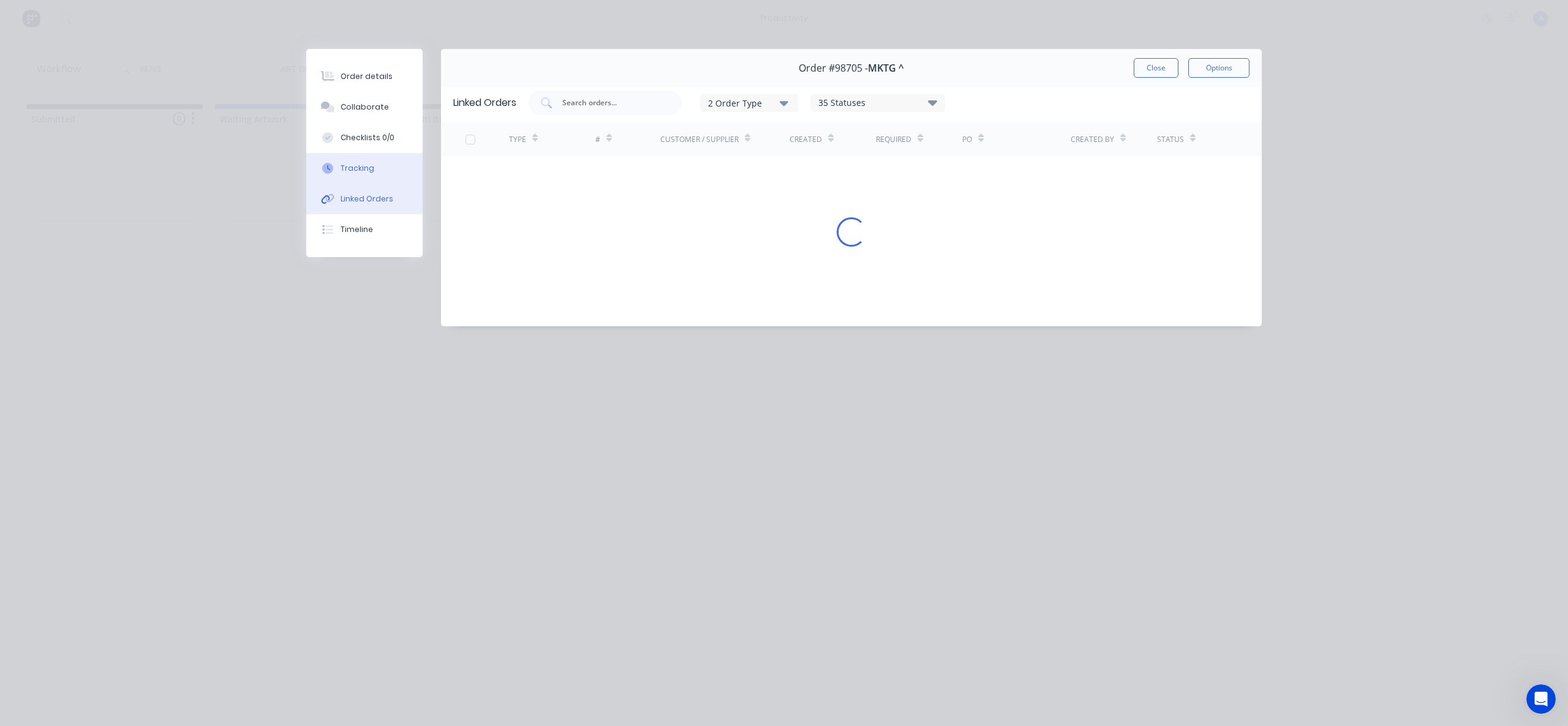
click at [372, 170] on button "Tracking" at bounding box center [365, 168] width 116 height 30
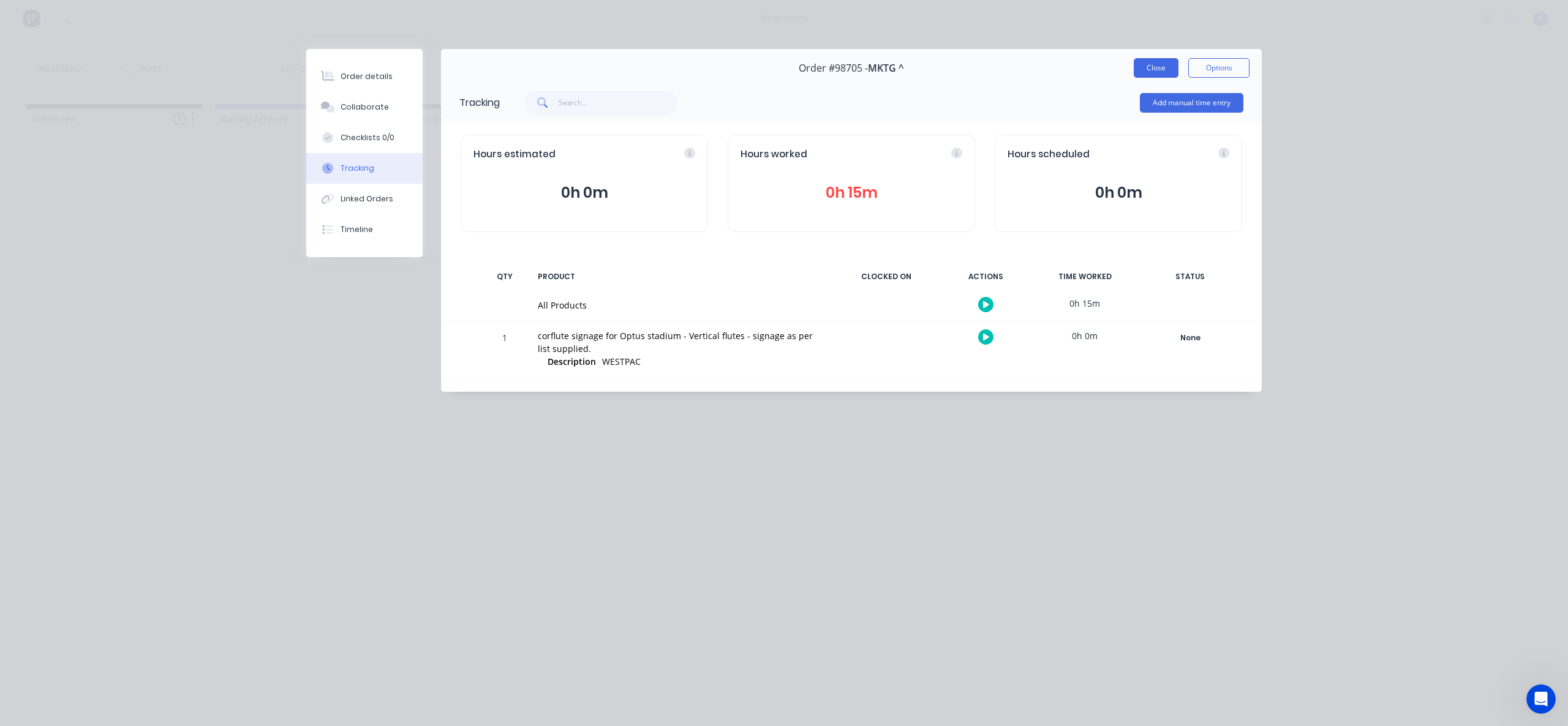
click at [1176, 59] on button "Close" at bounding box center [1156, 68] width 45 height 20
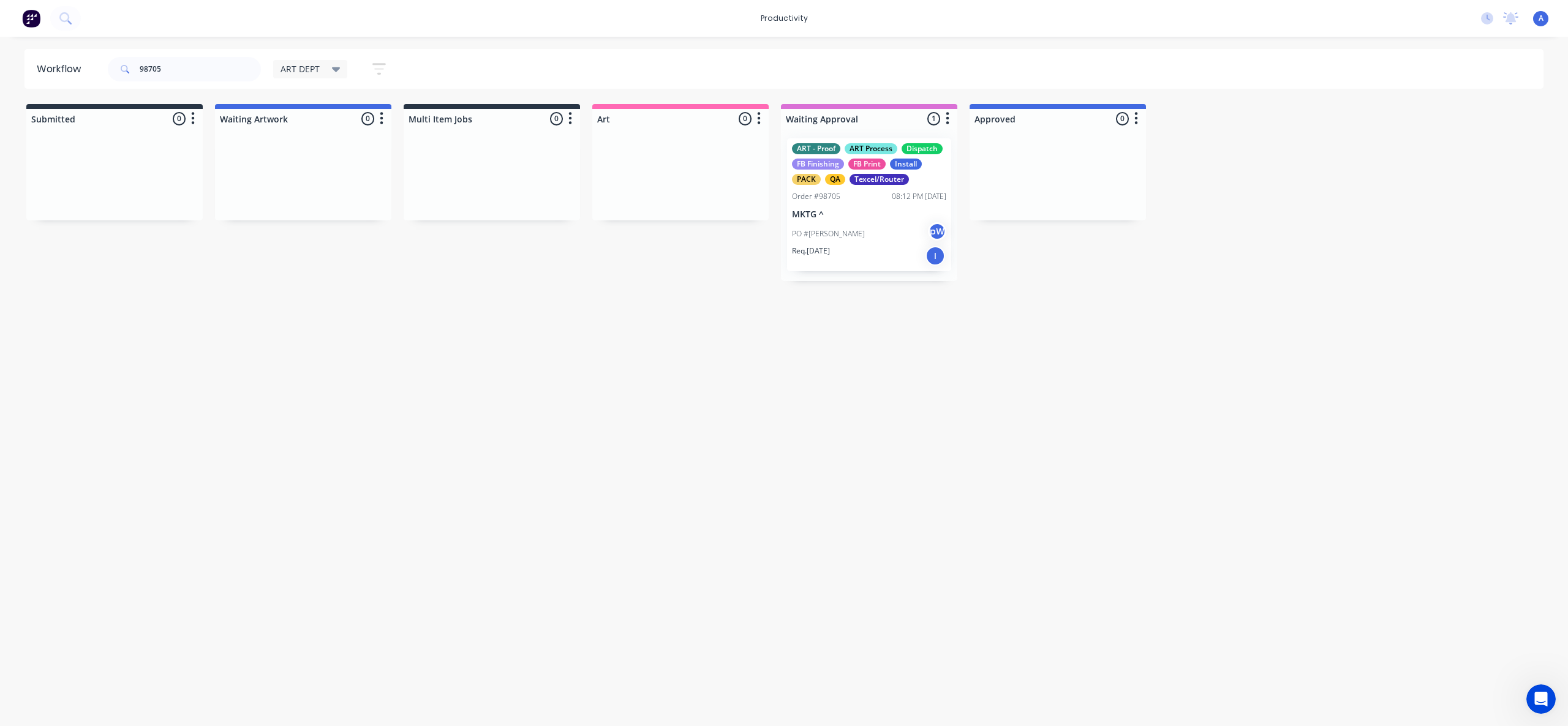
click at [936, 545] on div "Workflow 98705 ART DEPT Save new view None edit ART DEPT (Default) edit Banner …" at bounding box center [784, 375] width 1568 height 653
click at [805, 372] on div "Workflow 98705 ART DEPT Save new view None edit ART DEPT (Default) edit Banner …" at bounding box center [784, 375] width 1568 height 653
click at [729, 484] on div "Workflow 98705 ART DEPT Save new view None edit ART DEPT (Default) edit Banner …" at bounding box center [784, 375] width 1568 height 653
